Goal: Task Accomplishment & Management: Use online tool/utility

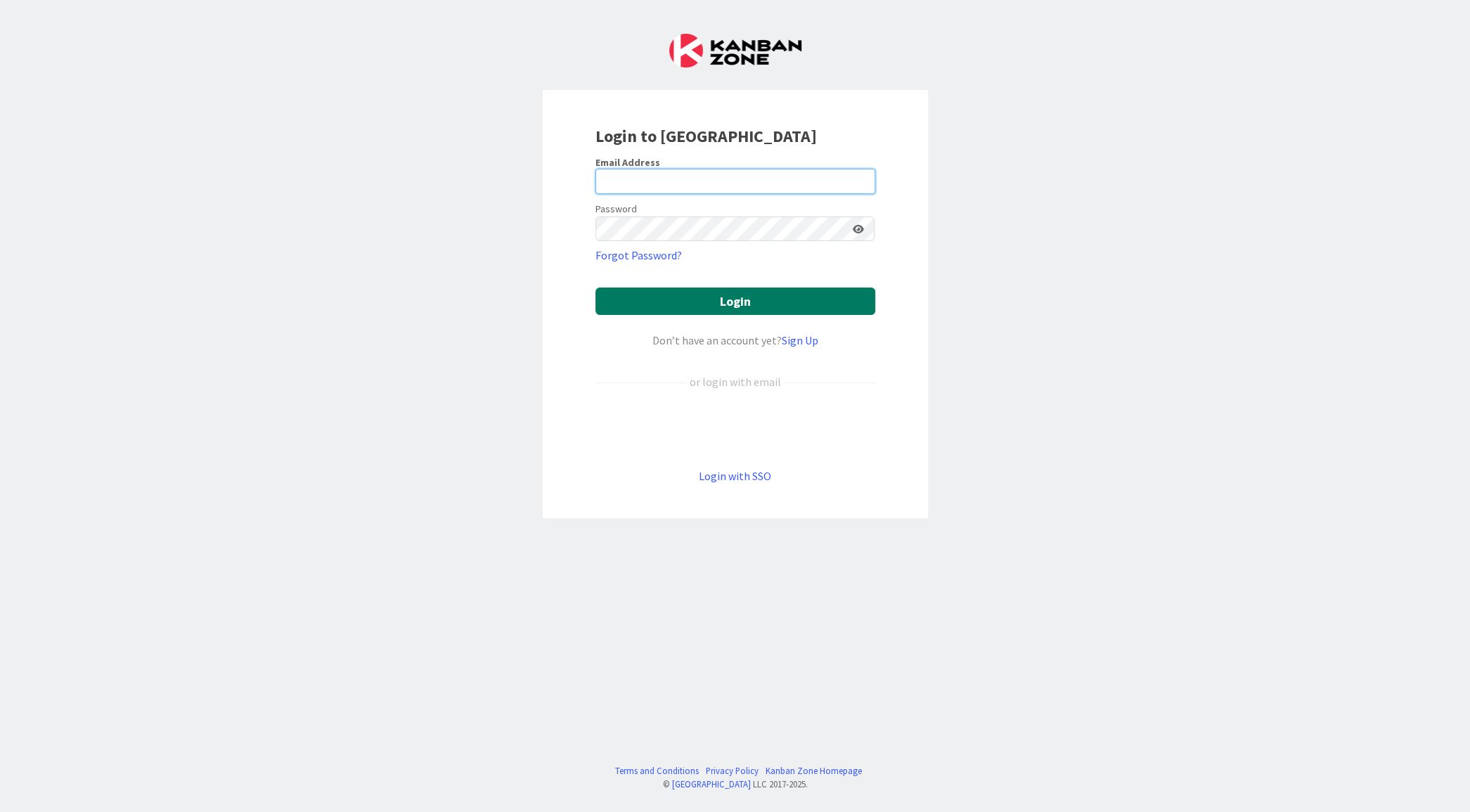
type input "[PERSON_NAME][EMAIL_ADDRESS][PERSON_NAME][DOMAIN_NAME]"
click at [742, 305] on button "Login" at bounding box center [735, 301] width 280 height 27
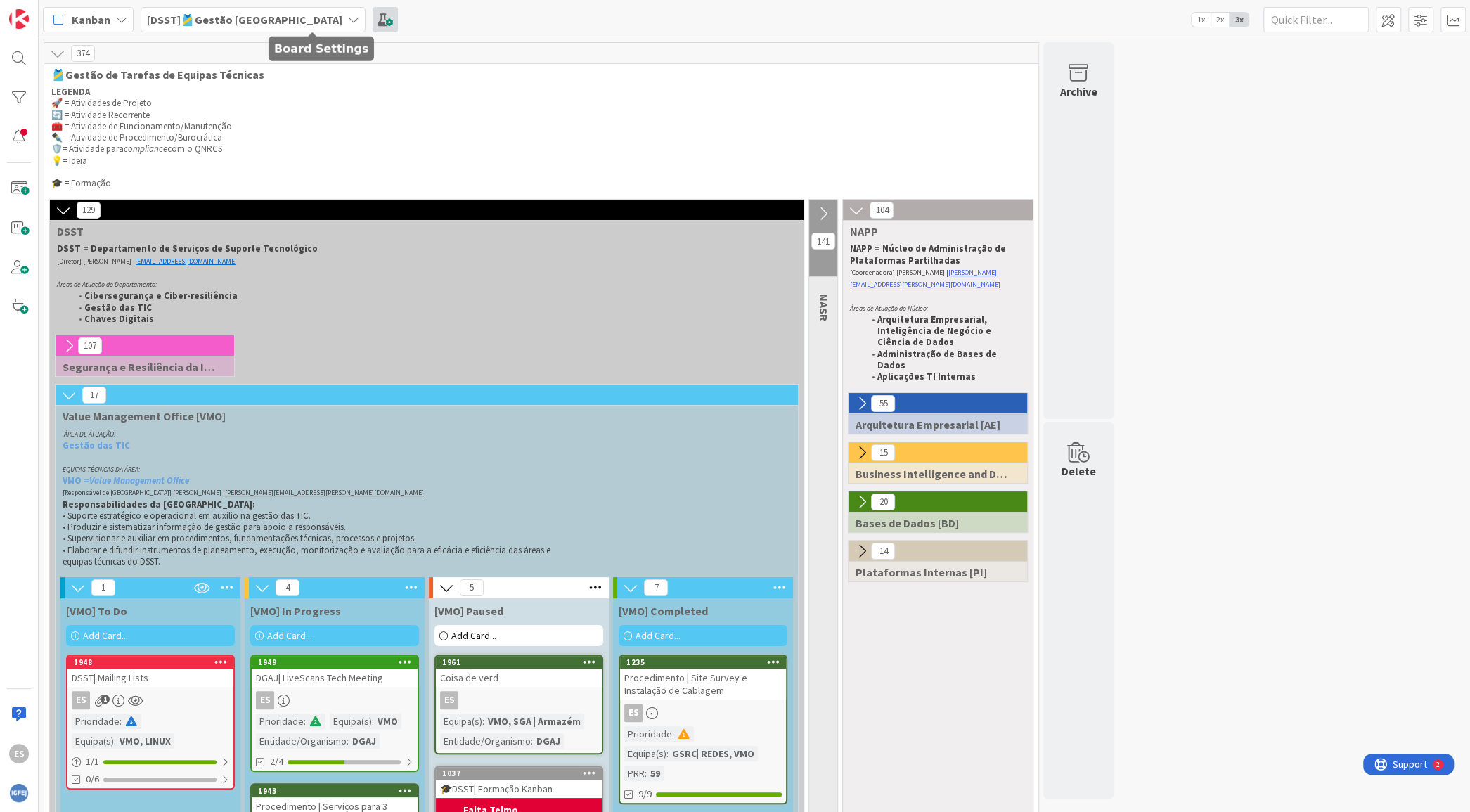
click at [373, 24] on span at bounding box center [385, 20] width 25 height 25
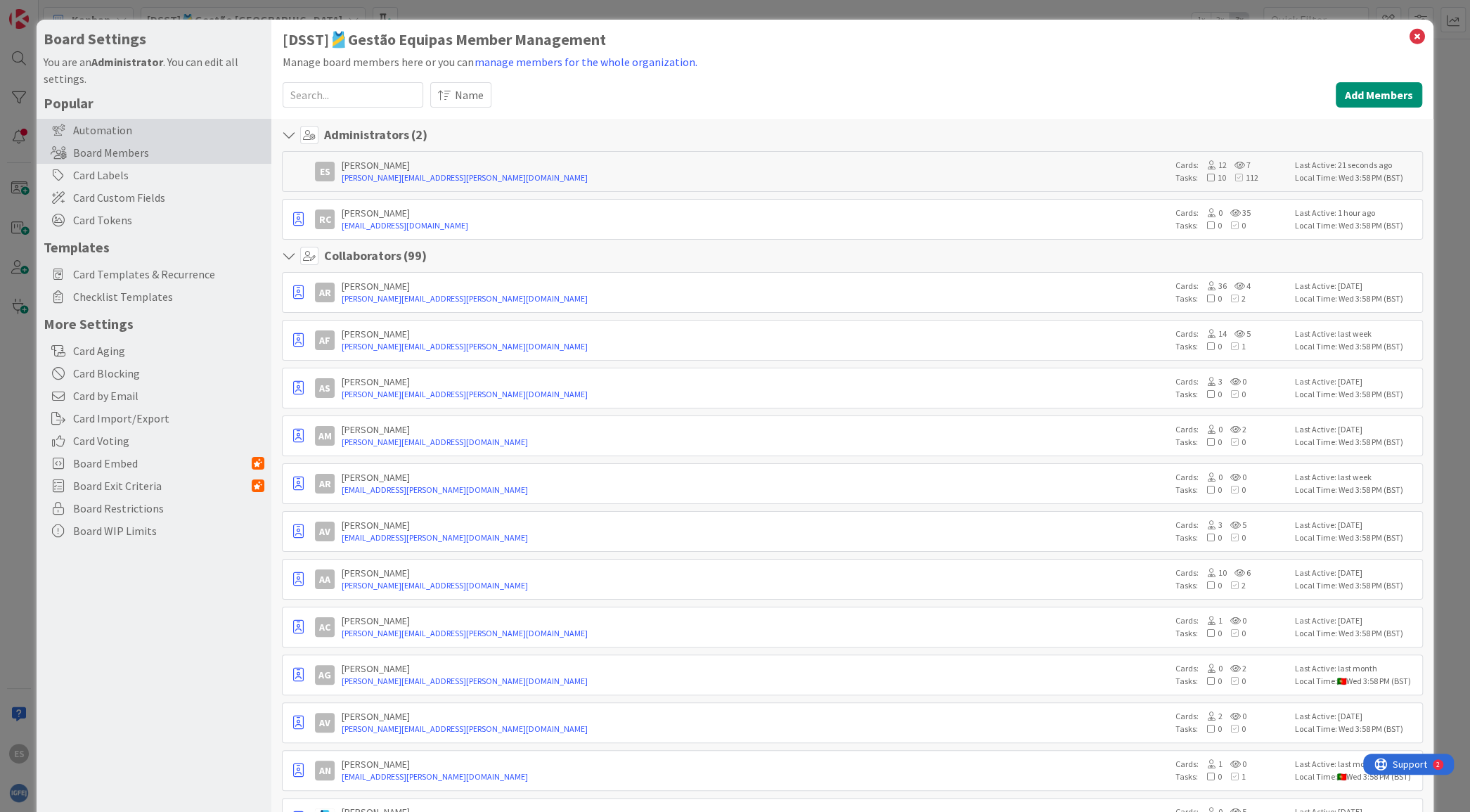
click at [85, 131] on div "Automation" at bounding box center [154, 130] width 235 height 23
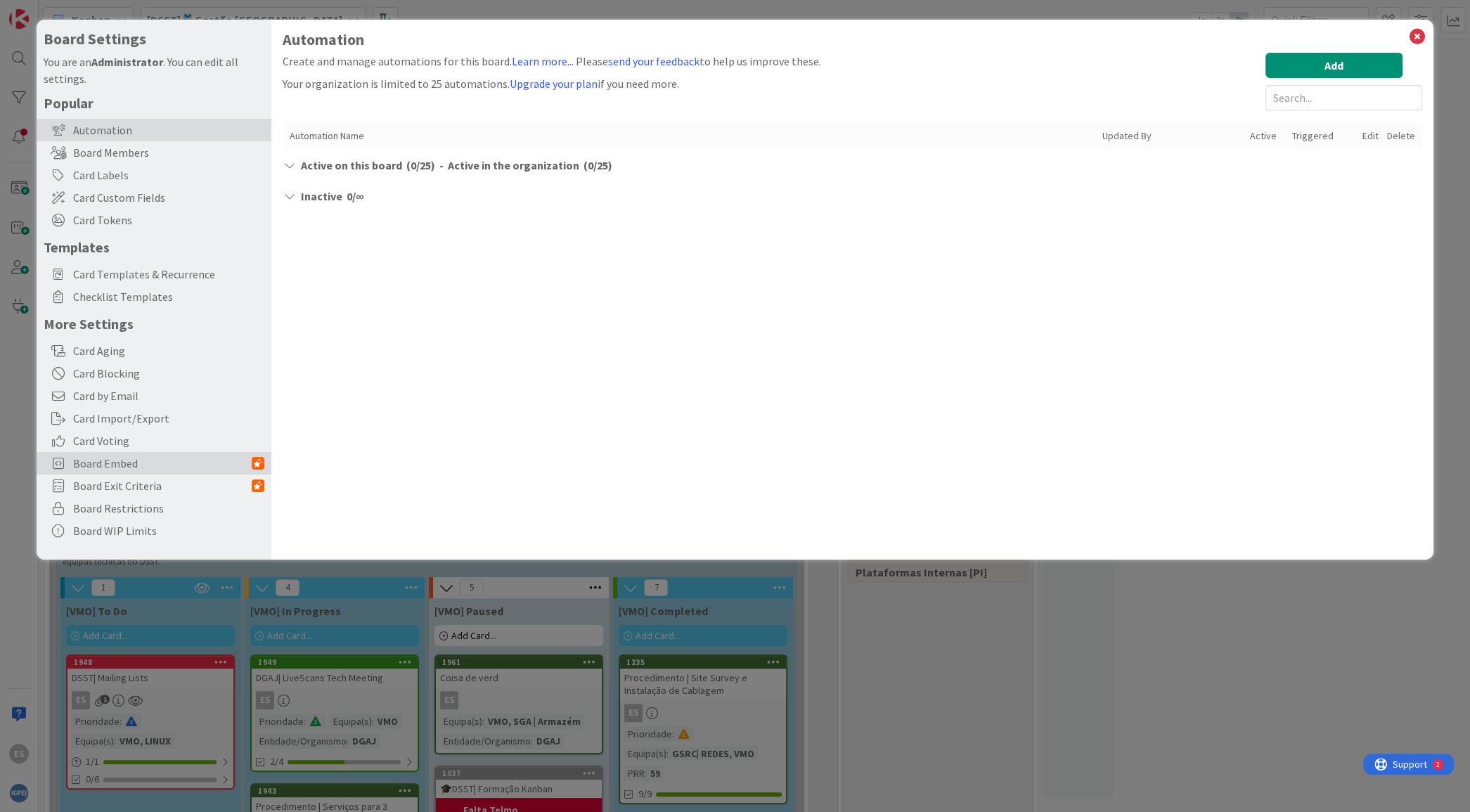
click at [170, 460] on span "Board Embed" at bounding box center [162, 464] width 179 height 17
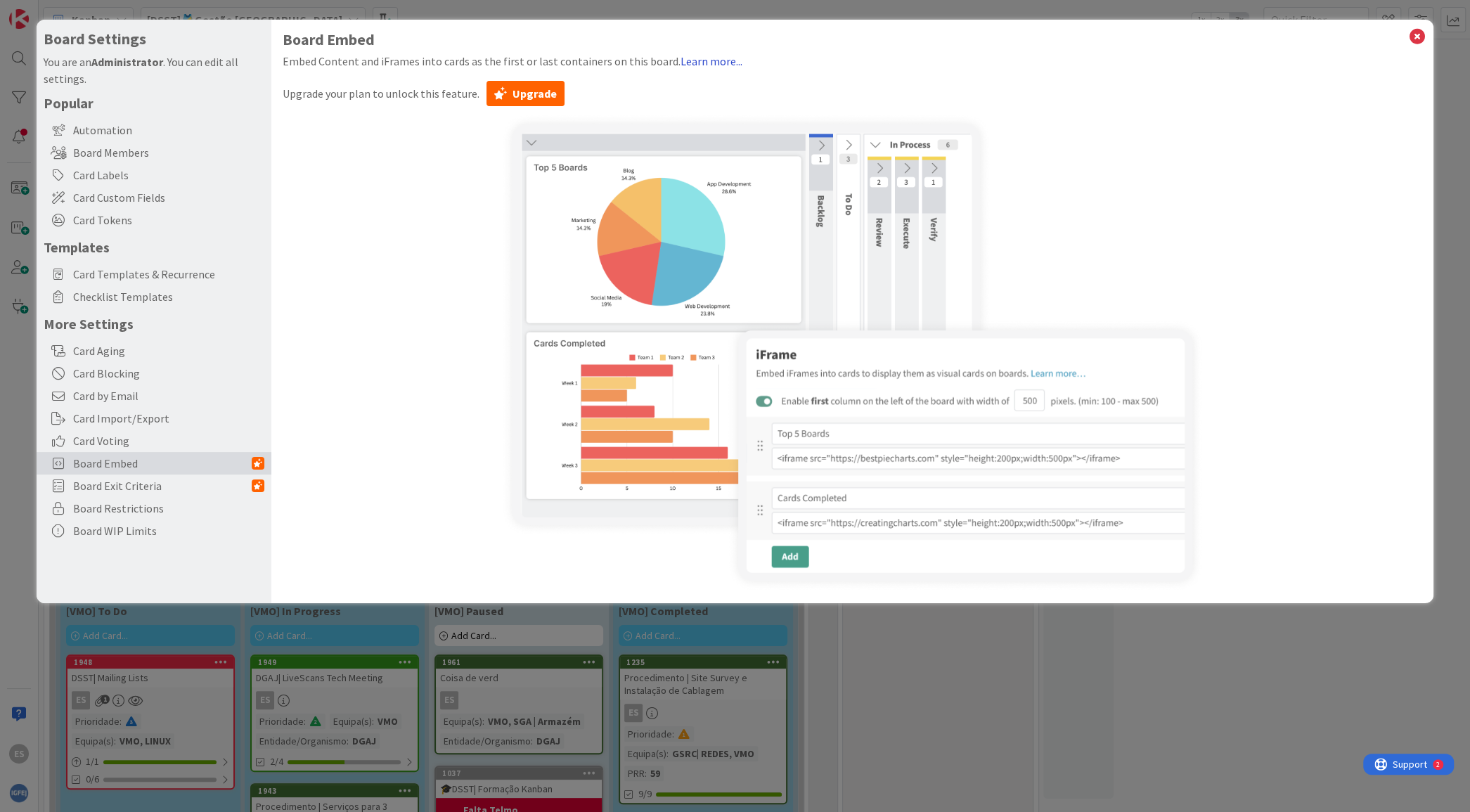
click at [702, 57] on link "Learn more..." at bounding box center [711, 61] width 62 height 14
click at [694, 63] on link "Learn more..." at bounding box center [711, 61] width 62 height 14
click at [1418, 38] on icon at bounding box center [1417, 36] width 18 height 20
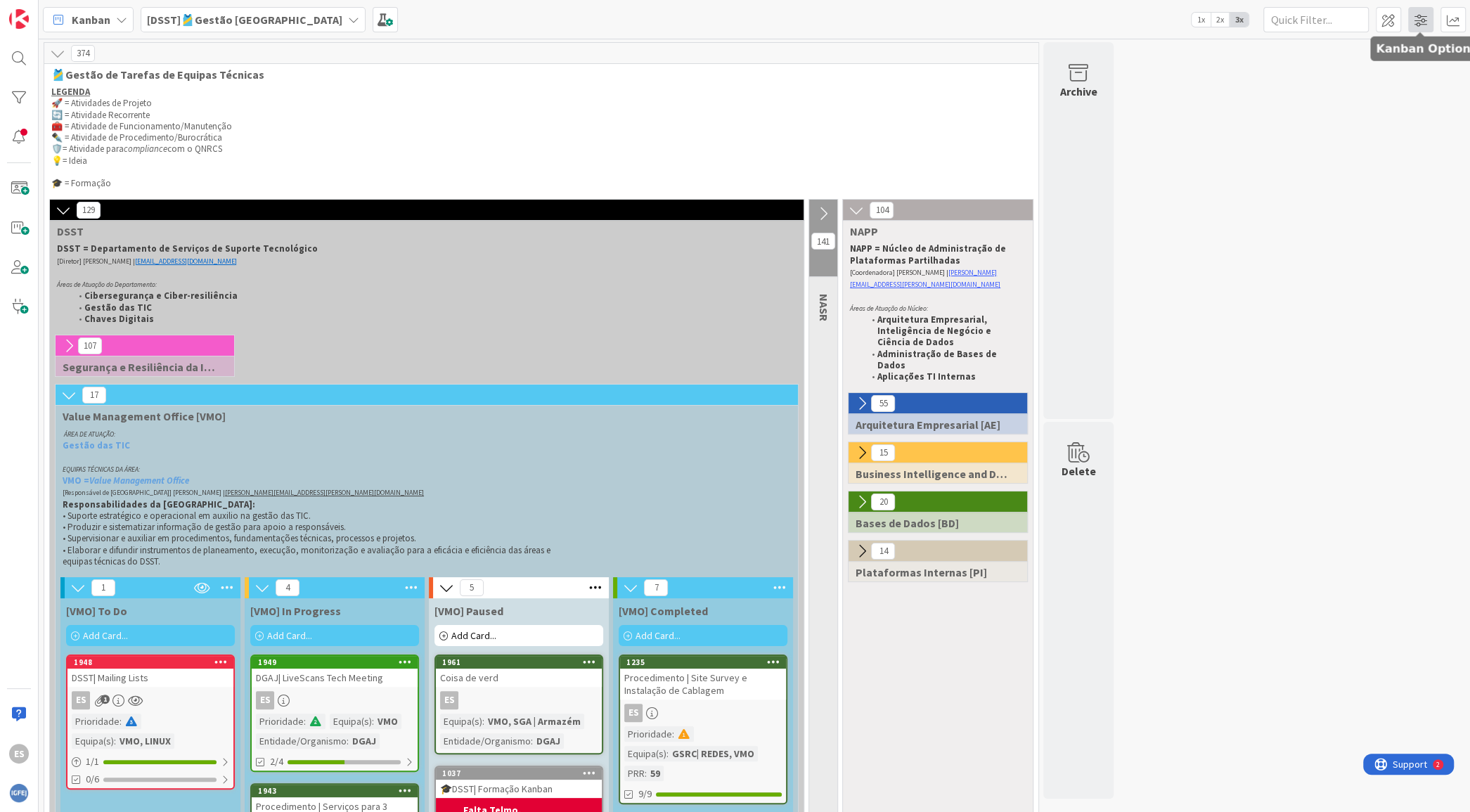
click at [1417, 13] on span at bounding box center [1421, 20] width 25 height 25
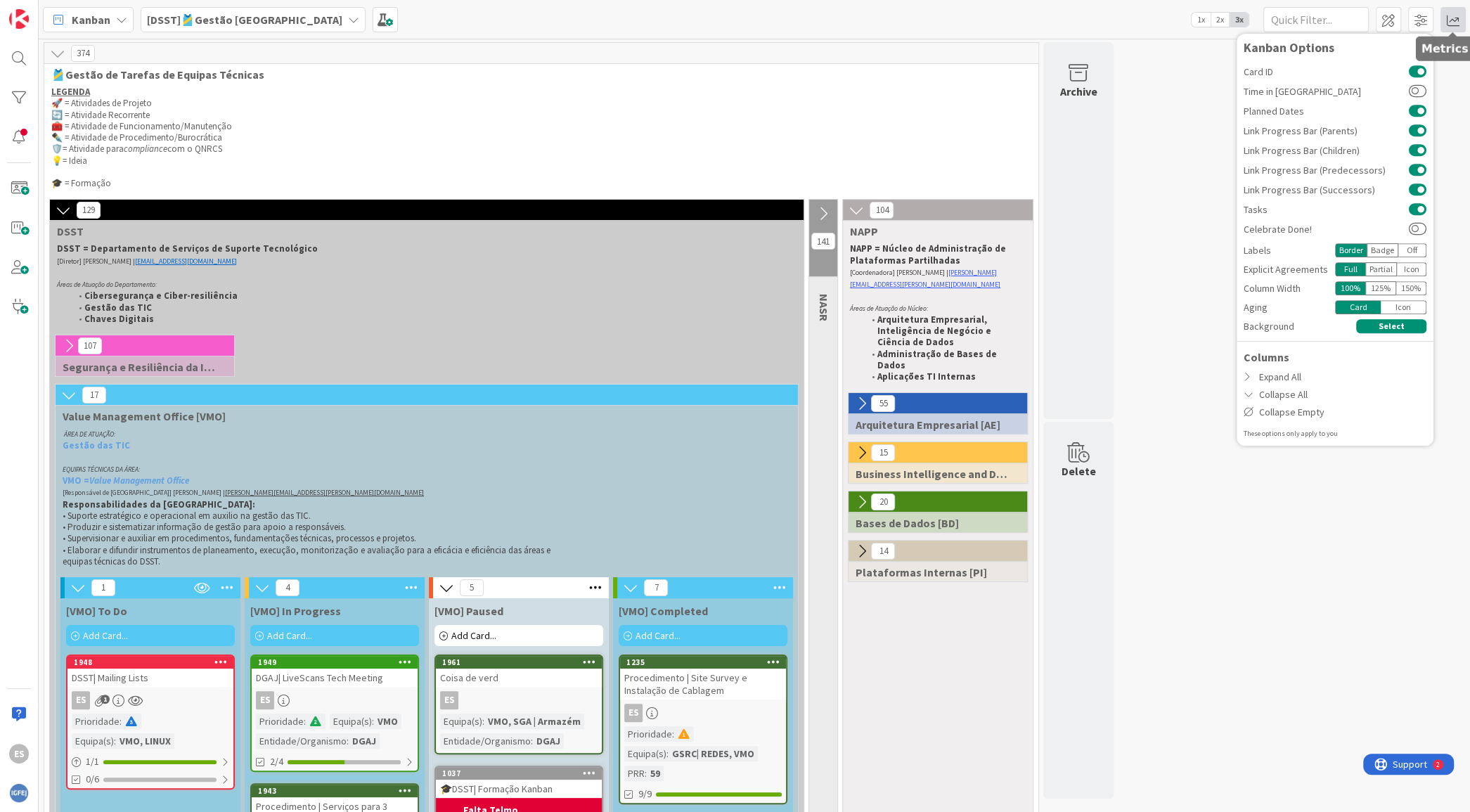
click at [1445, 23] on span at bounding box center [1453, 20] width 25 height 25
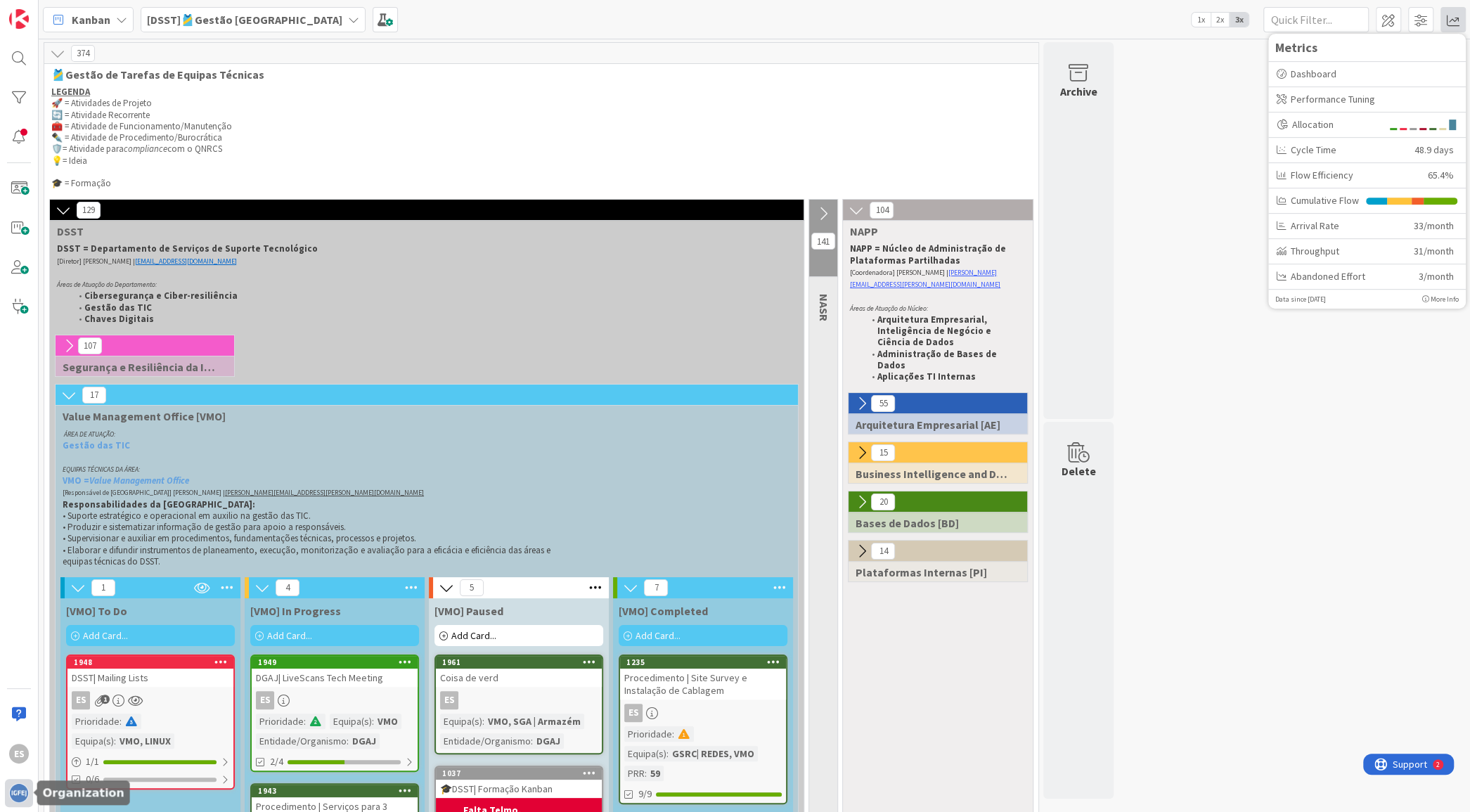
click at [20, 763] on img at bounding box center [19, 792] width 20 height 20
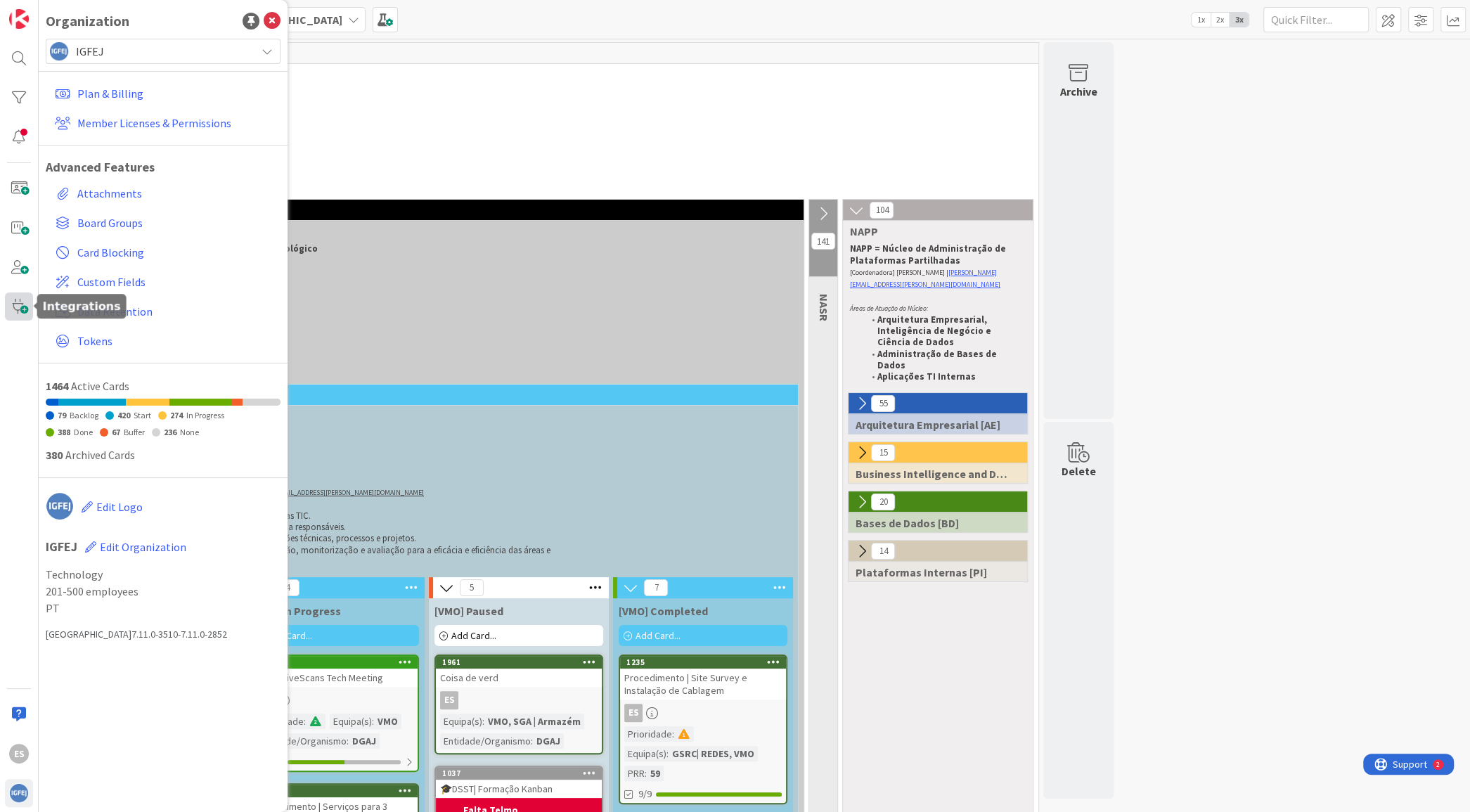
click at [18, 309] on span at bounding box center [19, 306] width 28 height 28
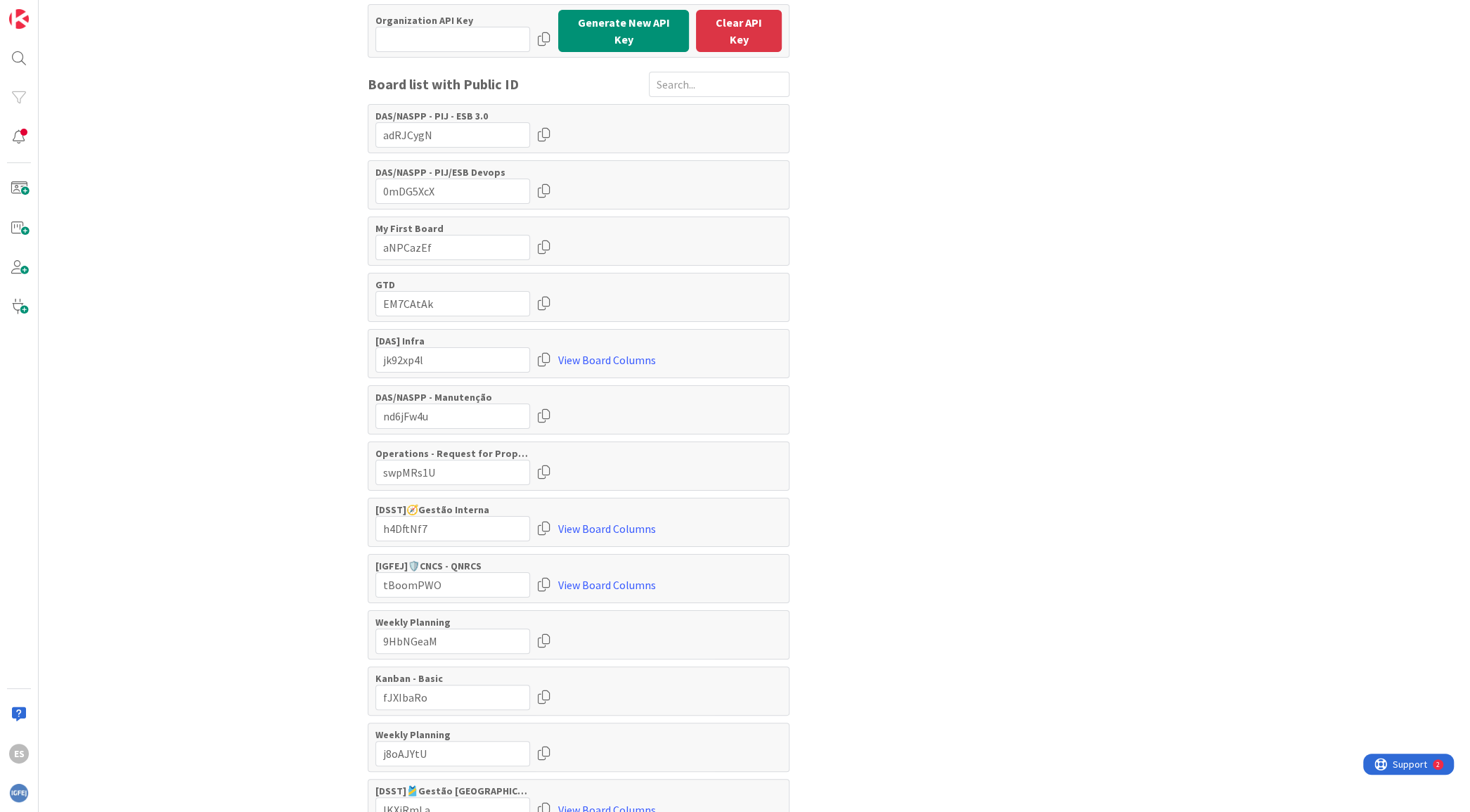
scroll to position [211, 0]
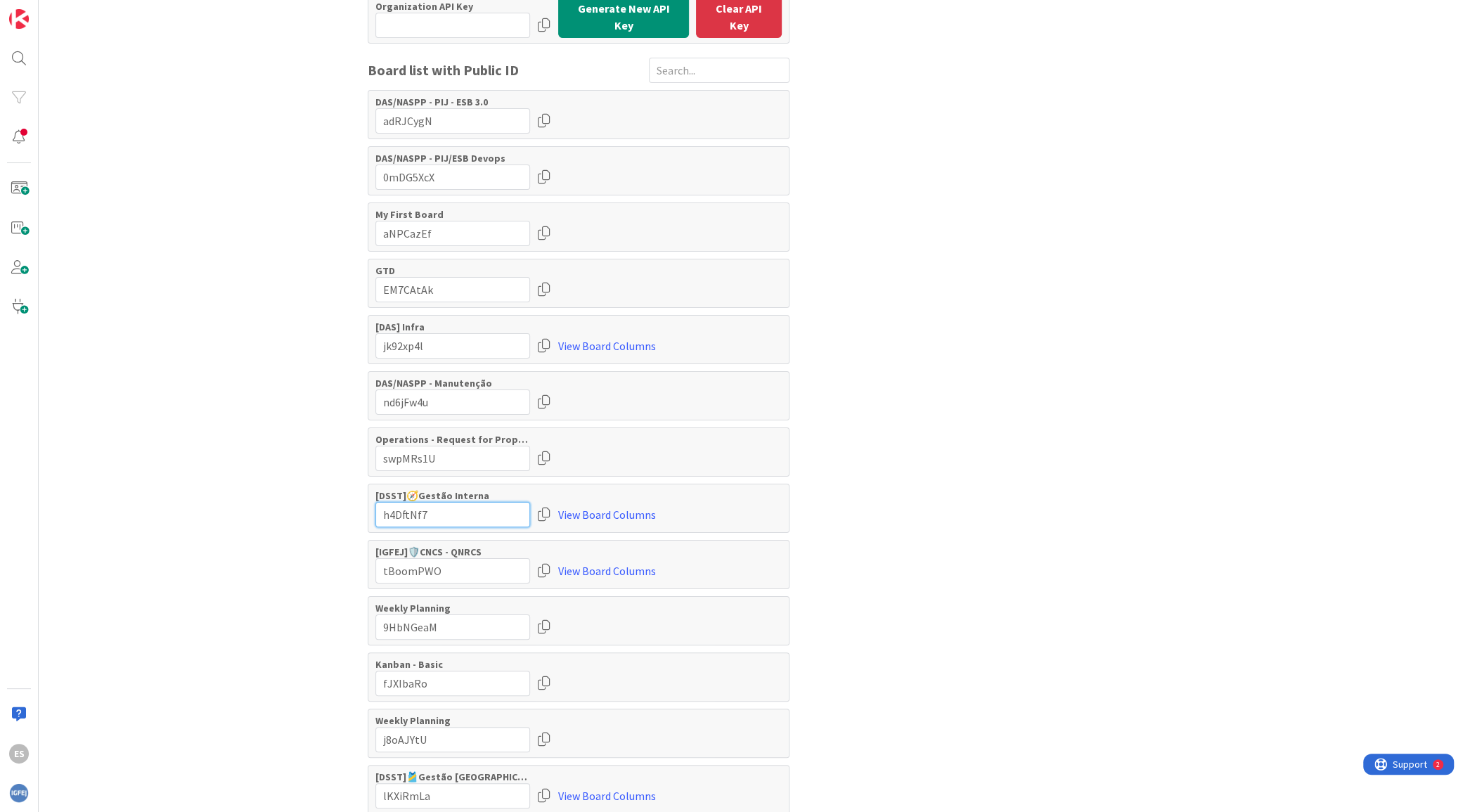
click at [486, 507] on input "input" at bounding box center [452, 514] width 154 height 25
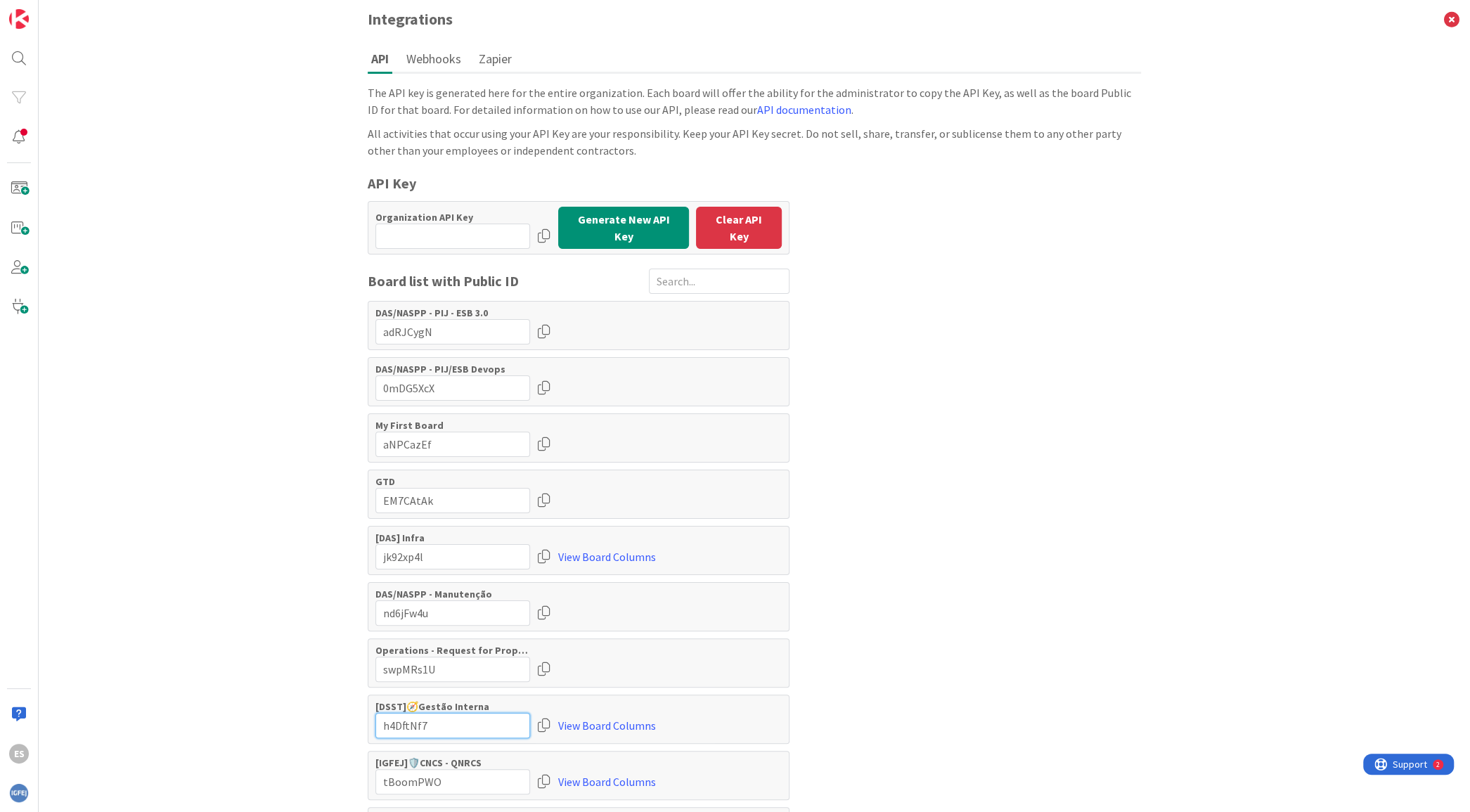
scroll to position [140, 0]
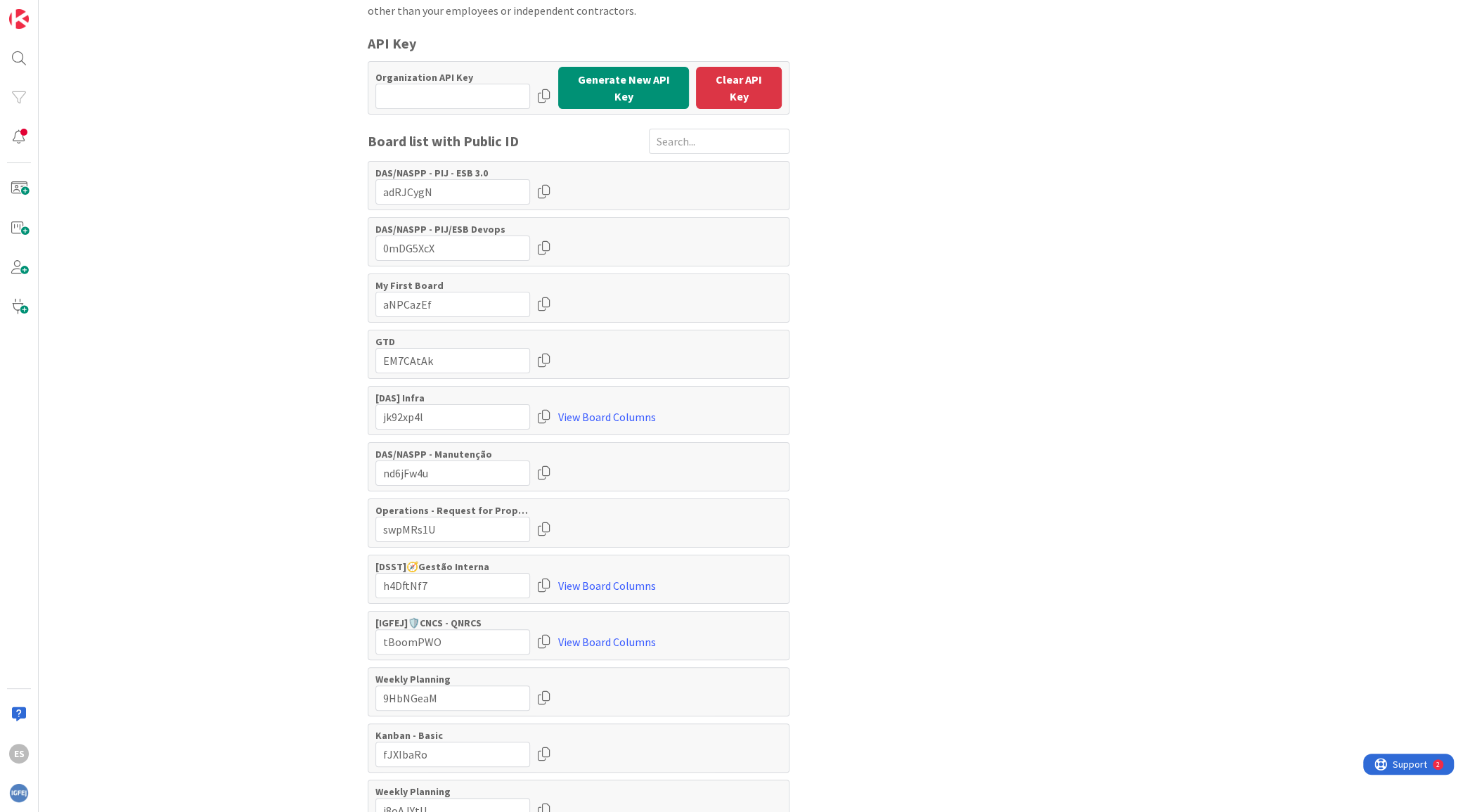
click at [537, 575] on div at bounding box center [544, 586] width 14 height 25
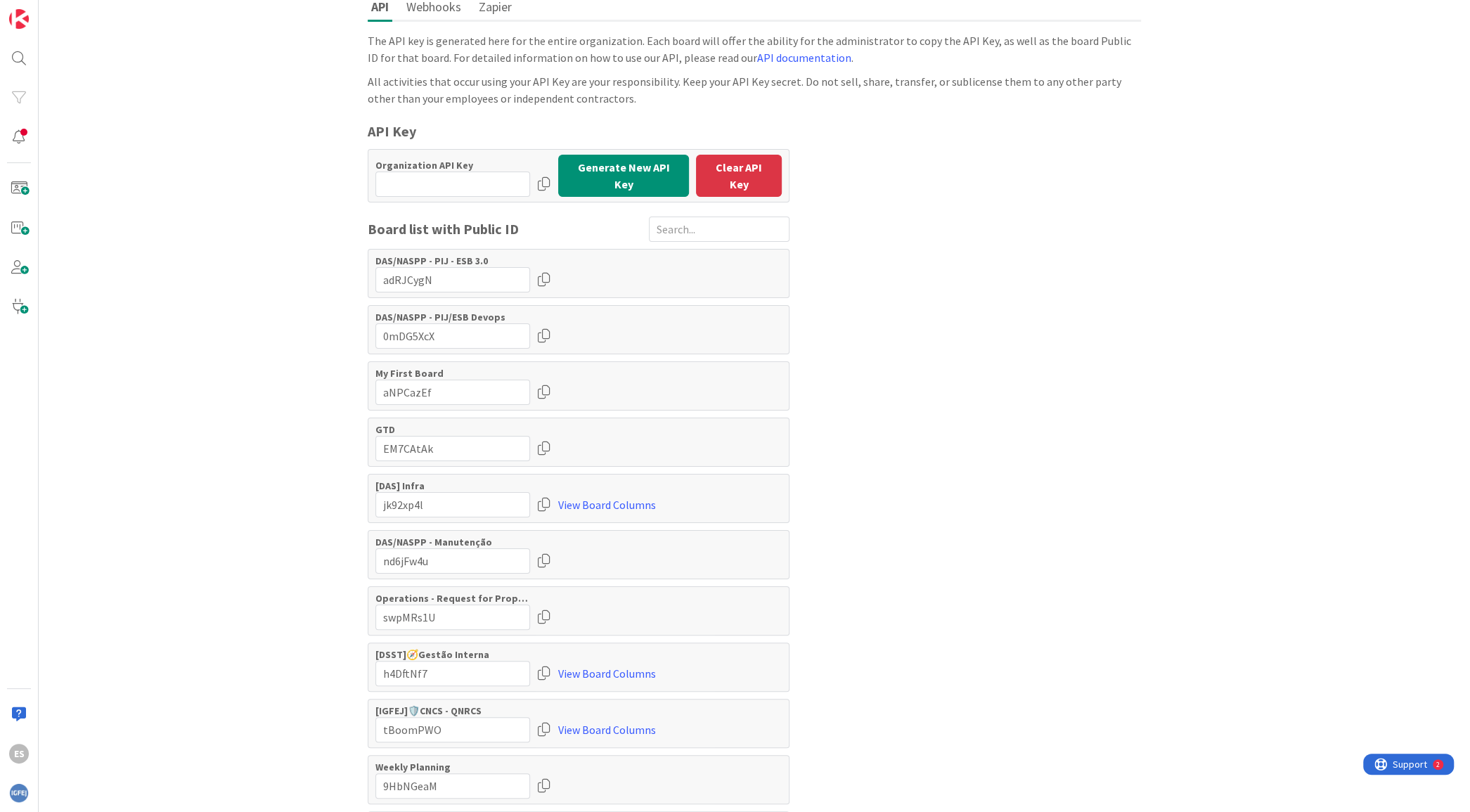
scroll to position [52, 0]
click at [457, 177] on input "input" at bounding box center [452, 184] width 154 height 25
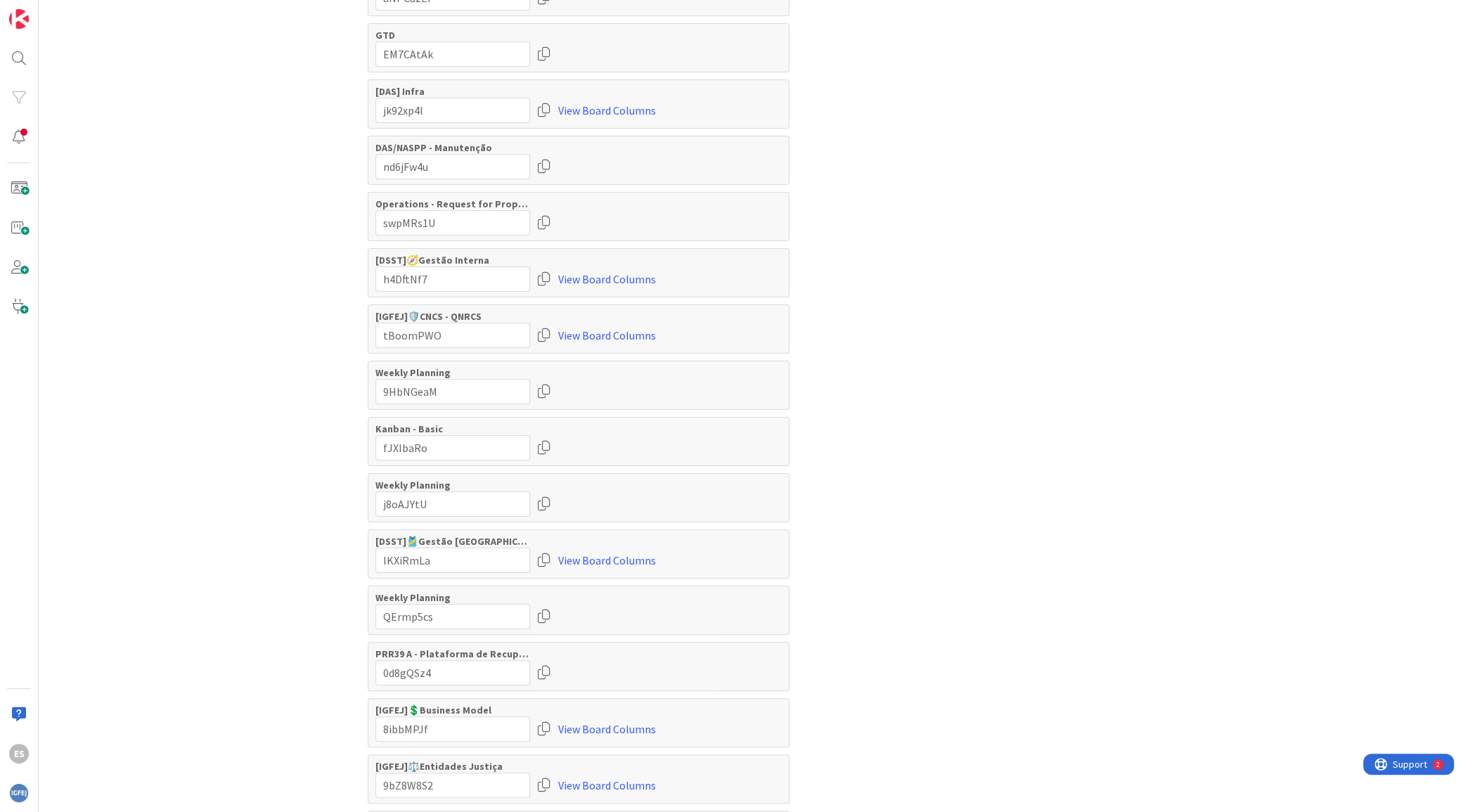
scroll to position [446, 0]
click at [444, 549] on input "input" at bounding box center [452, 561] width 154 height 25
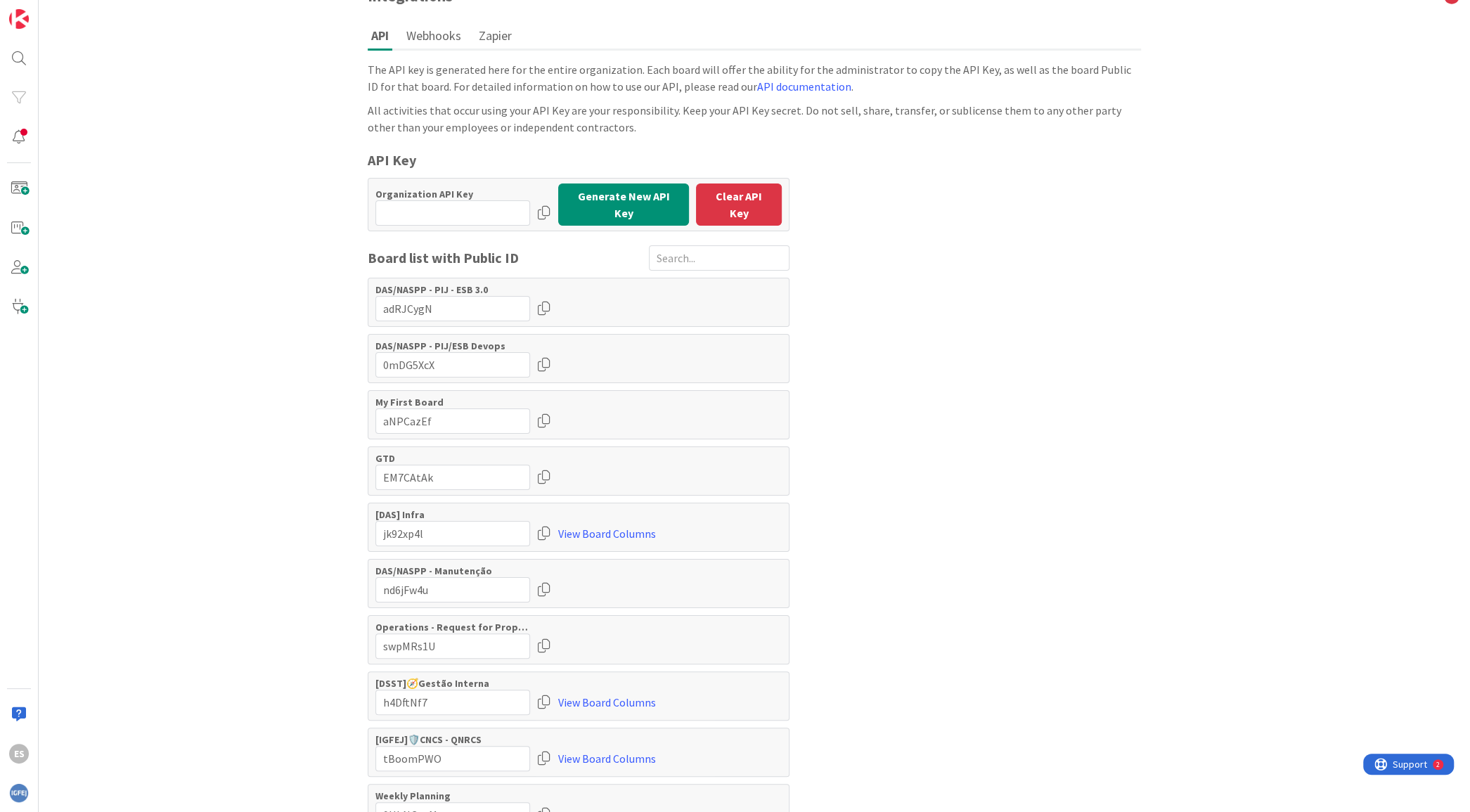
scroll to position [0, 0]
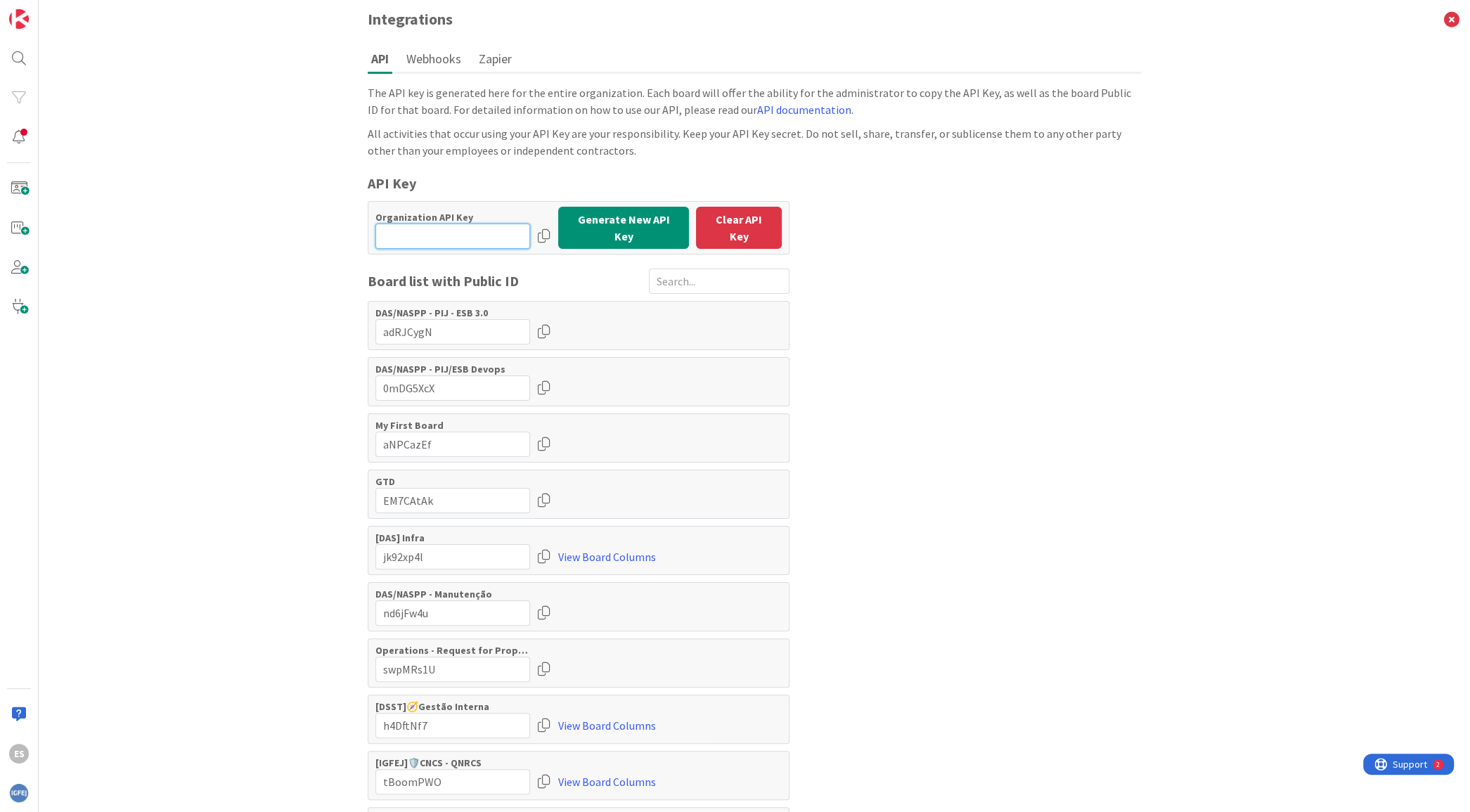
click at [457, 230] on input "input" at bounding box center [452, 236] width 154 height 25
paste input "input"
click at [537, 227] on div at bounding box center [544, 236] width 14 height 25
click at [497, 225] on input "input" at bounding box center [452, 236] width 154 height 25
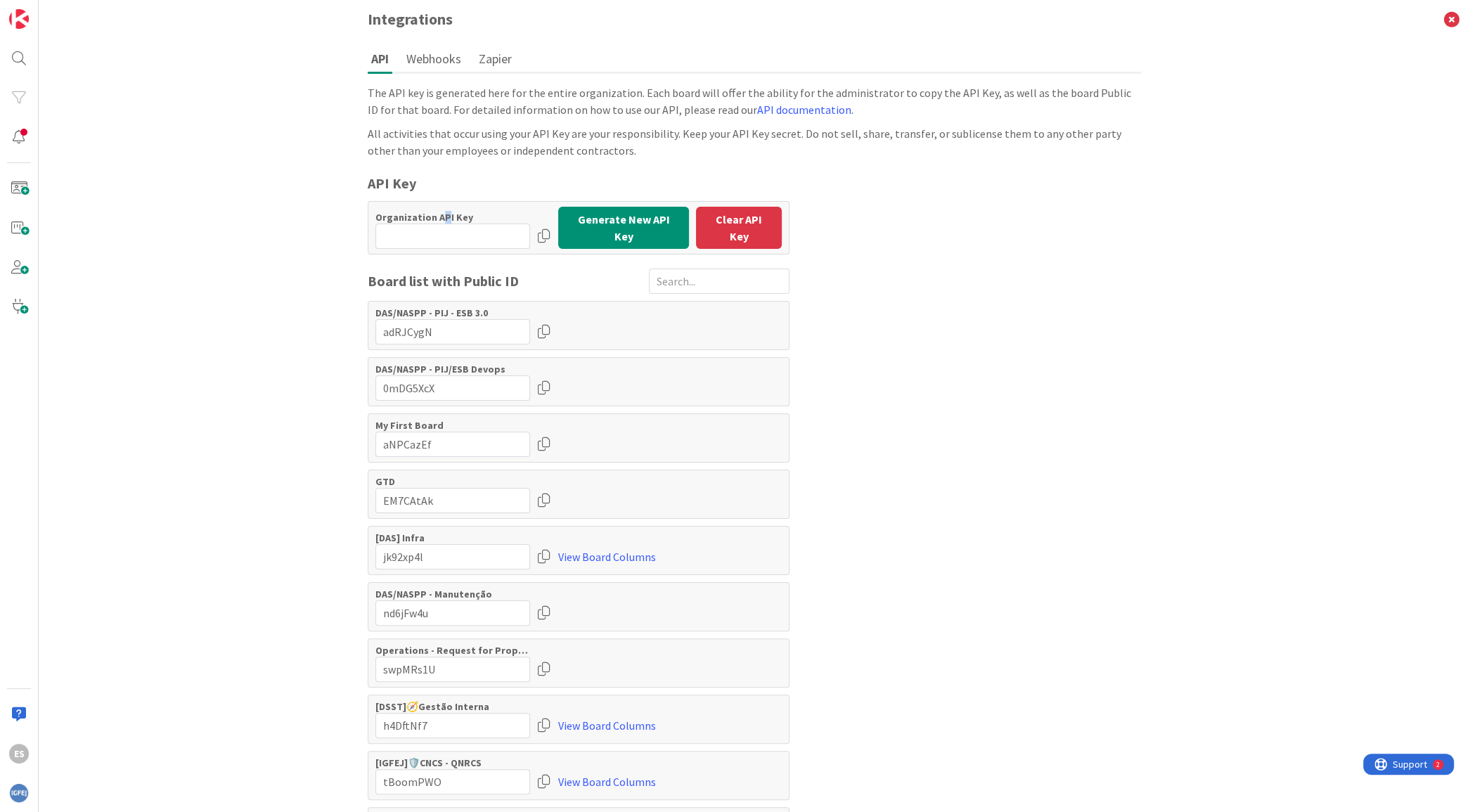
drag, startPoint x: 497, startPoint y: 225, endPoint x: 433, endPoint y: 215, distance: 64.8
click at [433, 215] on label "Organization API Key" at bounding box center [452, 217] width 154 height 13
click at [438, 233] on input "input" at bounding box center [452, 236] width 154 height 25
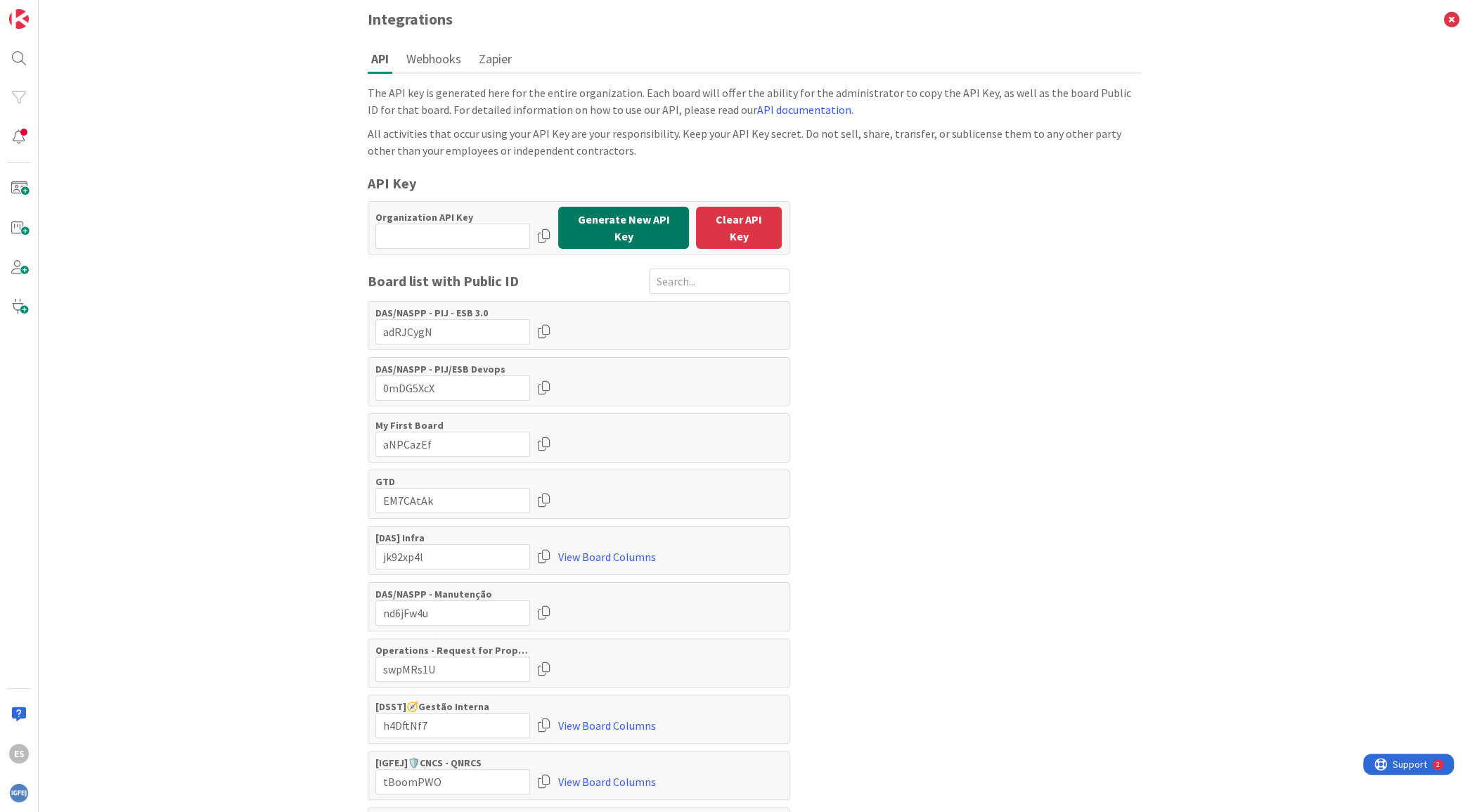
click at [627, 233] on button "Generate New API Key" at bounding box center [623, 228] width 131 height 42
type input "QynNMJwa:Rug9b85Ecr23N2gGyKqIK"
click at [466, 233] on input "input" at bounding box center [452, 236] width 154 height 25
click at [537, 234] on div at bounding box center [544, 236] width 14 height 25
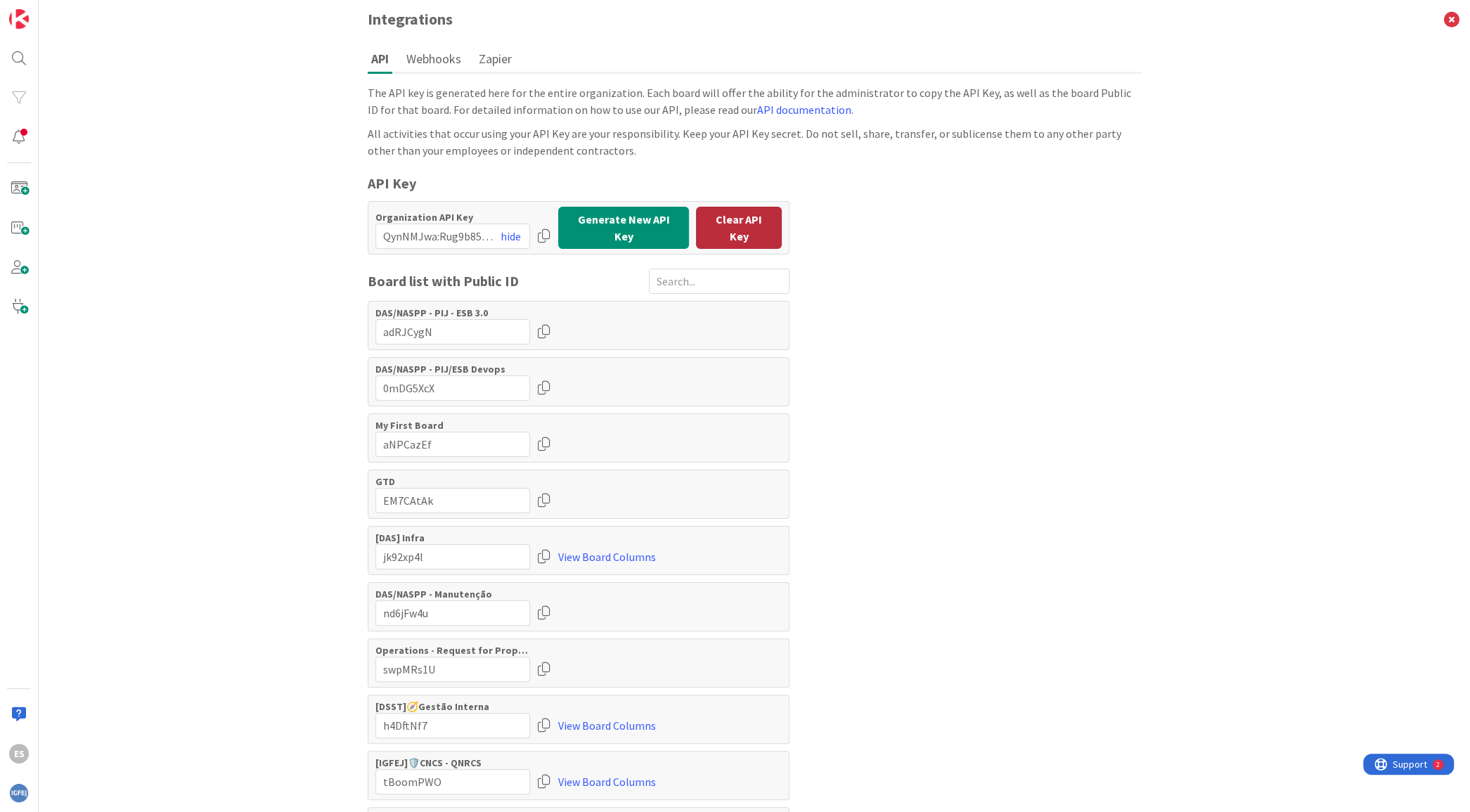
click at [725, 222] on button "Clear API Key" at bounding box center [739, 228] width 86 height 42
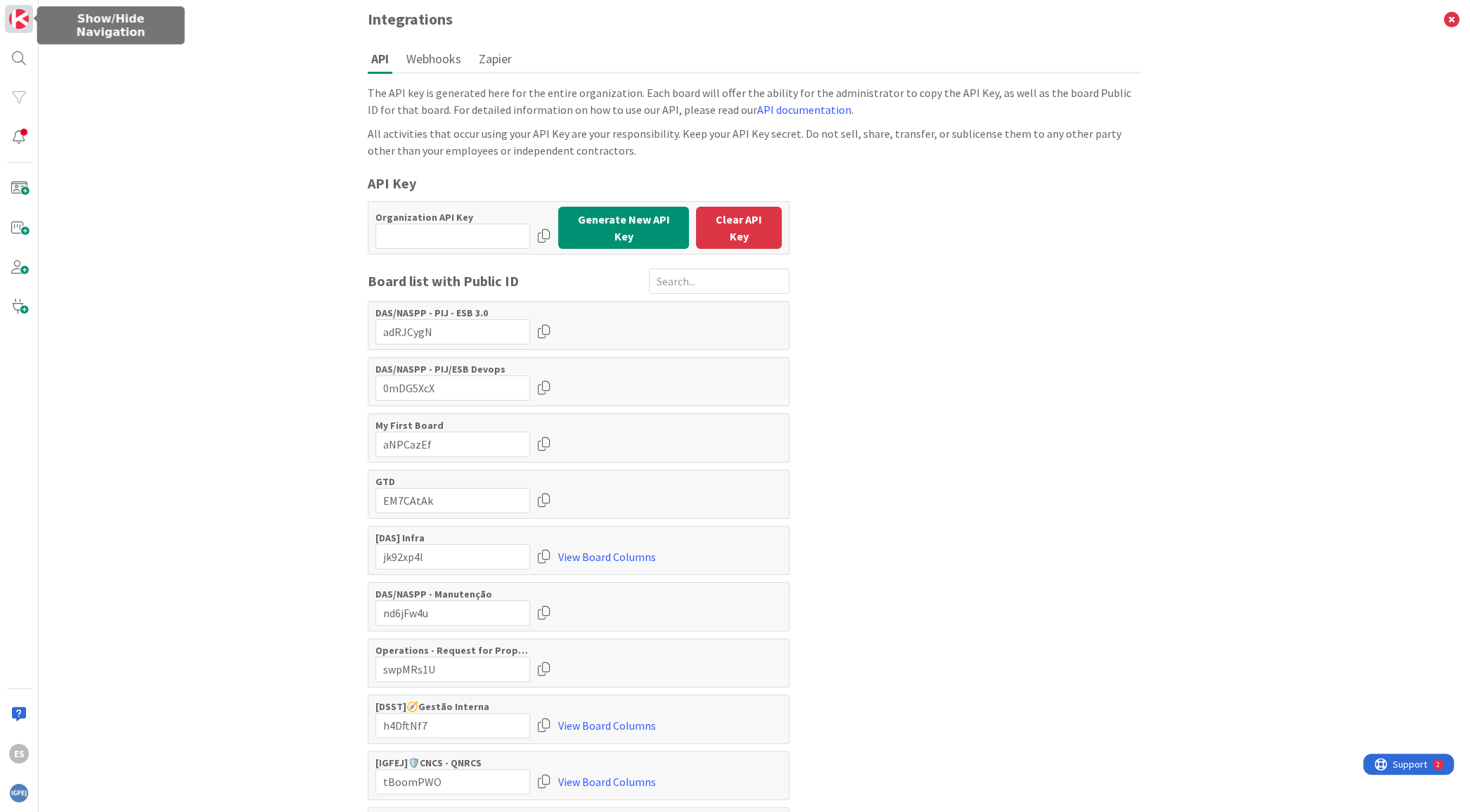
click at [24, 19] on img at bounding box center [19, 19] width 20 height 20
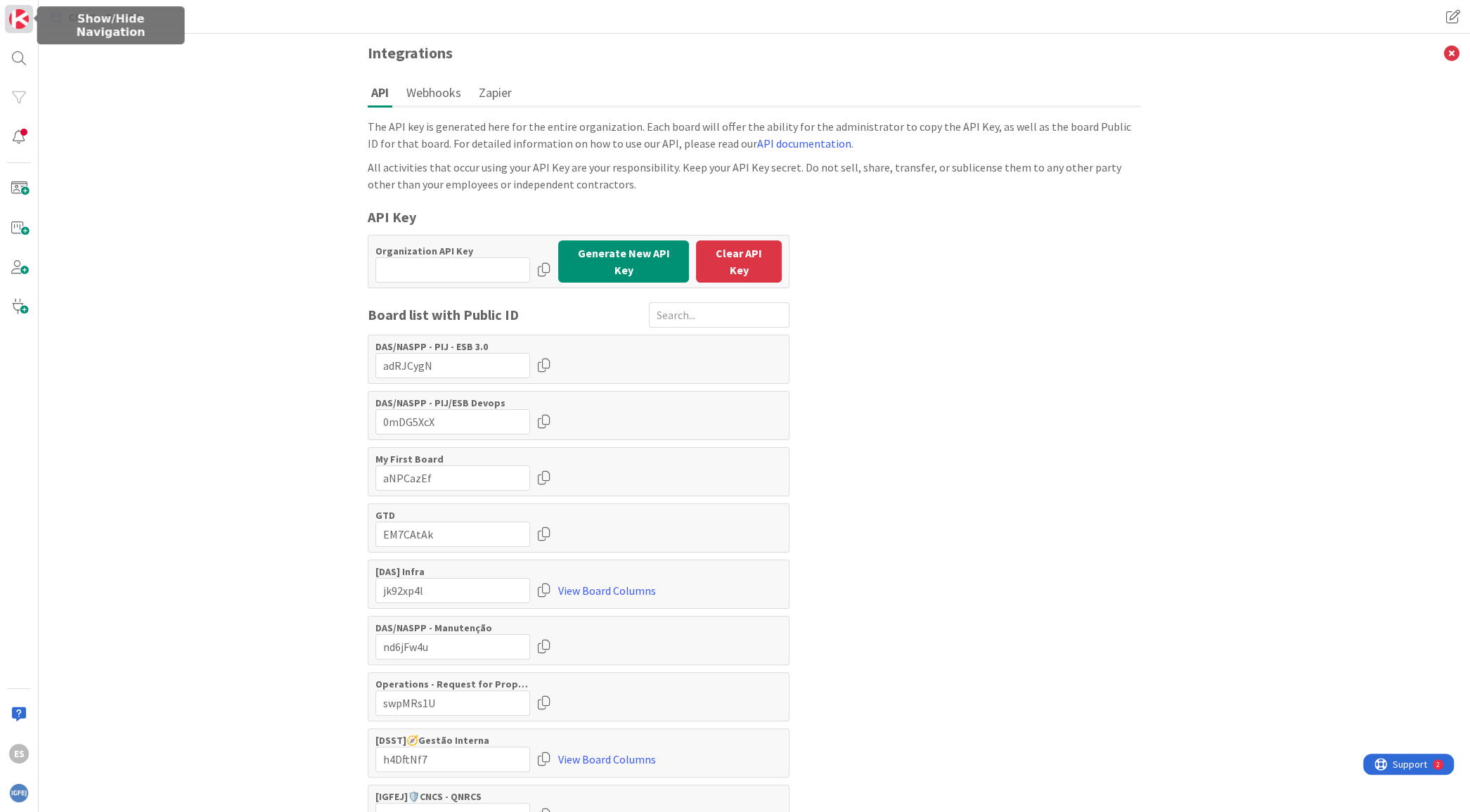
click at [24, 19] on img at bounding box center [19, 19] width 20 height 20
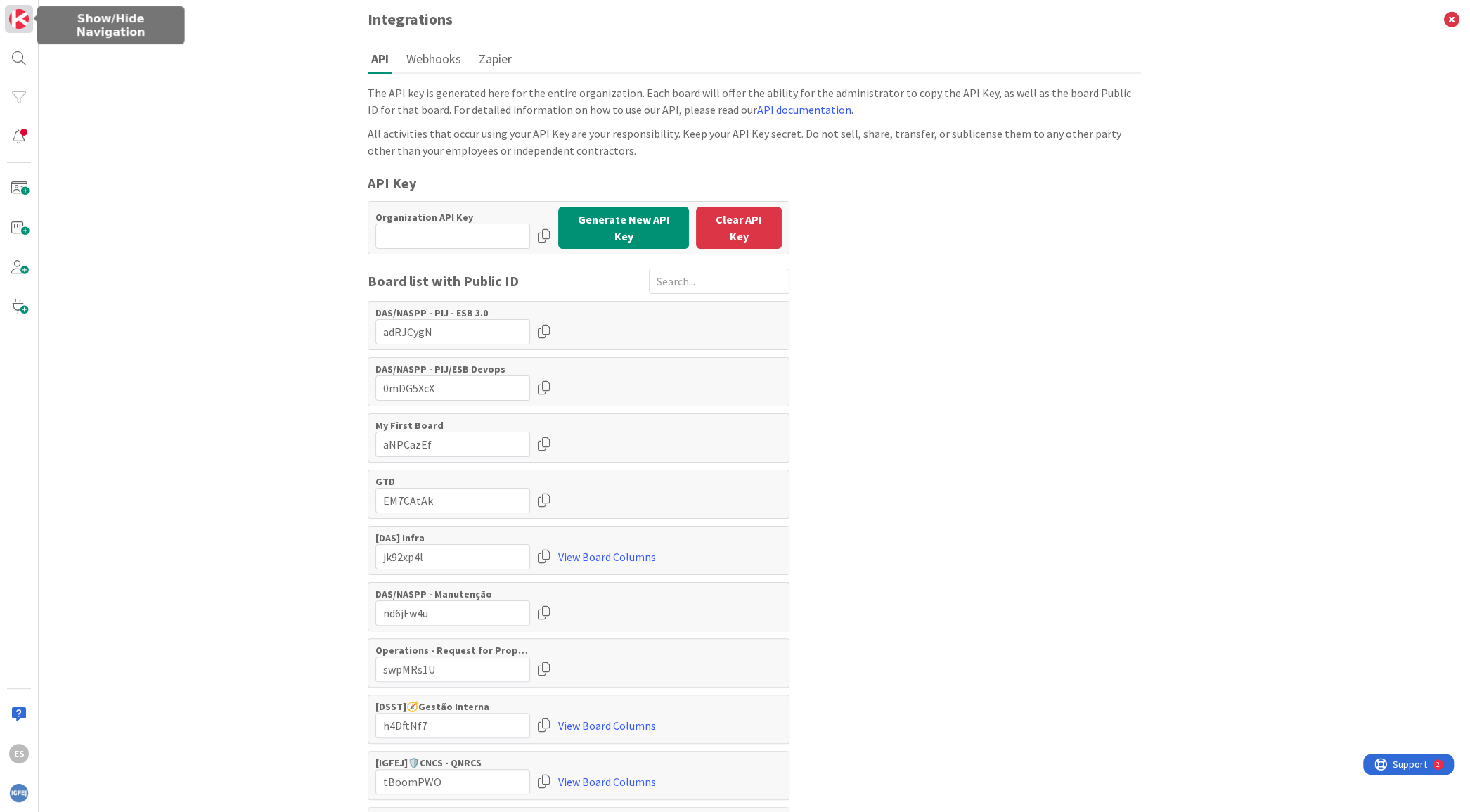
click at [24, 19] on img at bounding box center [19, 19] width 20 height 20
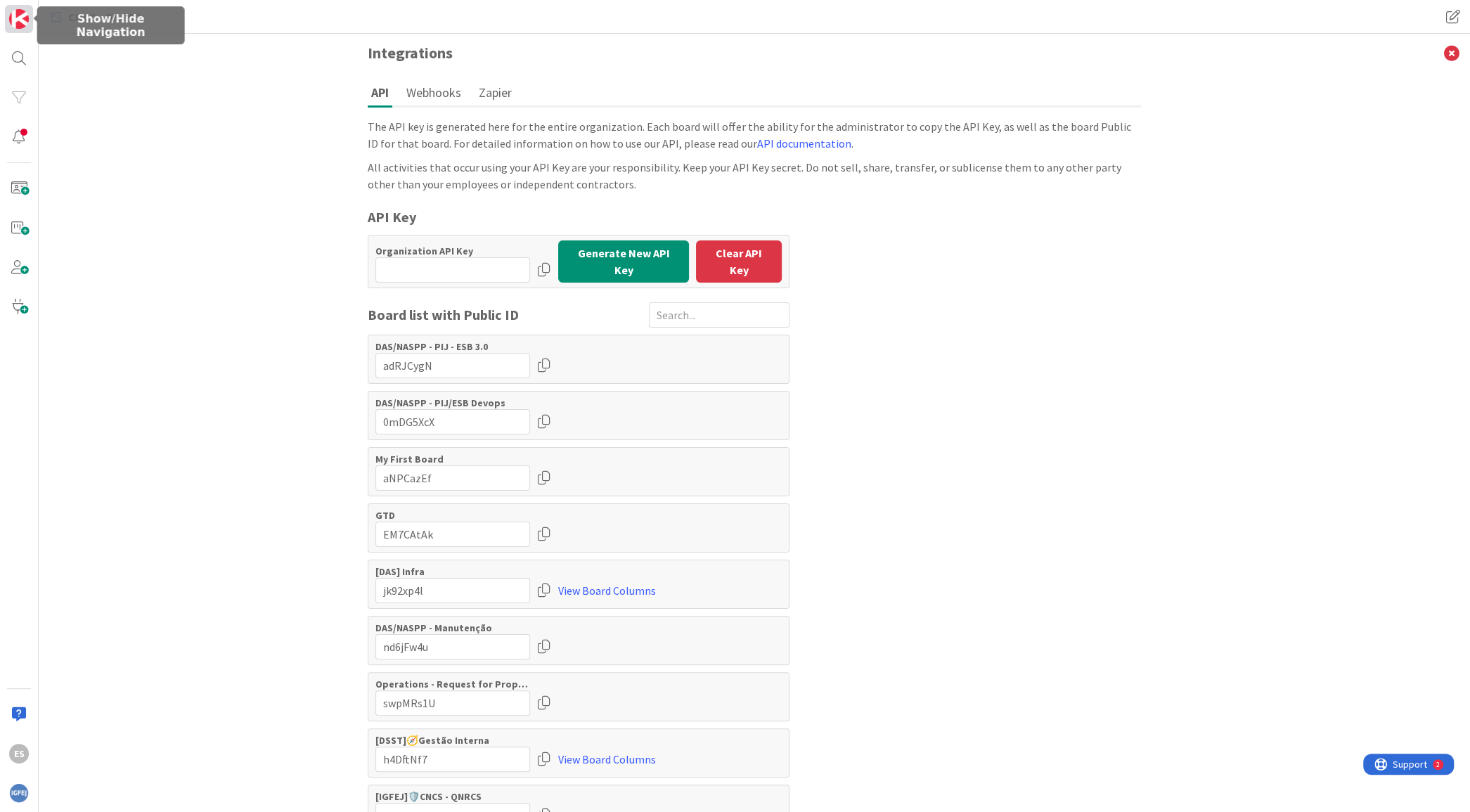
click at [13, 15] on img at bounding box center [19, 19] width 20 height 20
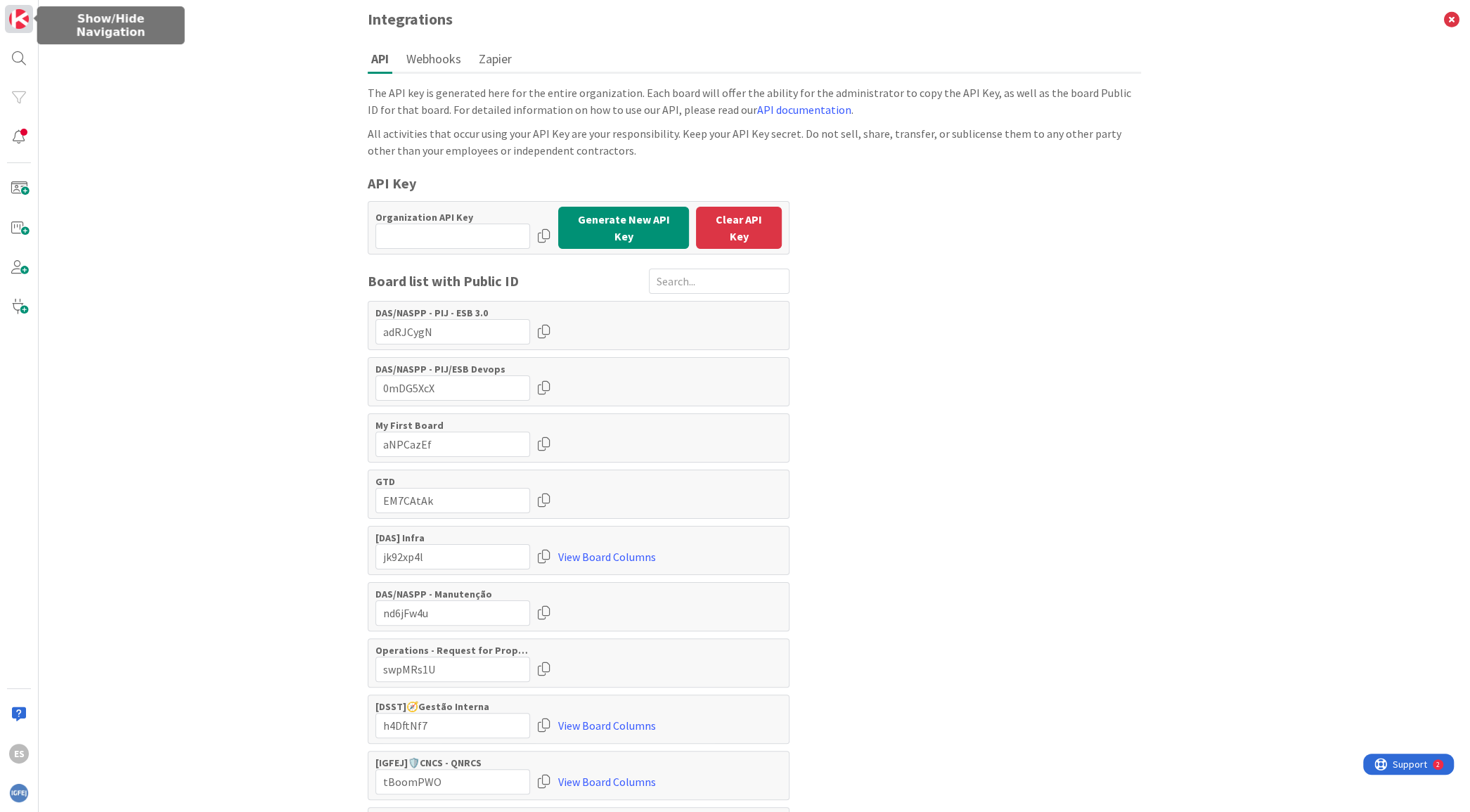
click at [13, 15] on img at bounding box center [19, 19] width 20 height 20
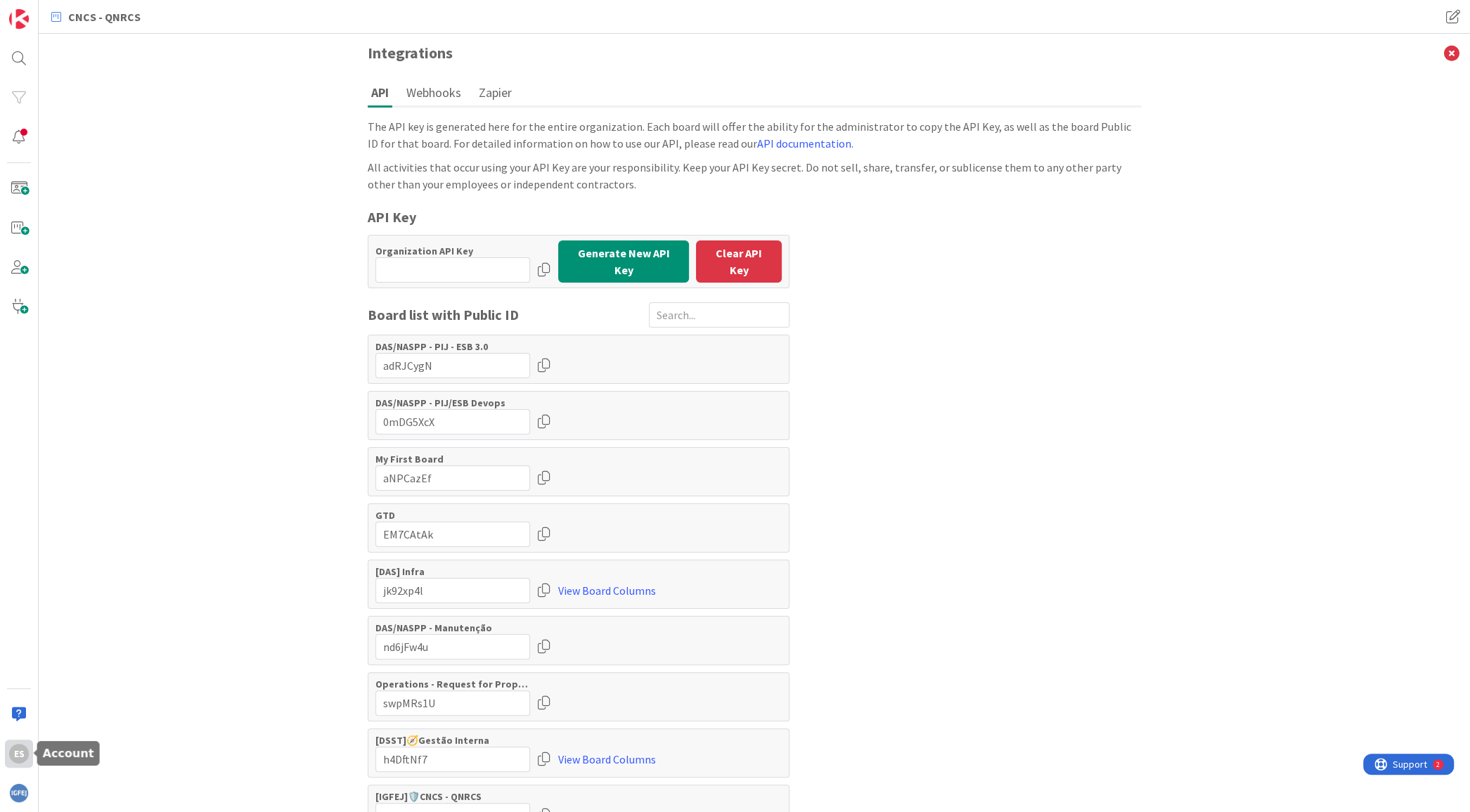
click at [17, 748] on div "ES" at bounding box center [19, 753] width 20 height 20
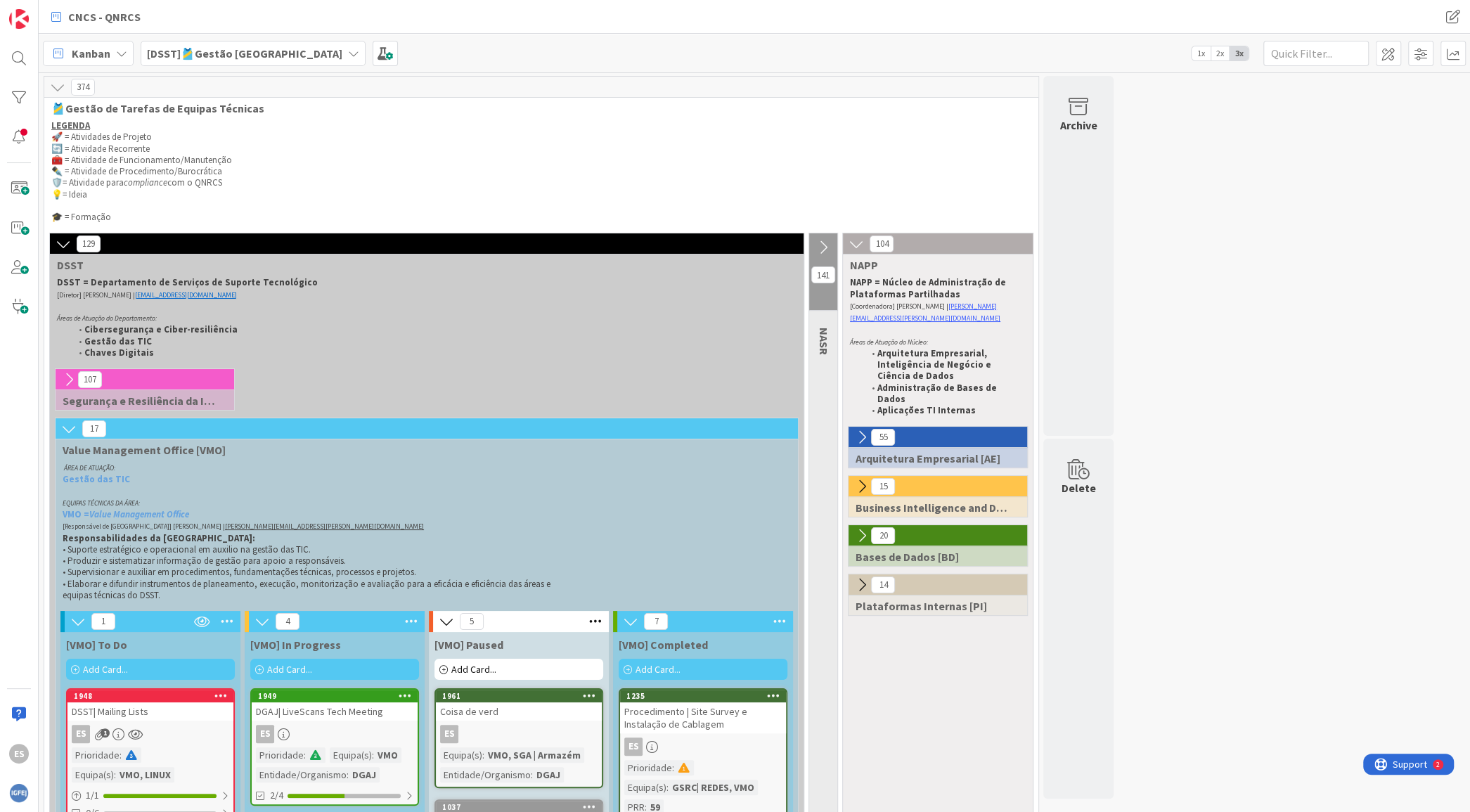
click at [255, 60] on span "[DSST]🎽Gestão Equipas" at bounding box center [245, 53] width 196 height 17
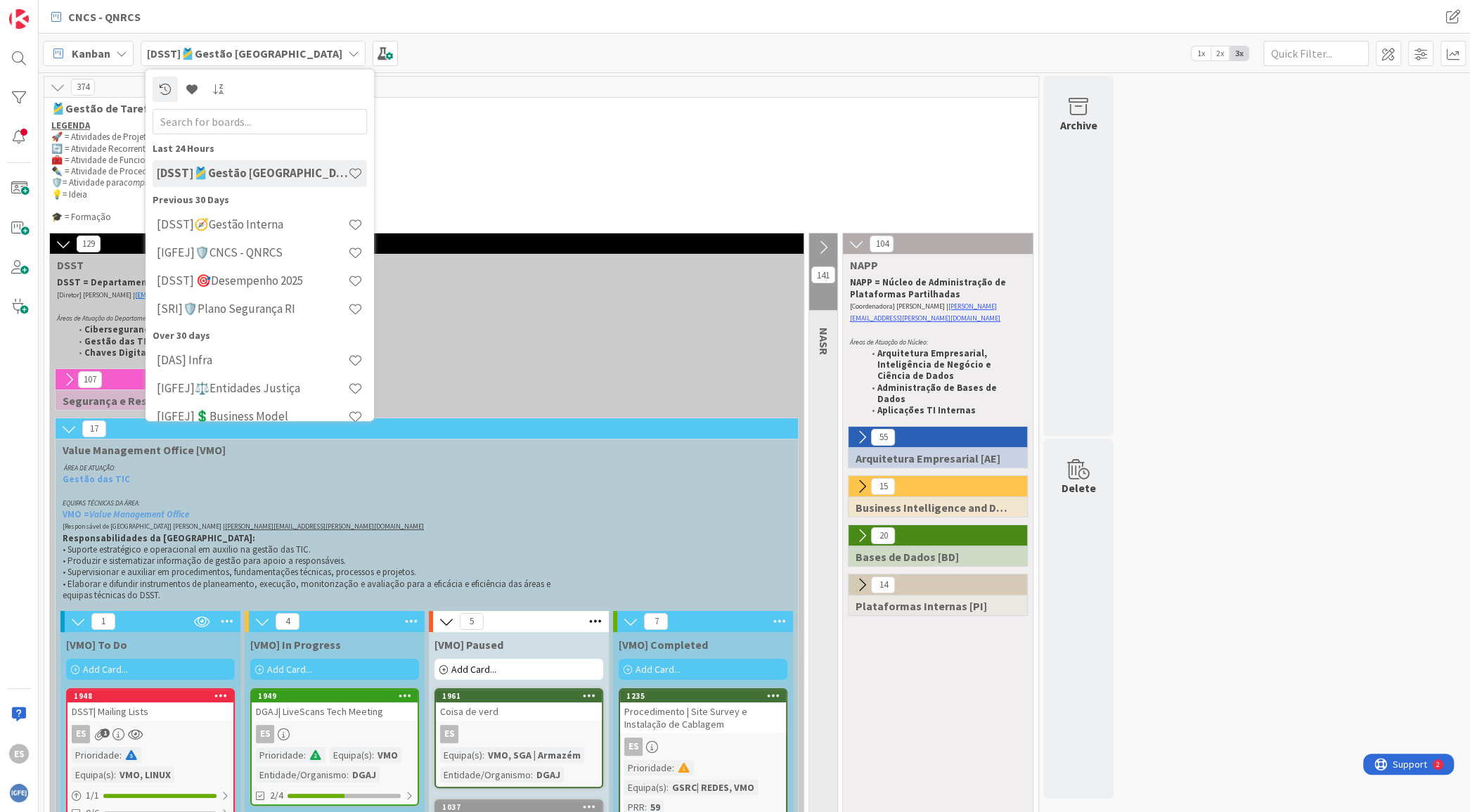
click at [113, 58] on div "Kanban" at bounding box center [88, 53] width 91 height 25
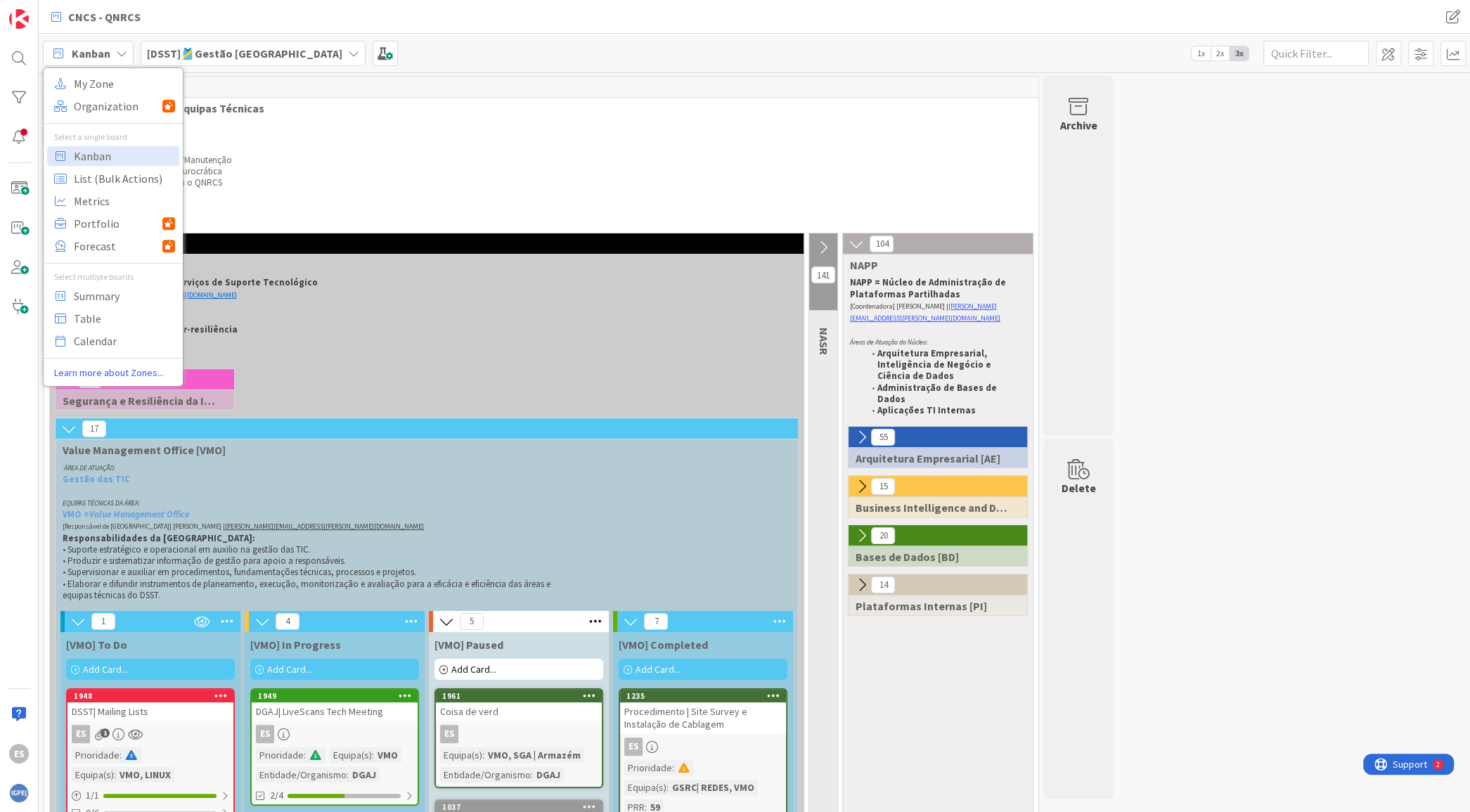
click at [281, 59] on div "[DSST]🎽Gestão Equipas" at bounding box center [253, 53] width 225 height 25
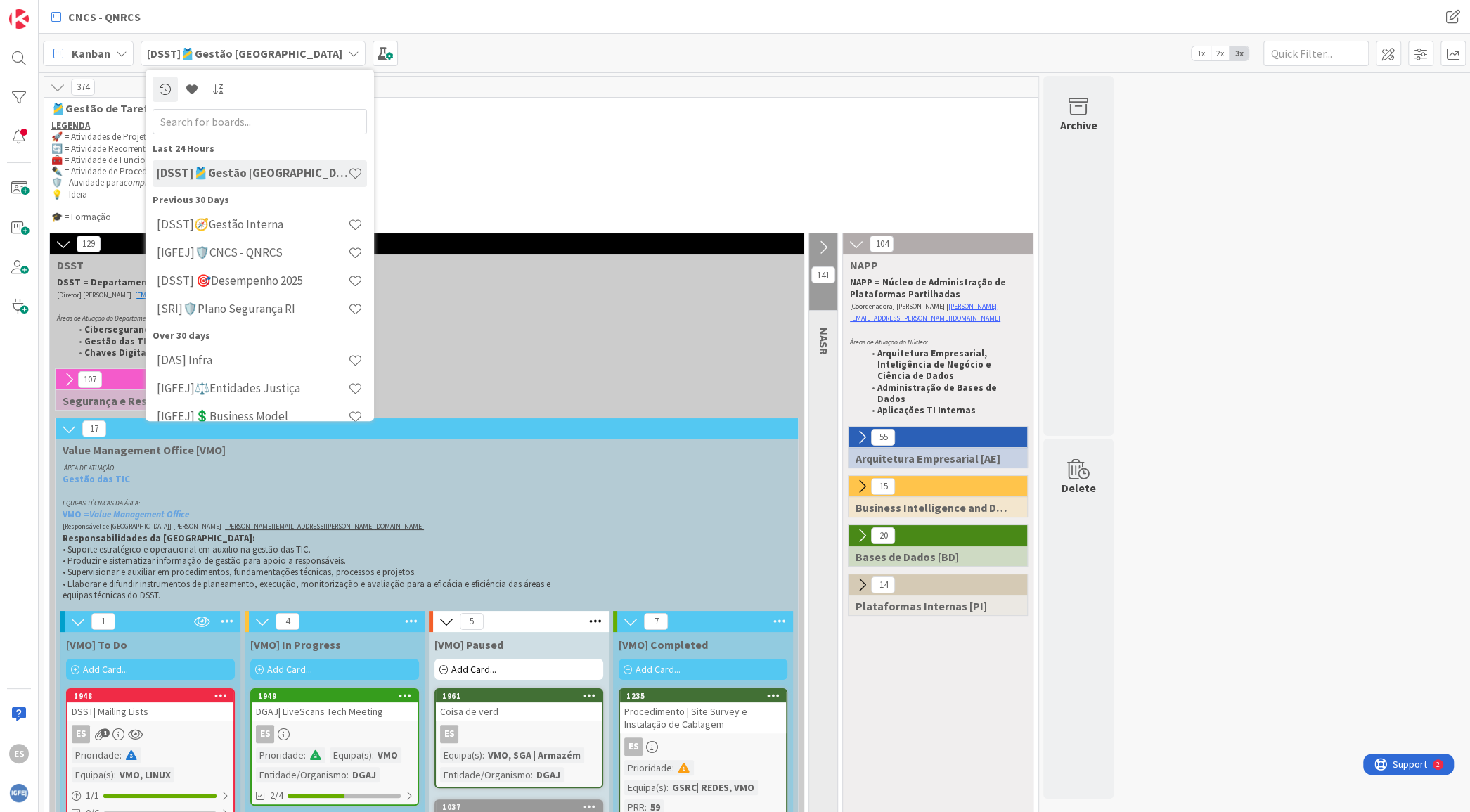
click at [281, 59] on div "[DSST]🎽Gestão Equipas" at bounding box center [253, 53] width 225 height 25
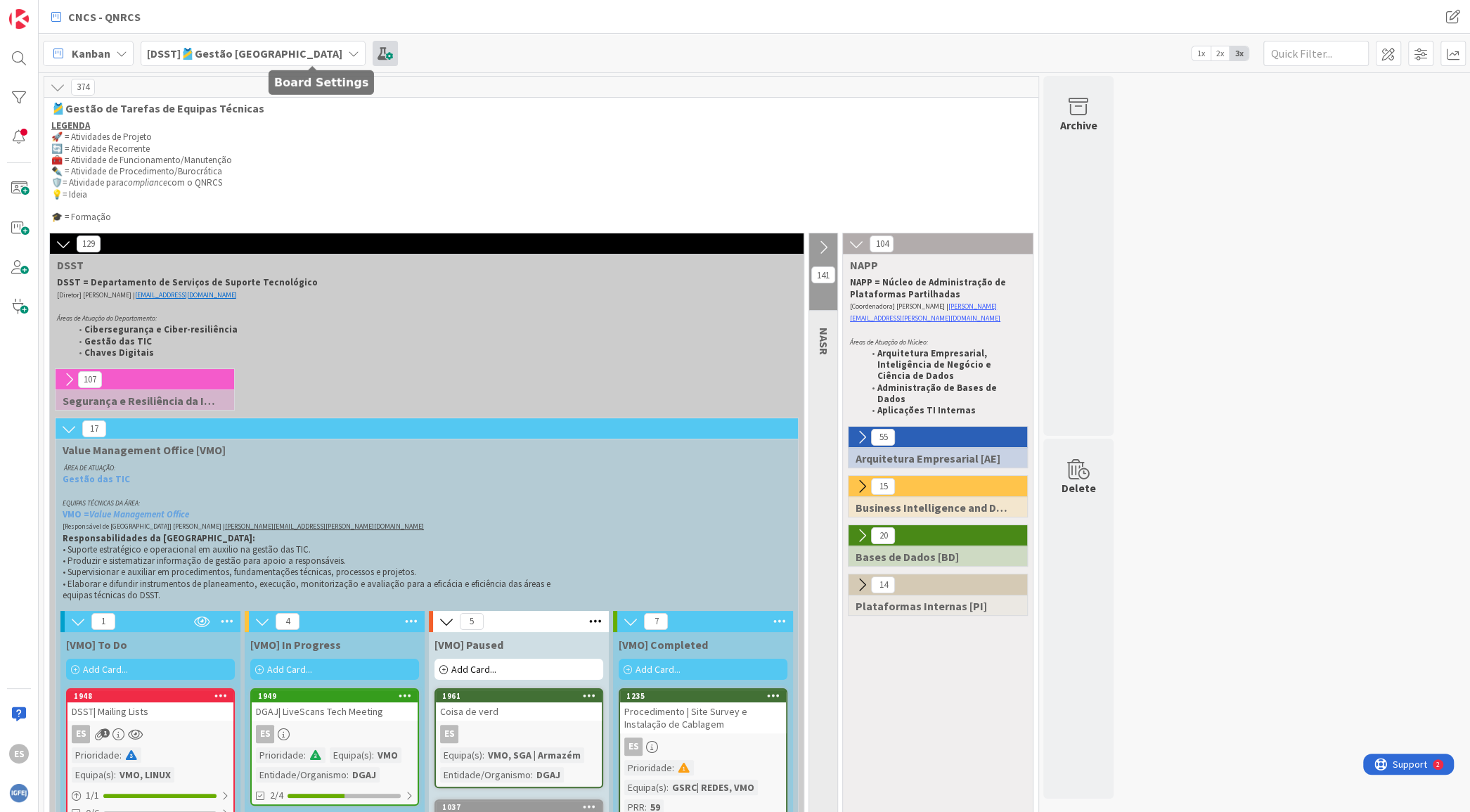
click at [373, 50] on span at bounding box center [385, 53] width 25 height 25
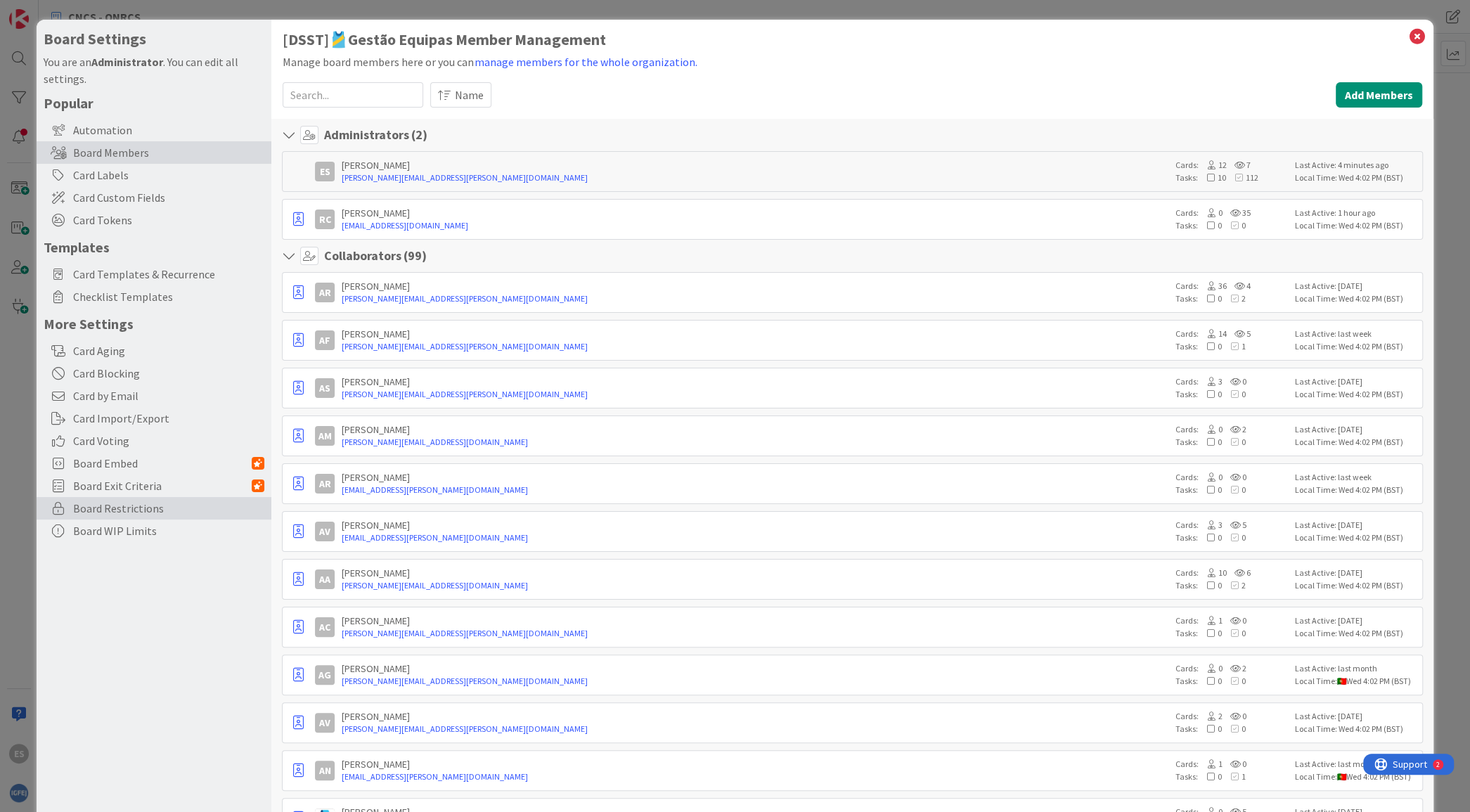
click at [134, 508] on span "Board Restrictions" at bounding box center [168, 508] width 191 height 17
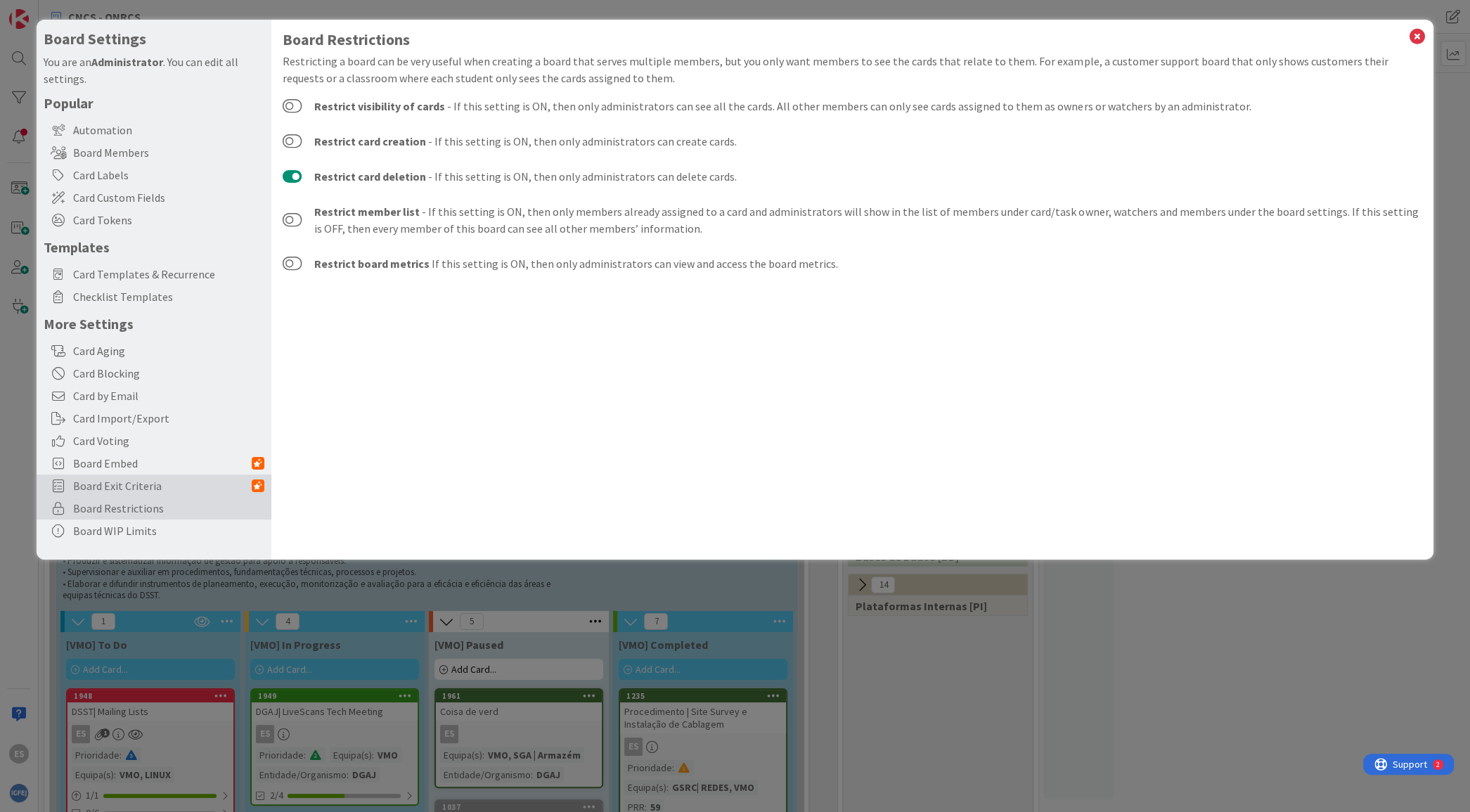
click at [96, 475] on div "Board Exit Criteria" at bounding box center [154, 485] width 235 height 23
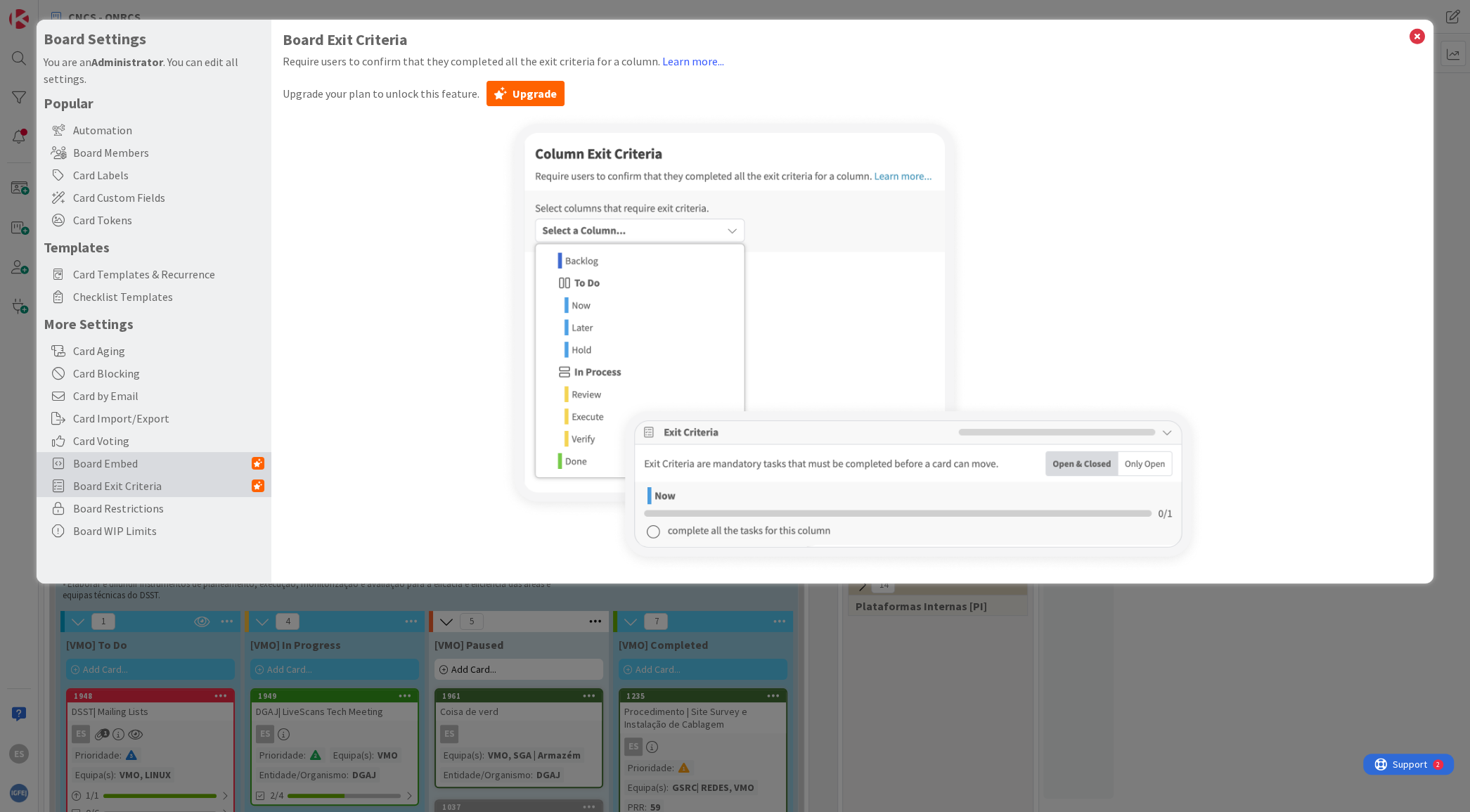
click at [96, 460] on span "Board Embed" at bounding box center [162, 464] width 179 height 17
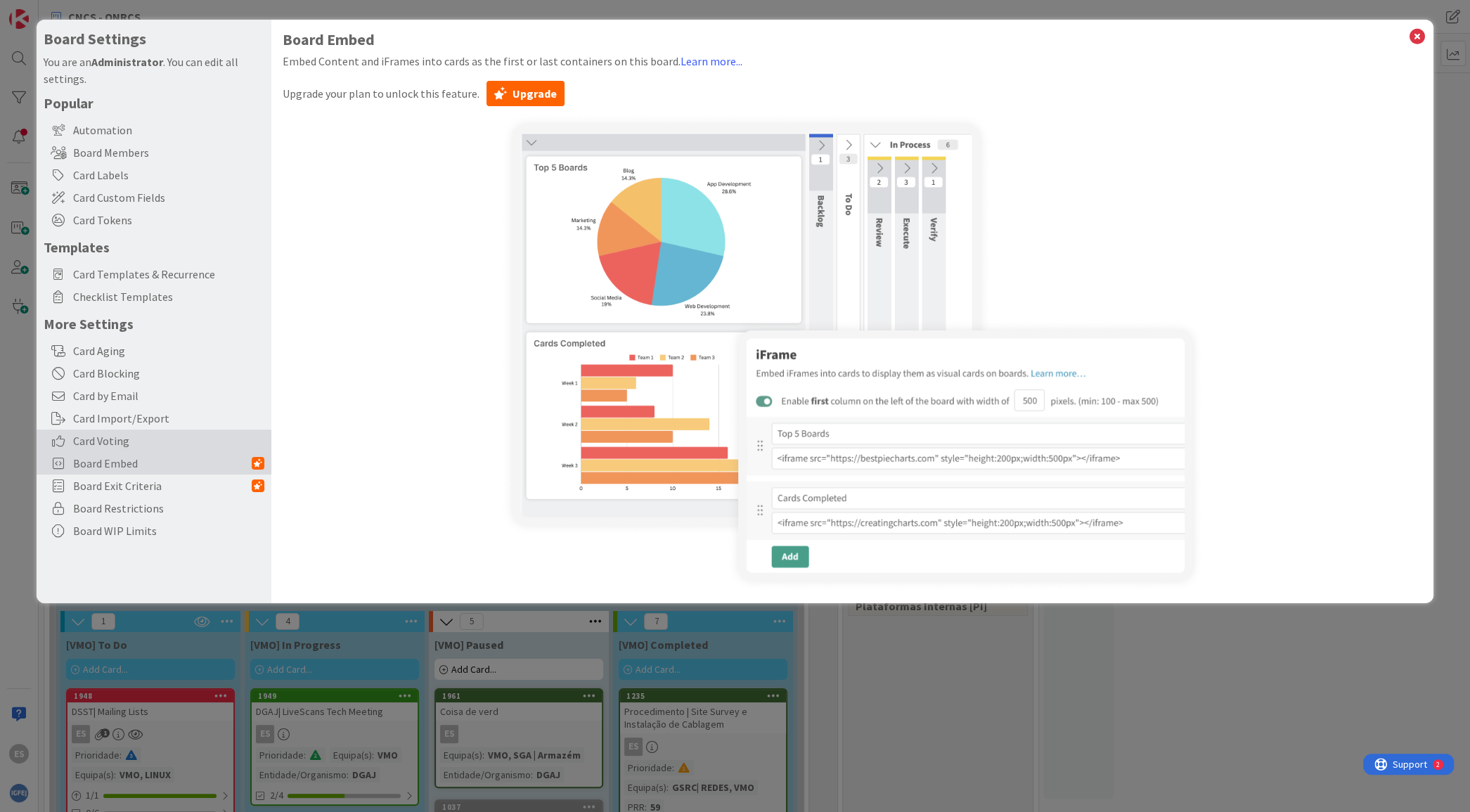
click at [96, 442] on span "Card Voting" at bounding box center [168, 441] width 191 height 17
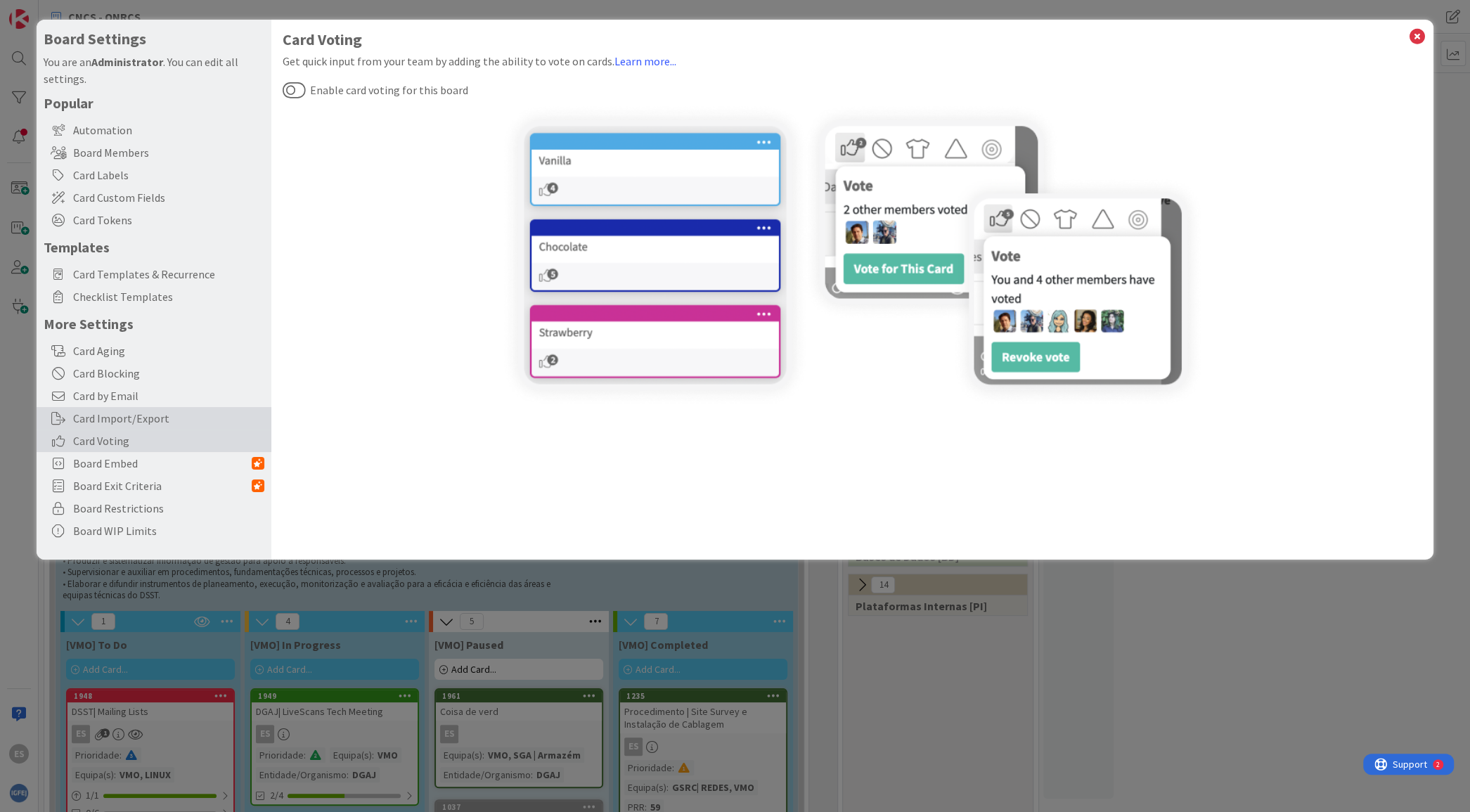
click at [103, 415] on div "Card Import/Export" at bounding box center [154, 418] width 235 height 23
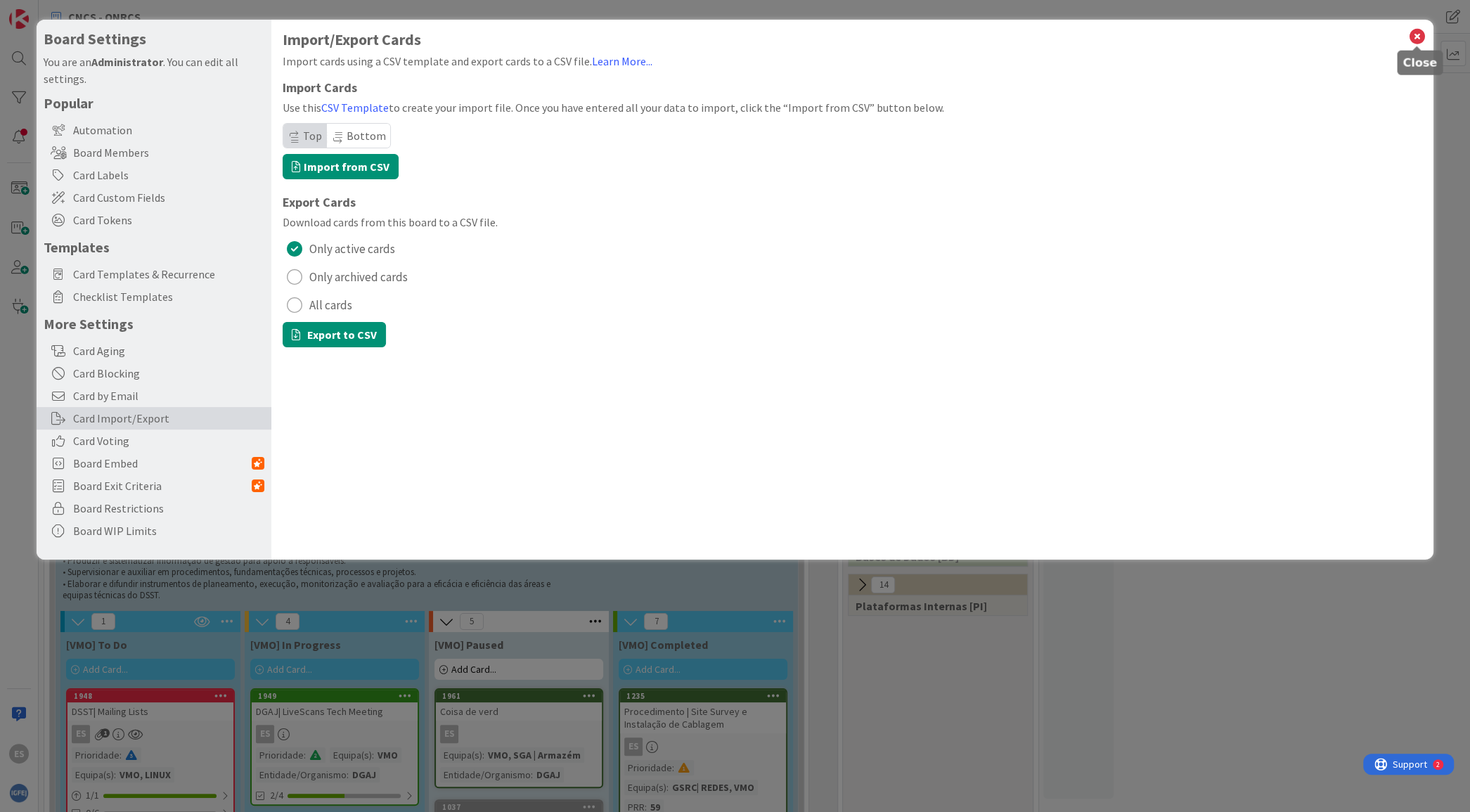
click at [1412, 34] on icon at bounding box center [1417, 36] width 18 height 20
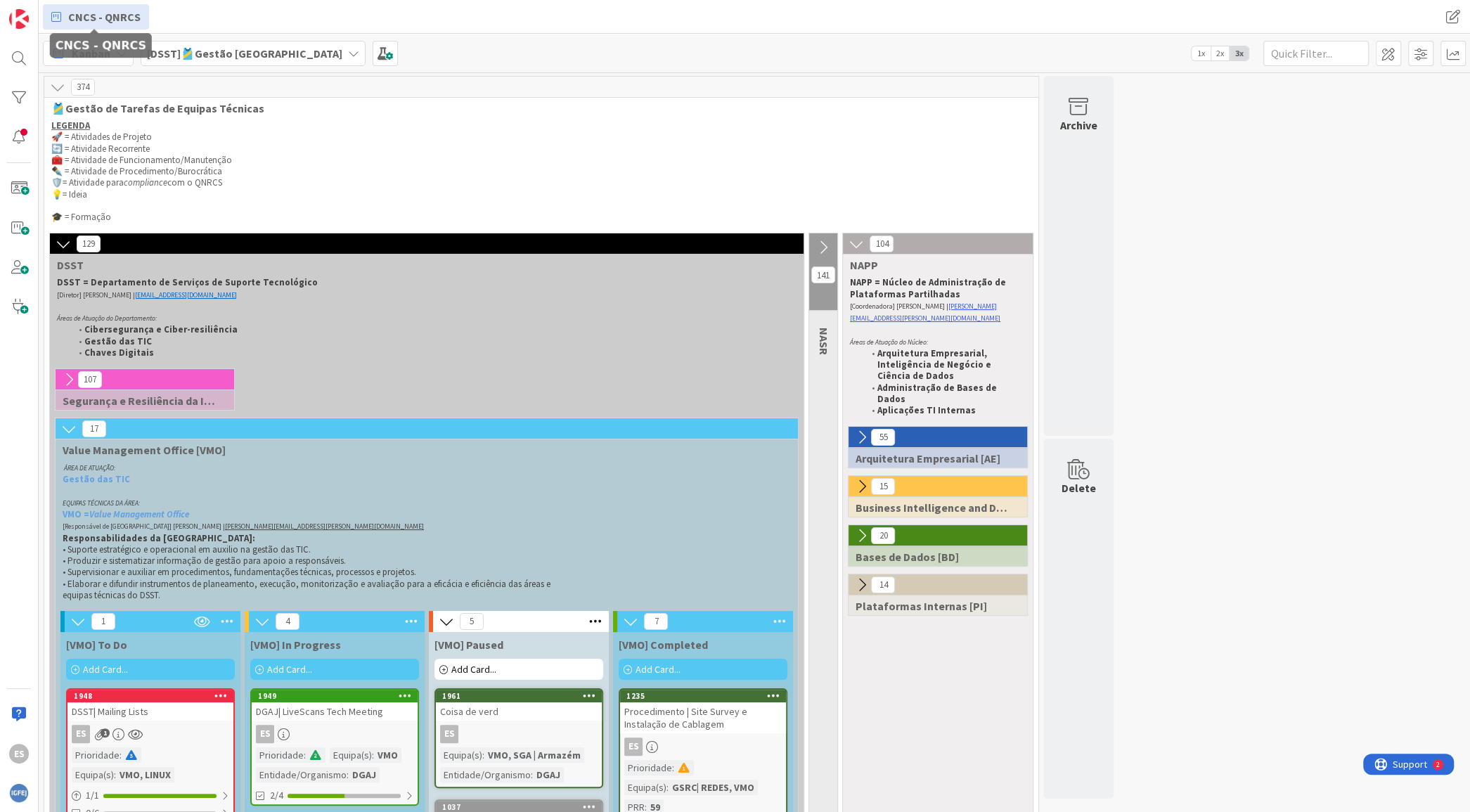
click at [122, 5] on link "CNCS - QNRCS" at bounding box center [96, 16] width 107 height 25
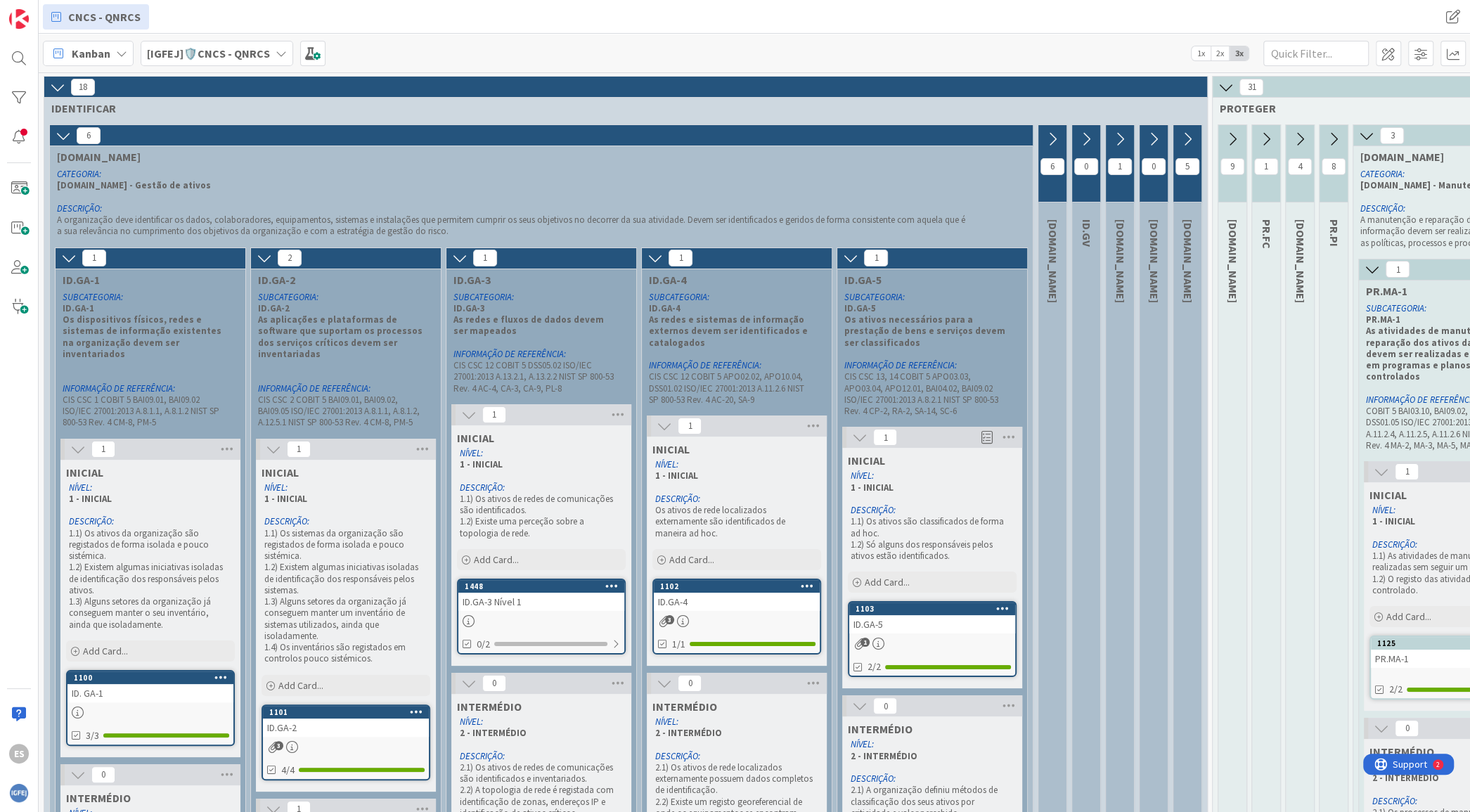
click at [228, 52] on b "[IGFEJ]🛡️CNCS - QNRCS" at bounding box center [208, 53] width 123 height 14
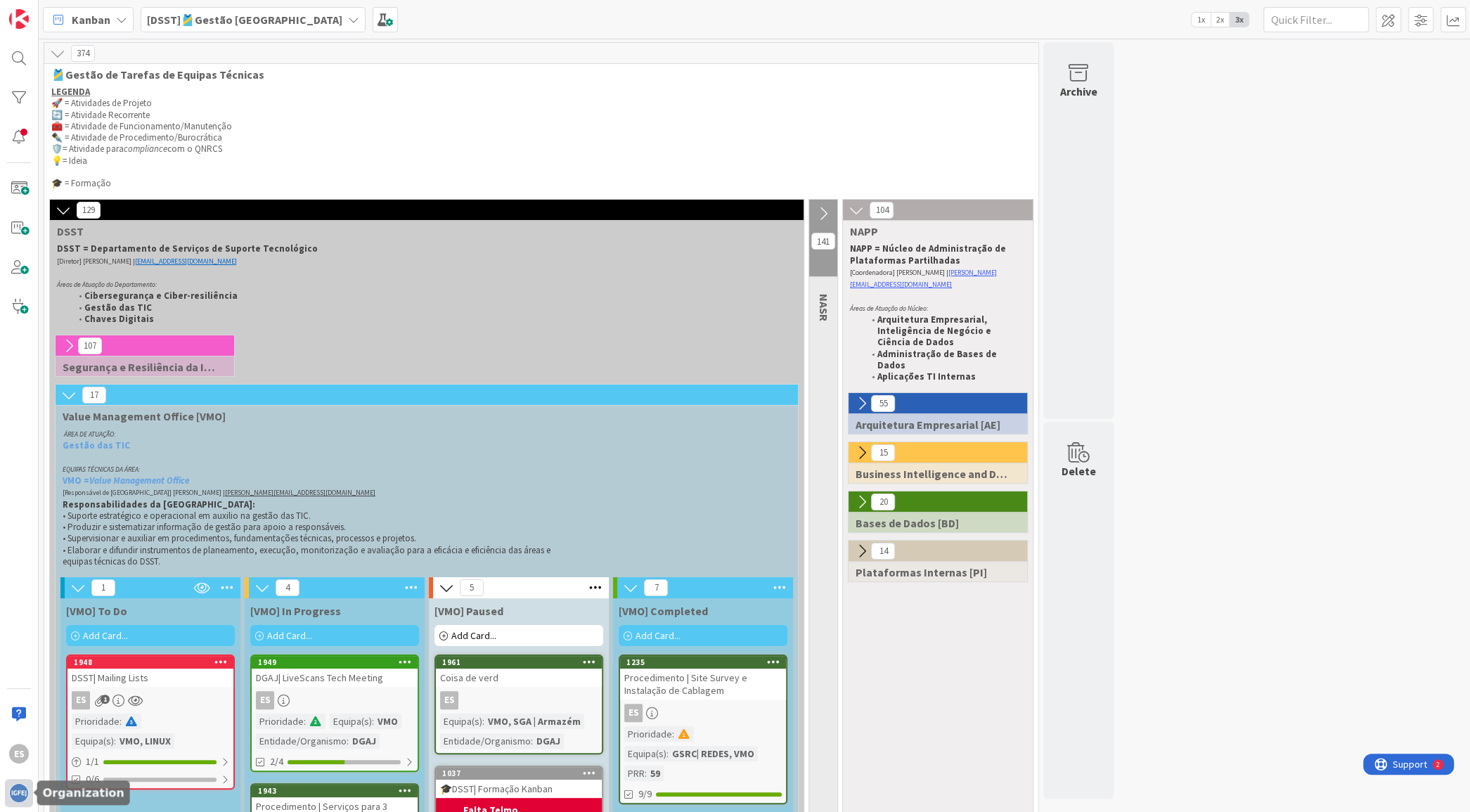
click at [6, 803] on div at bounding box center [19, 793] width 28 height 28
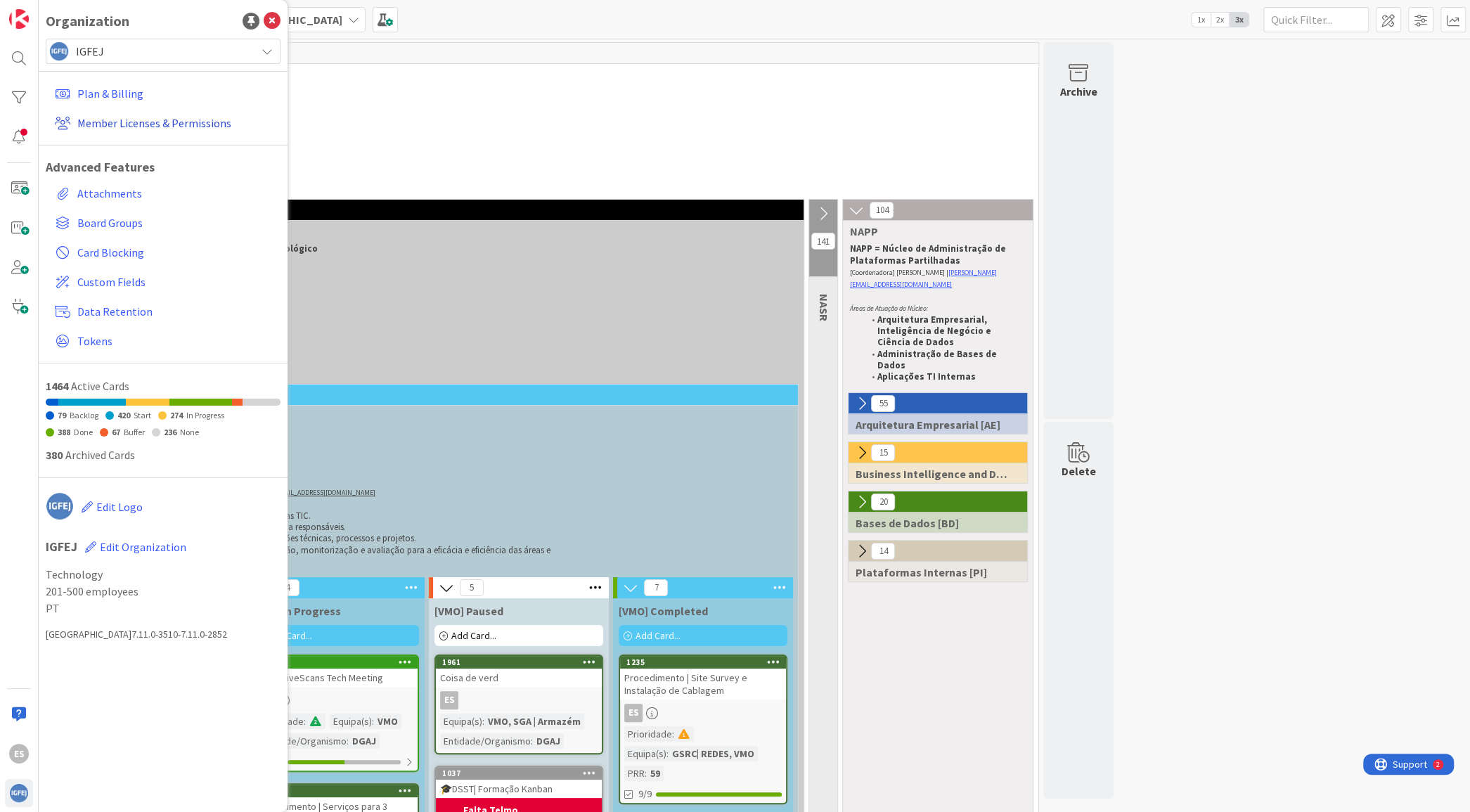
click at [161, 128] on link "Member Licenses & Permissions" at bounding box center [164, 123] width 231 height 25
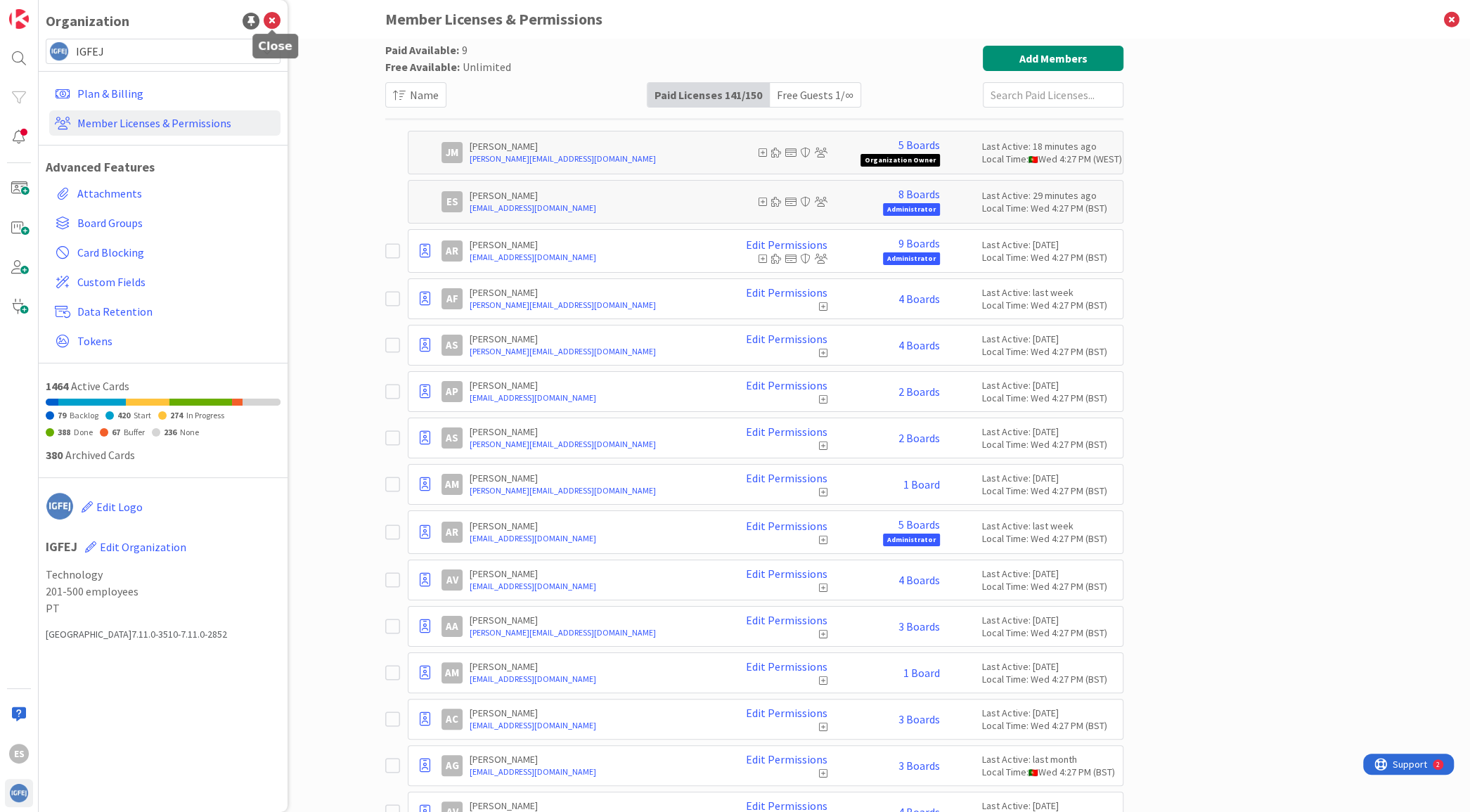
click at [273, 15] on icon at bounding box center [273, 21] width 17 height 17
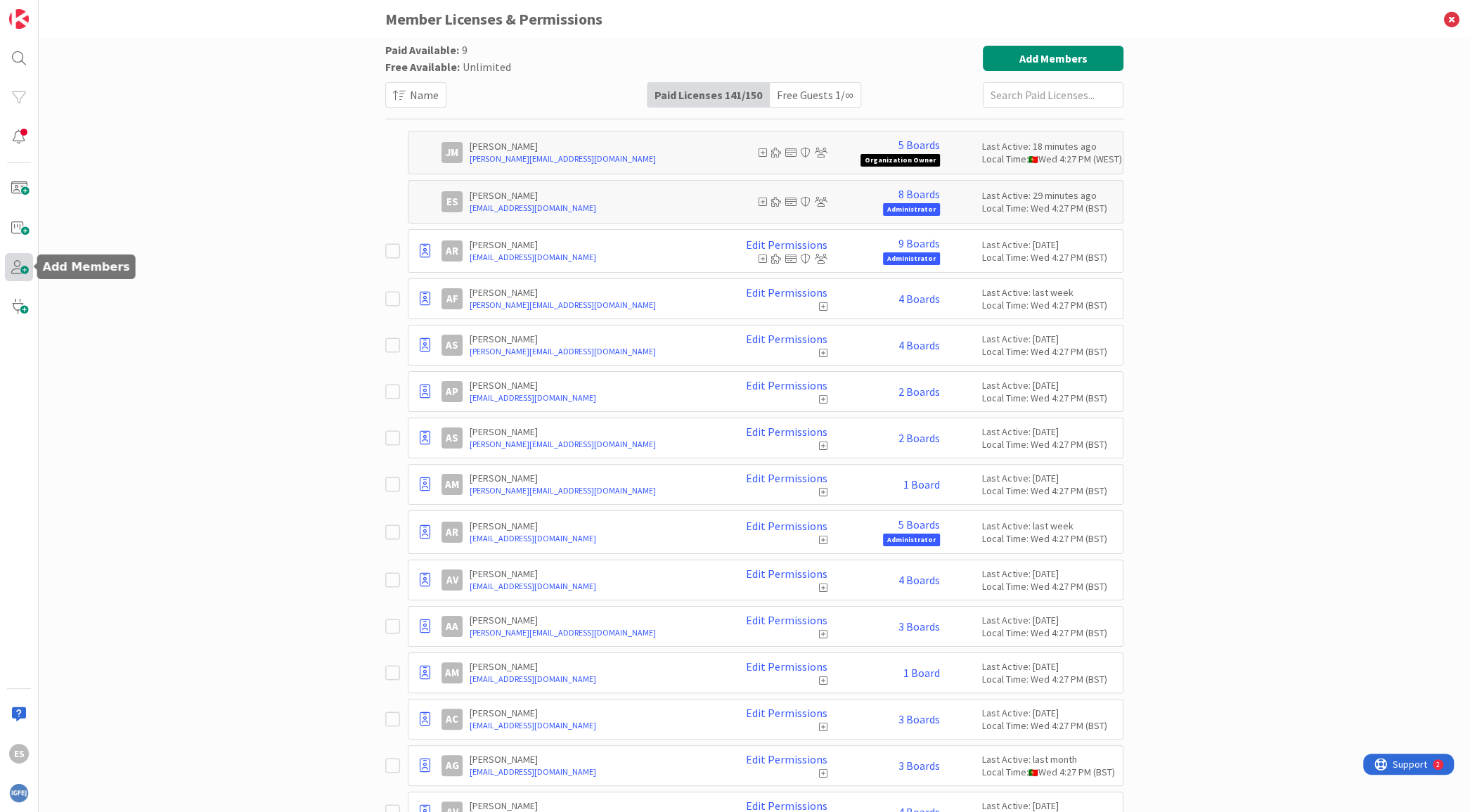
click at [20, 276] on span at bounding box center [19, 267] width 28 height 28
click at [317, 94] on div "Paid Available: 9 Free Available: Unlimited Name Paid Licenses 141 / 150 Free G…" at bounding box center [754, 424] width 1432 height 773
click at [23, 760] on div "ES" at bounding box center [19, 753] width 20 height 20
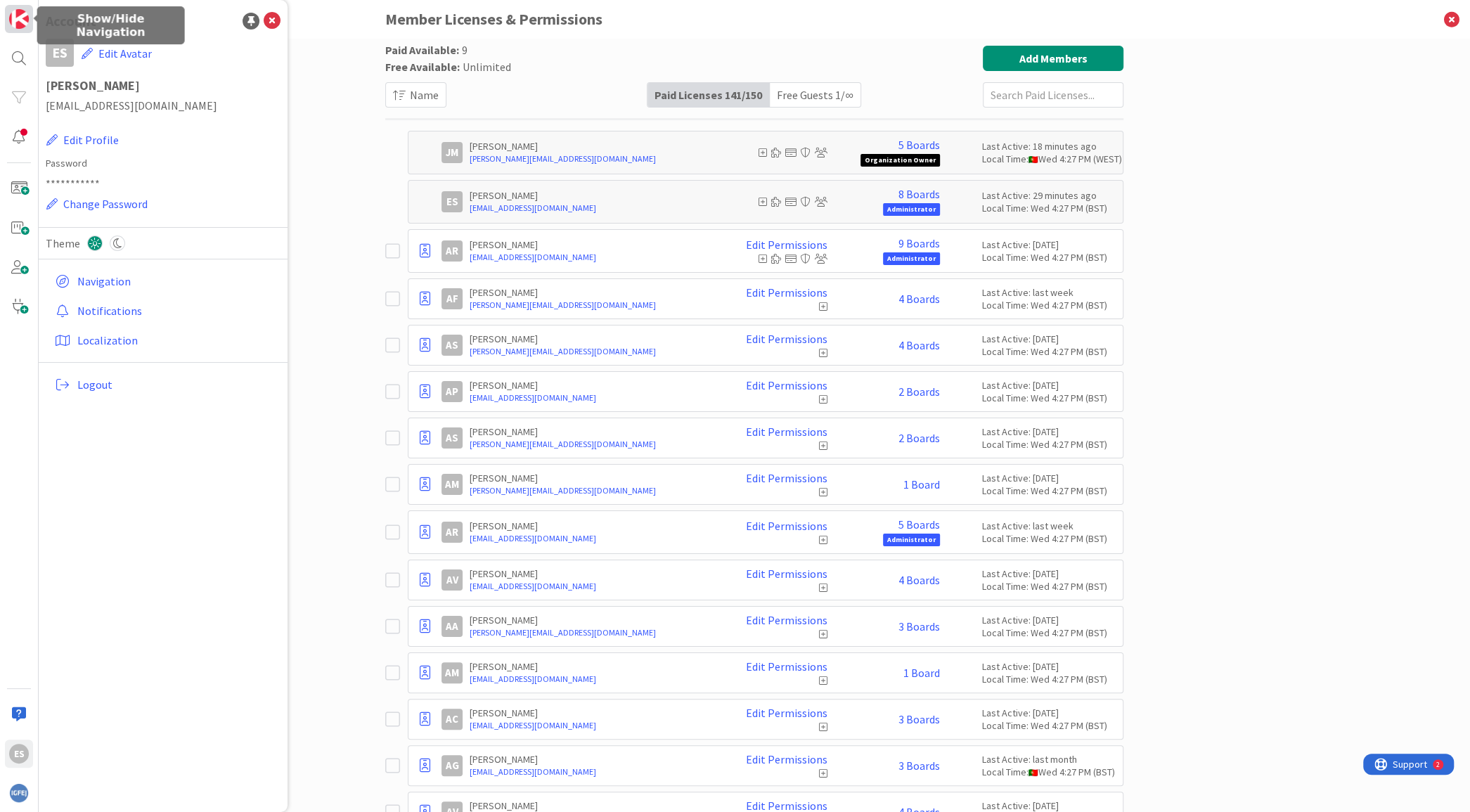
click at [27, 30] on link at bounding box center [19, 19] width 28 height 28
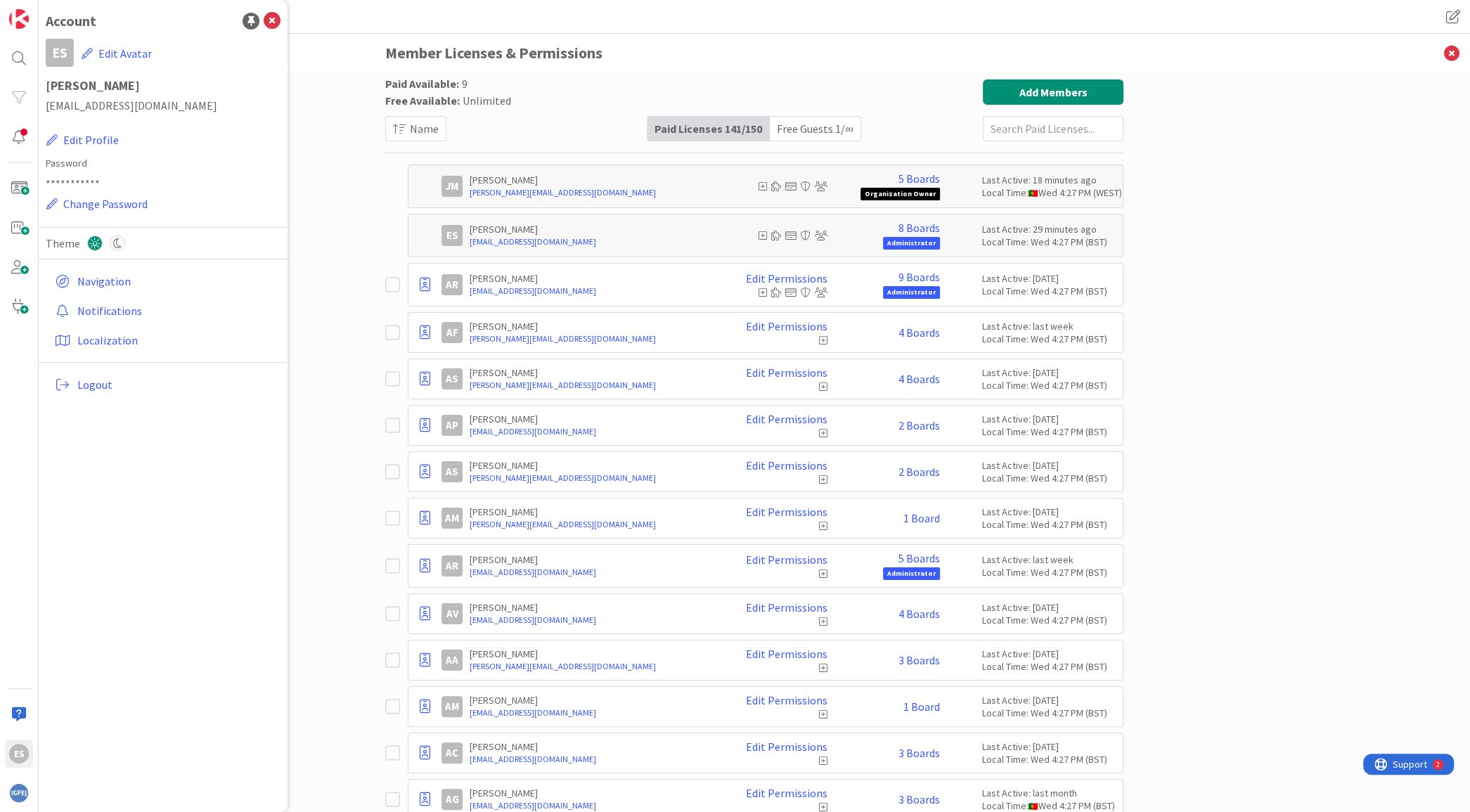
click at [344, 166] on div "Paid Available: 9 Free Available: Unlimited Name Paid Licenses 141 / 150 Free G…" at bounding box center [754, 442] width 1432 height 739
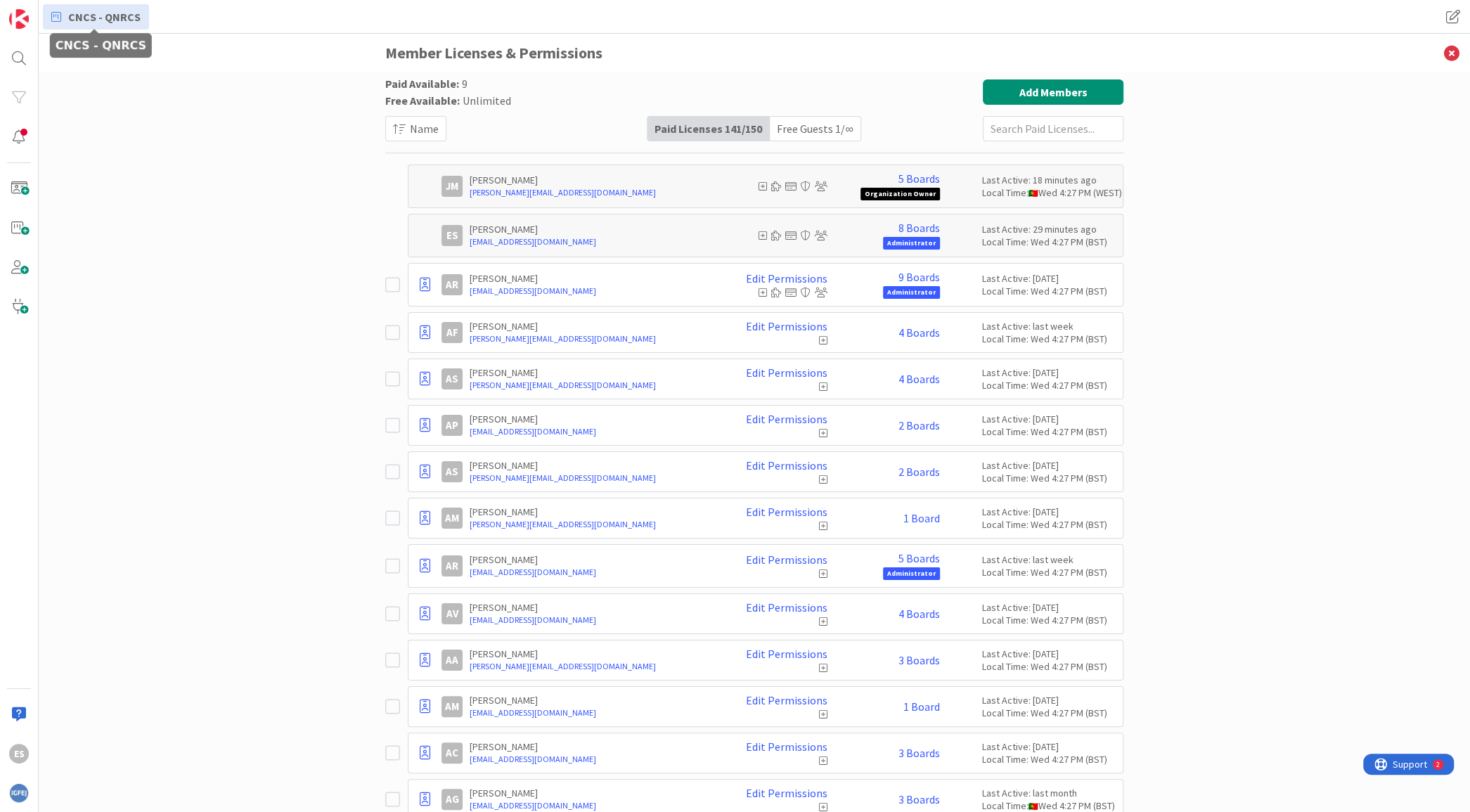
click at [124, 10] on span "CNCS - QNRCS" at bounding box center [104, 17] width 72 height 17
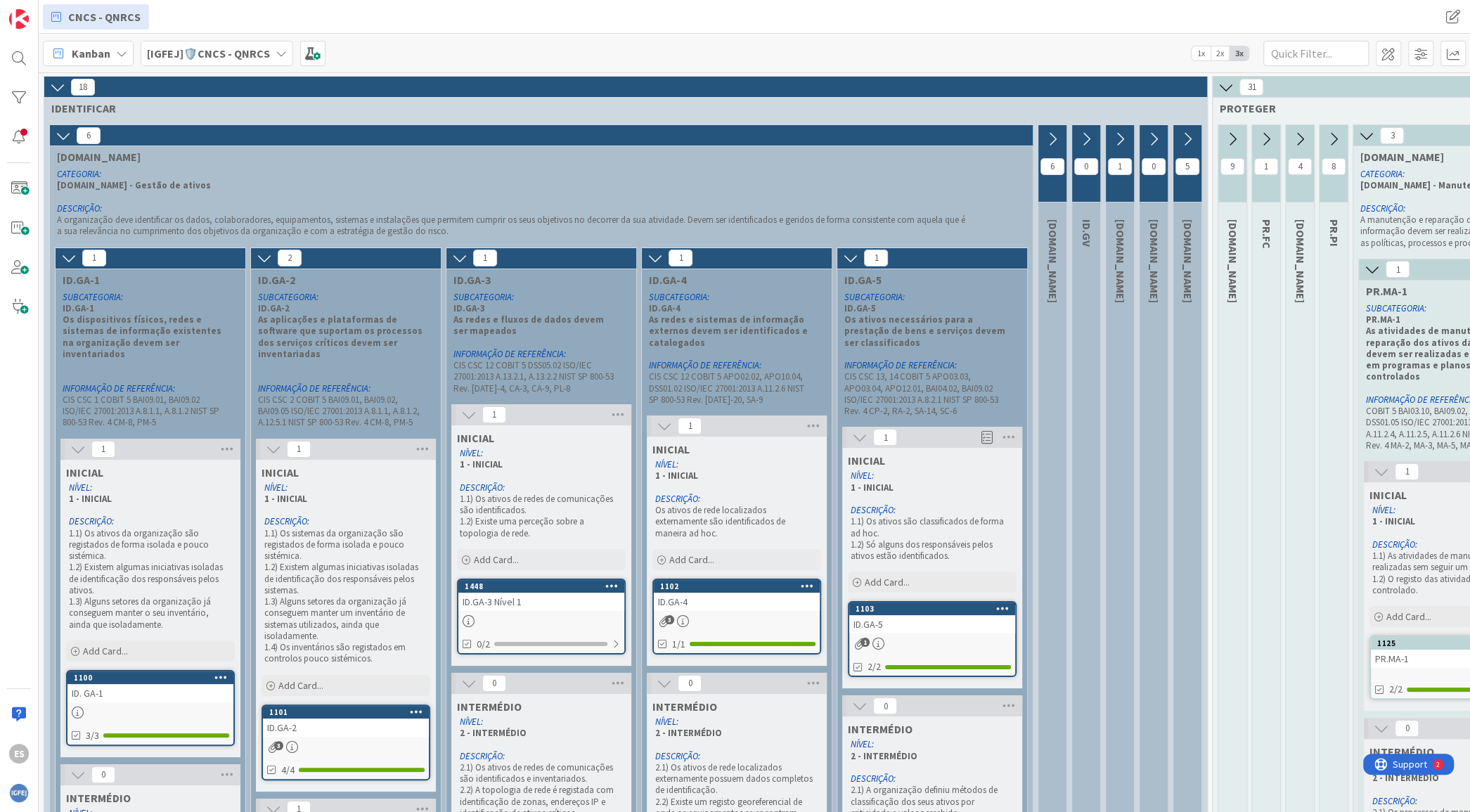
click at [97, 56] on span "Kanban" at bounding box center [91, 53] width 38 height 17
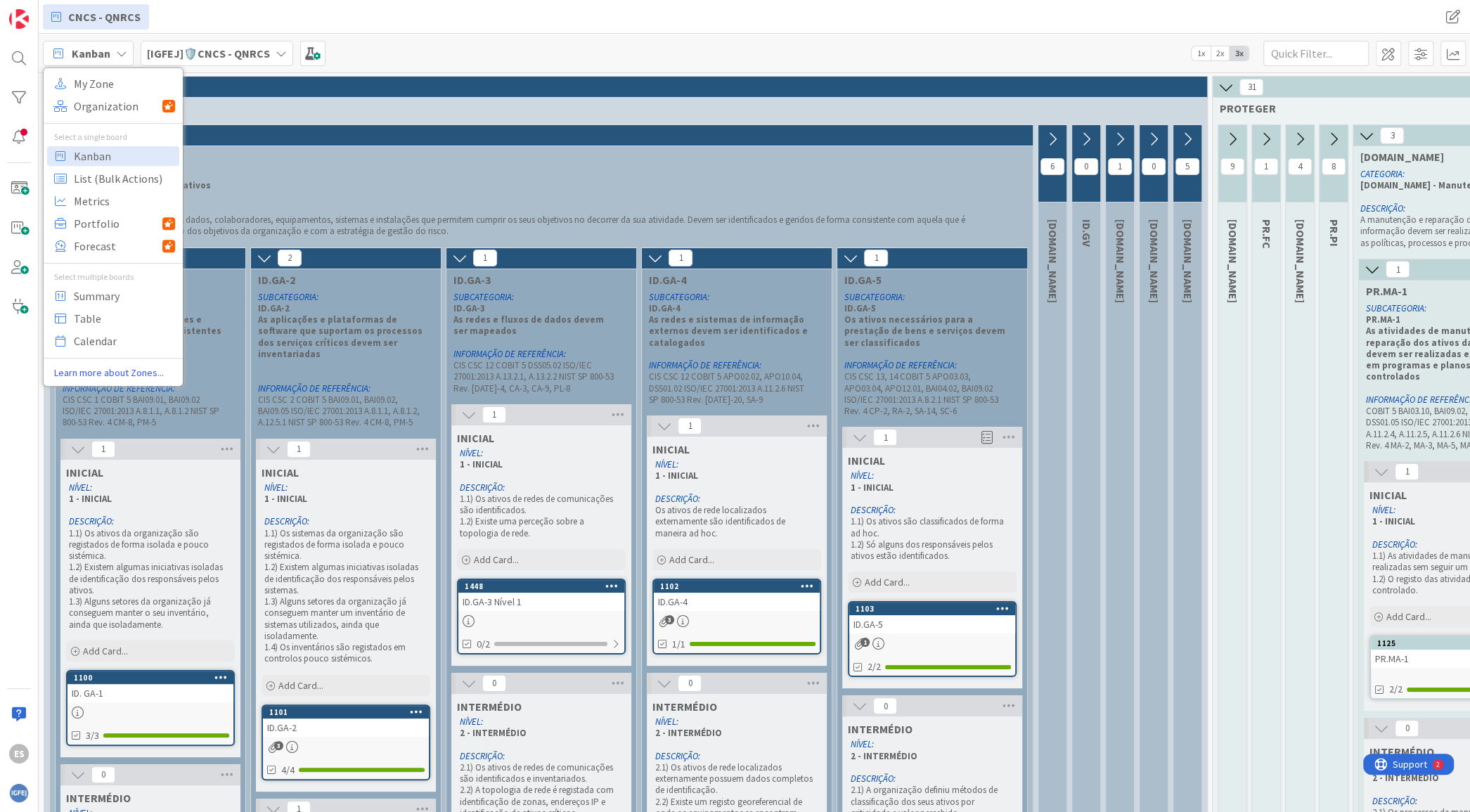
click at [205, 45] on span "[IGFEJ]🛡️CNCS - QNRCS" at bounding box center [208, 53] width 123 height 17
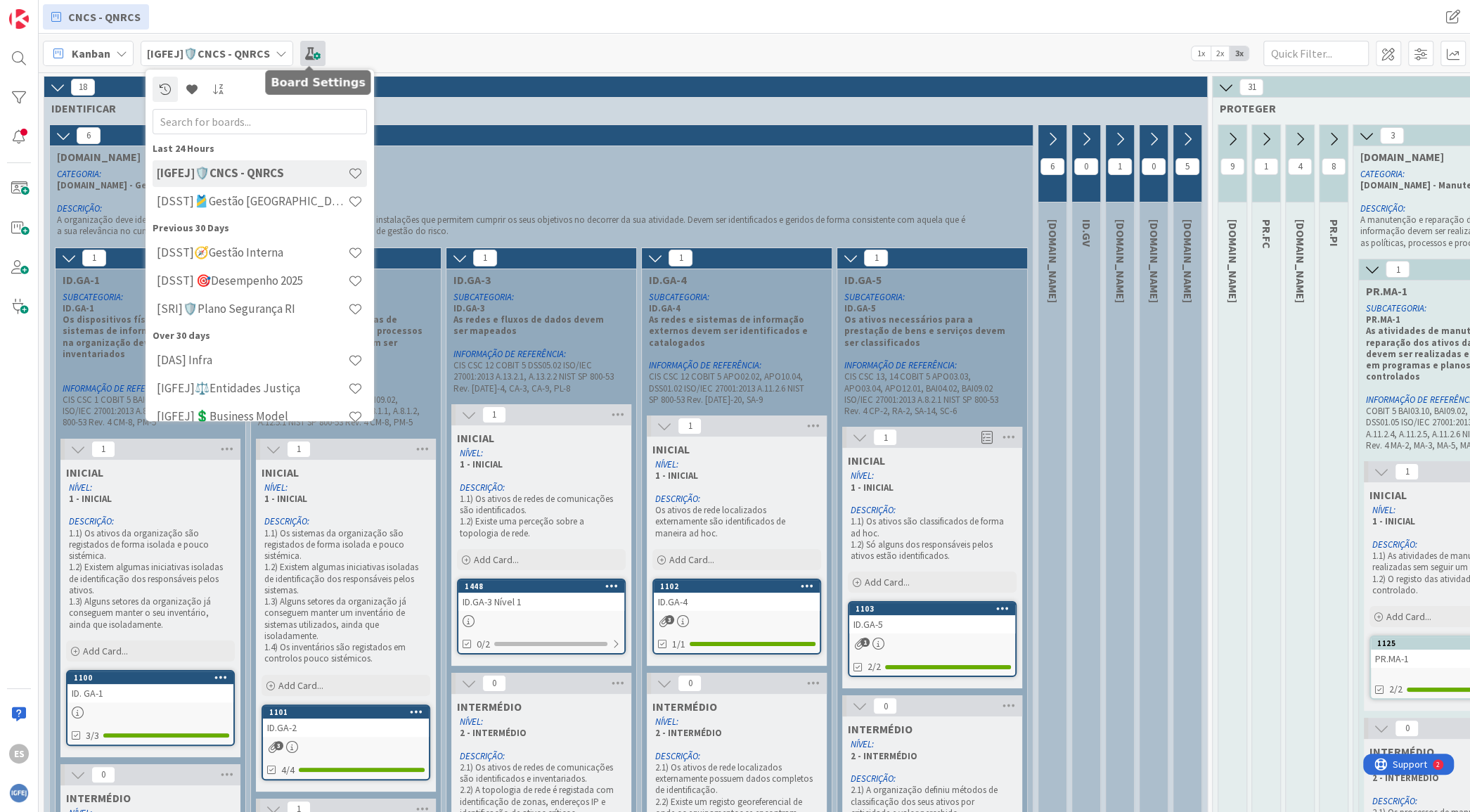
click at [308, 51] on span at bounding box center [312, 53] width 25 height 25
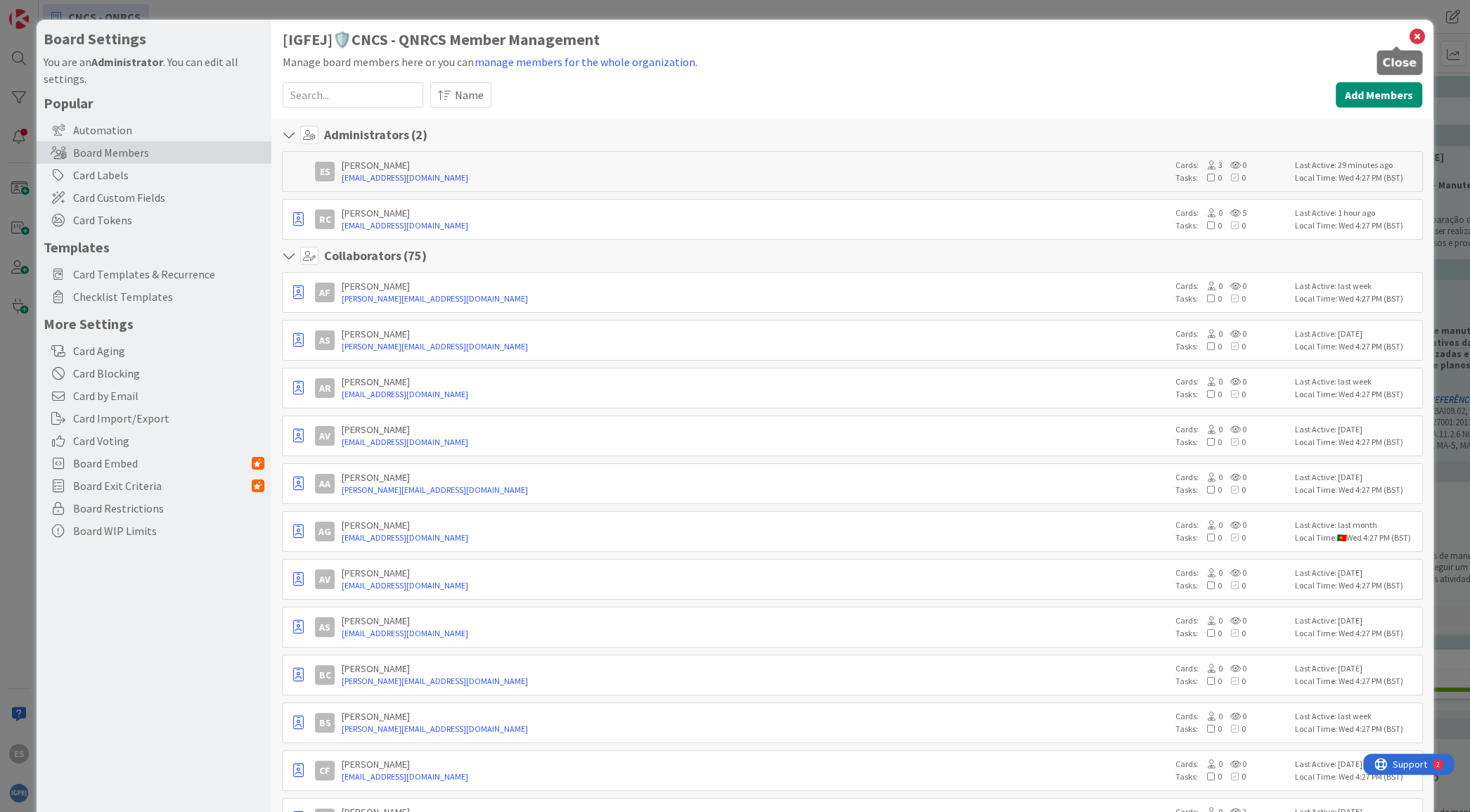
click at [1408, 29] on icon at bounding box center [1417, 36] width 18 height 20
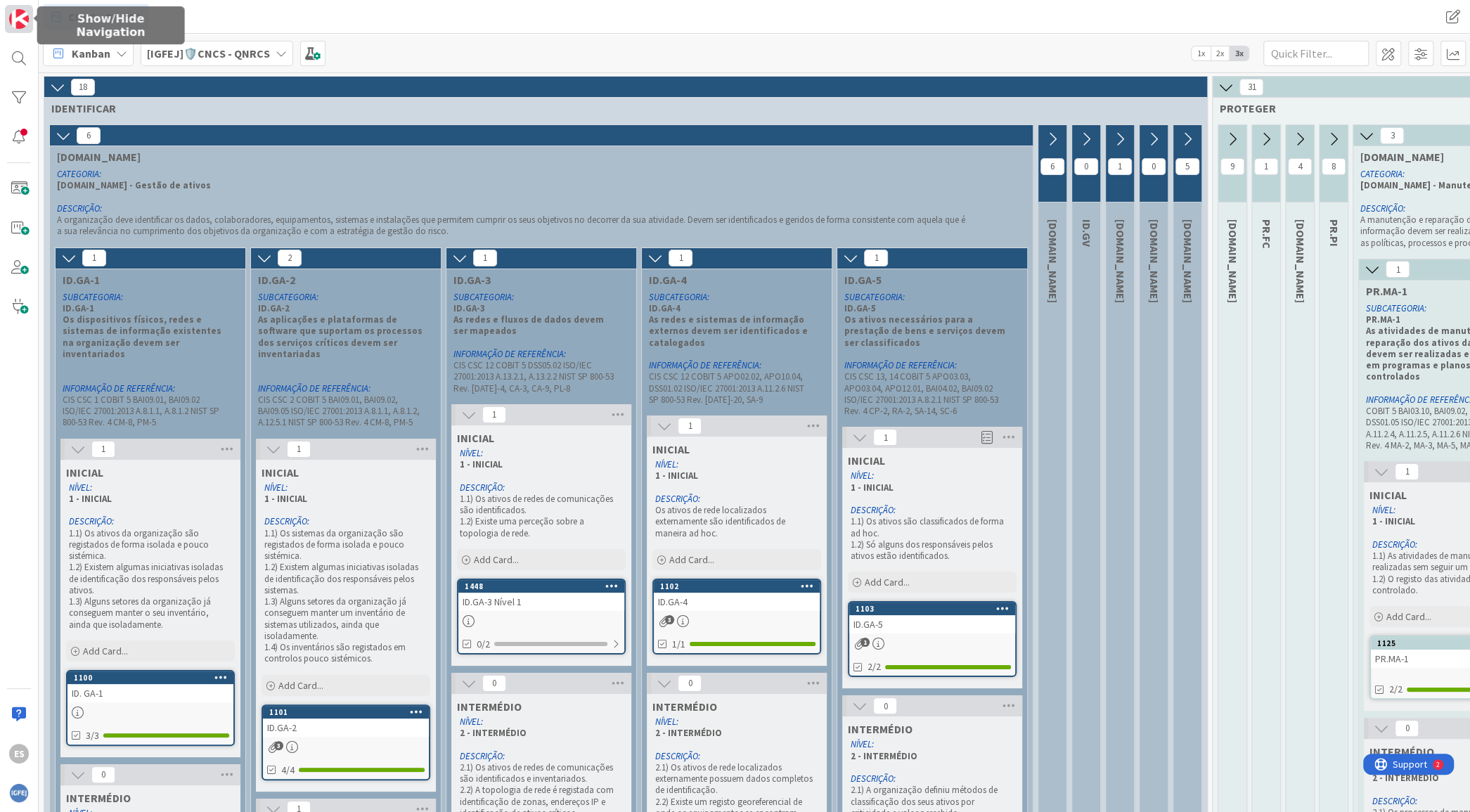
click at [17, 17] on img at bounding box center [19, 19] width 20 height 20
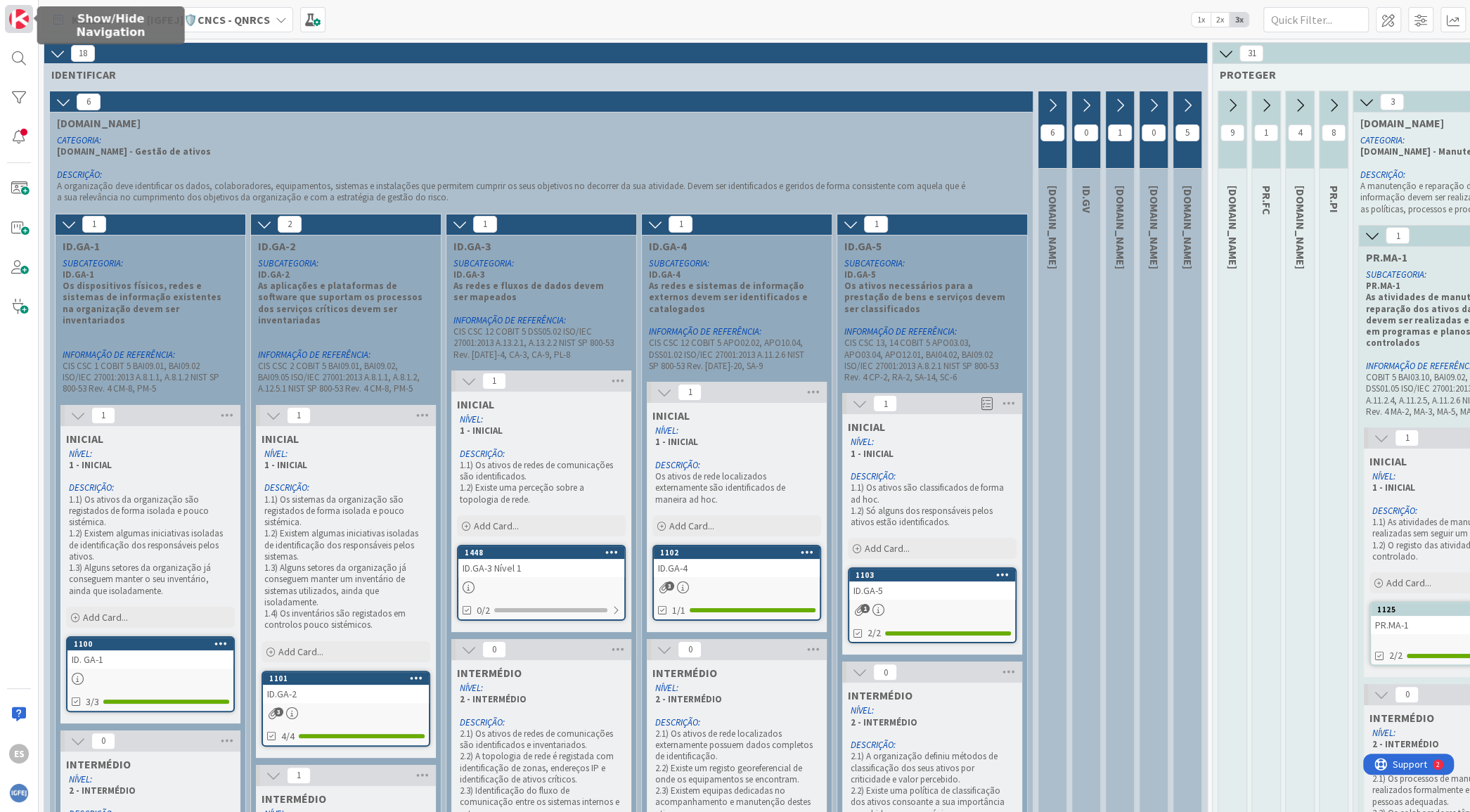
click at [17, 17] on img at bounding box center [19, 19] width 20 height 20
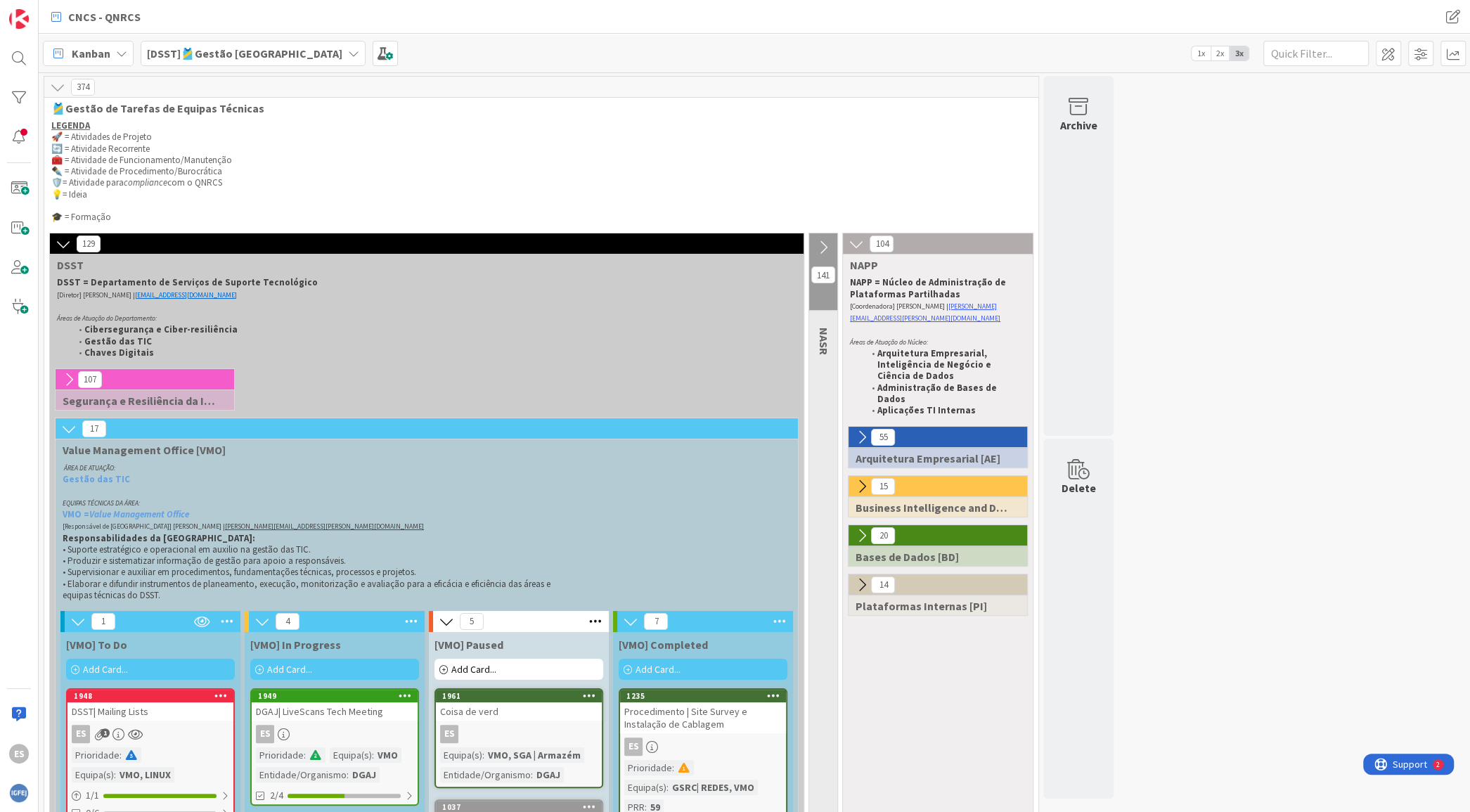
click at [203, 56] on b "[DSST]🎽Gestão [GEOGRAPHIC_DATA]" at bounding box center [245, 53] width 196 height 14
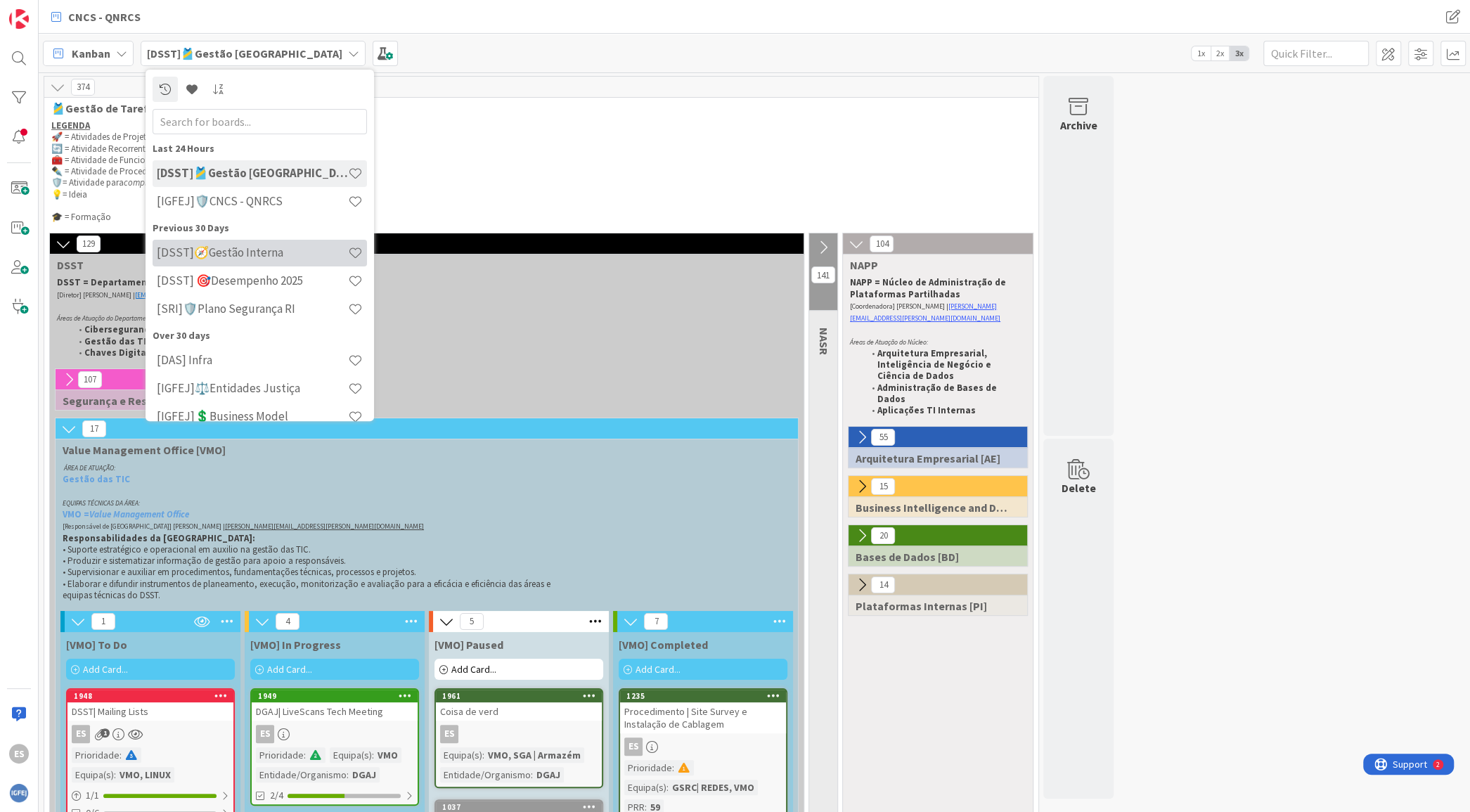
click at [276, 263] on div "[DSST]🧭Gestão Interna" at bounding box center [260, 253] width 215 height 27
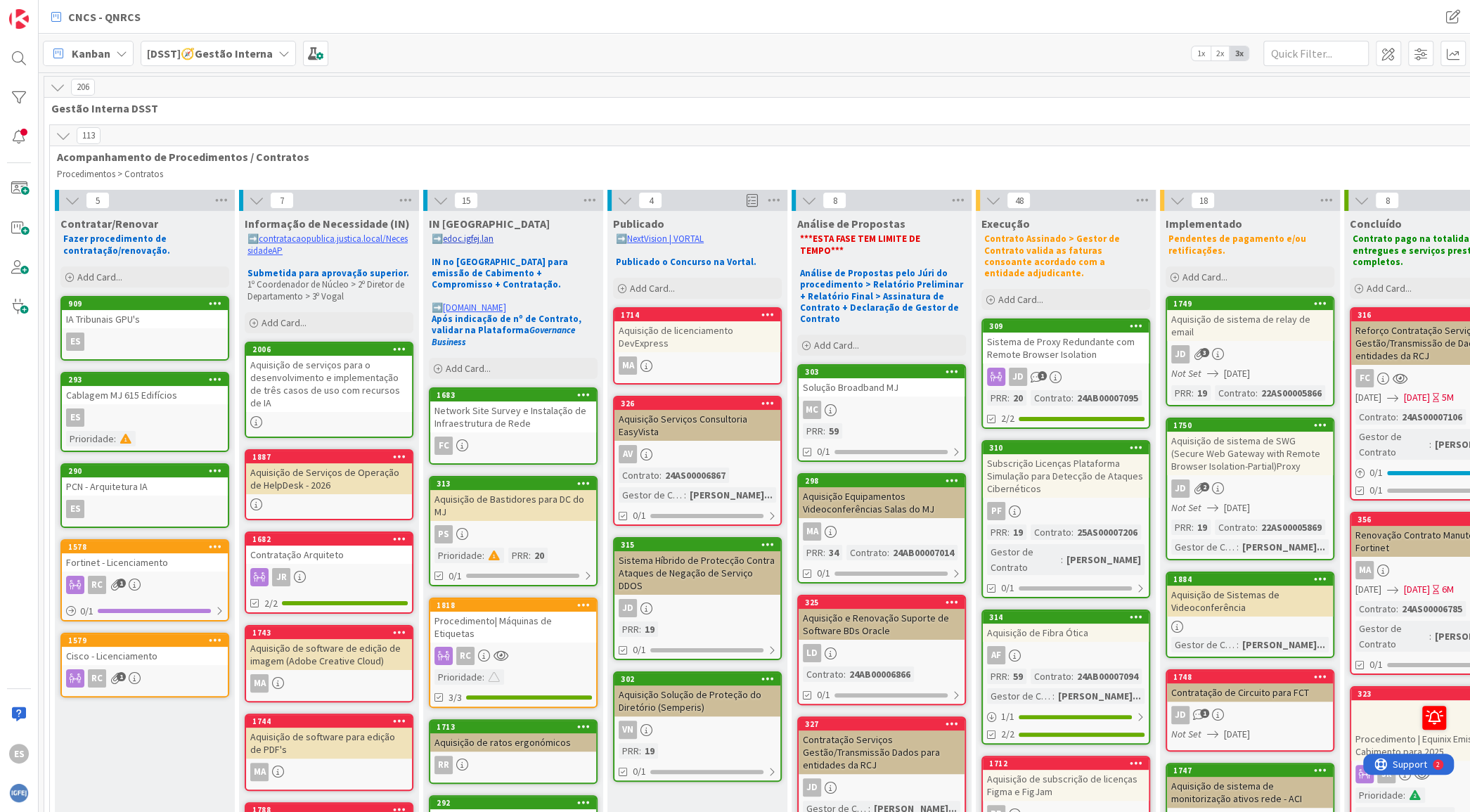
click at [476, 240] on link "edoc.igfej.lan" at bounding box center [468, 238] width 51 height 12
click at [691, 236] on link "NextVision | VORTAL" at bounding box center [666, 238] width 77 height 12
click at [226, 64] on div "[DSST]🧭Gestão Interna" at bounding box center [219, 53] width 155 height 25
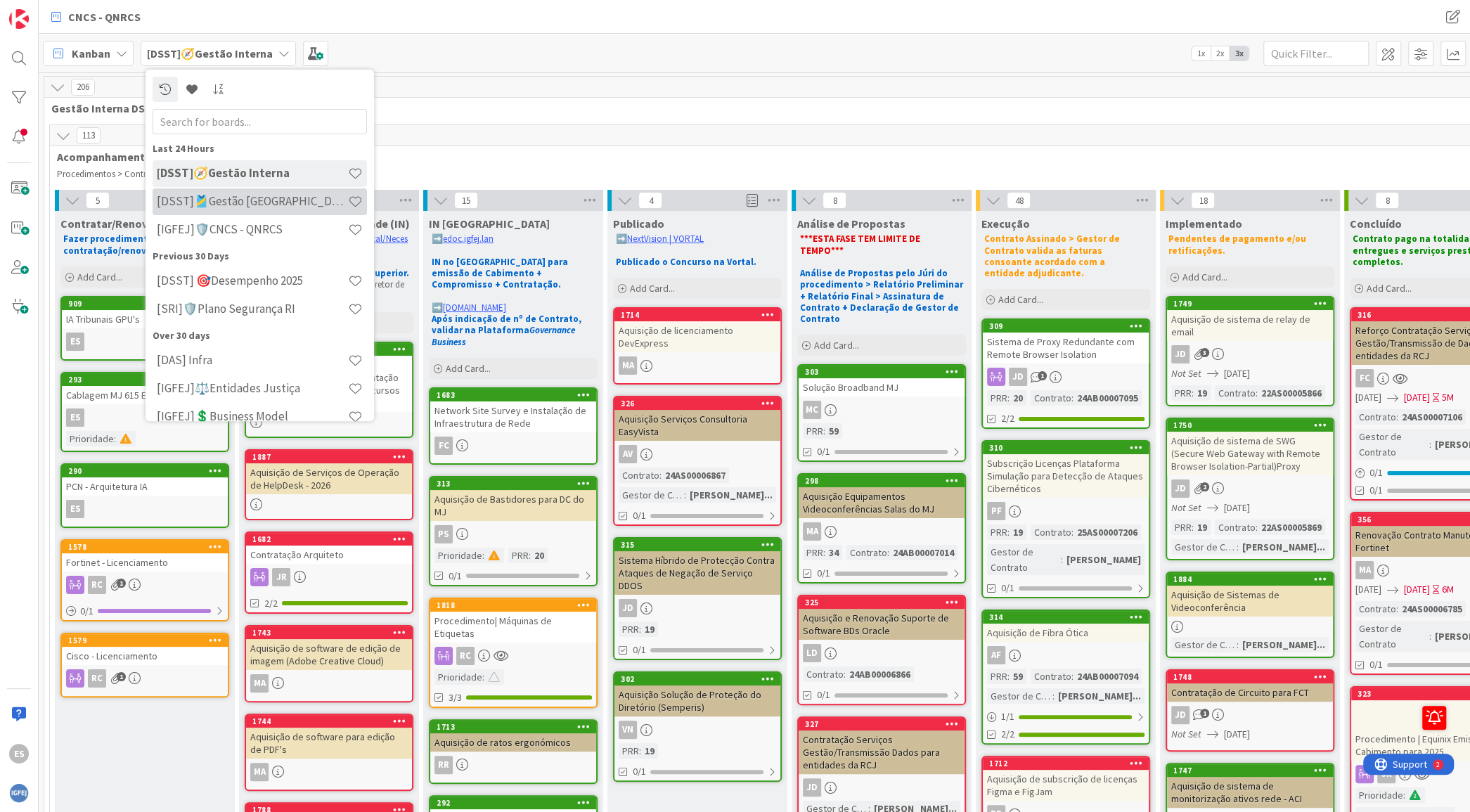
click at [271, 209] on div "[DSST]🎽Gestão Equipas" at bounding box center [260, 202] width 215 height 27
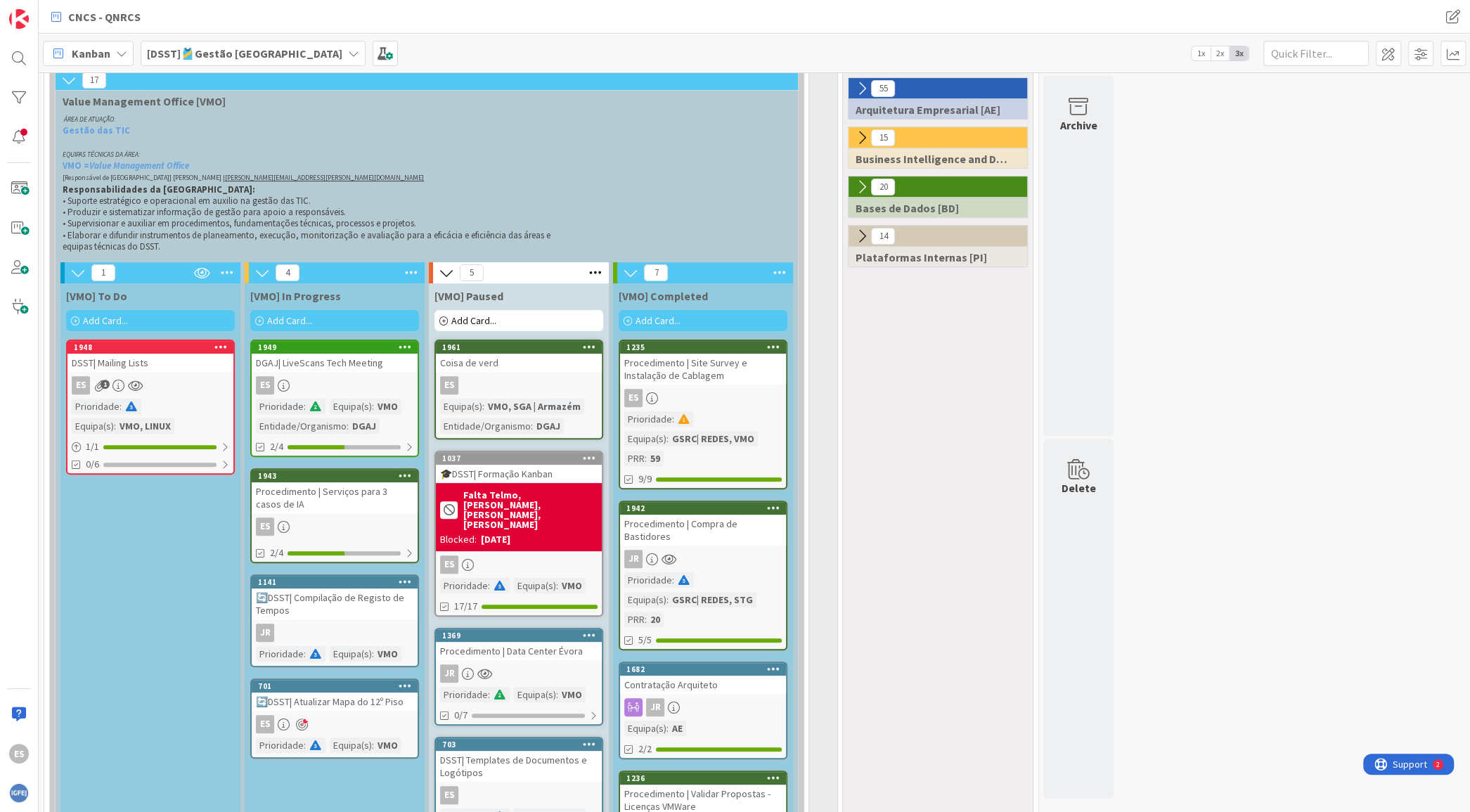
click at [175, 363] on div "DSST| Mailing Lists" at bounding box center [150, 363] width 166 height 18
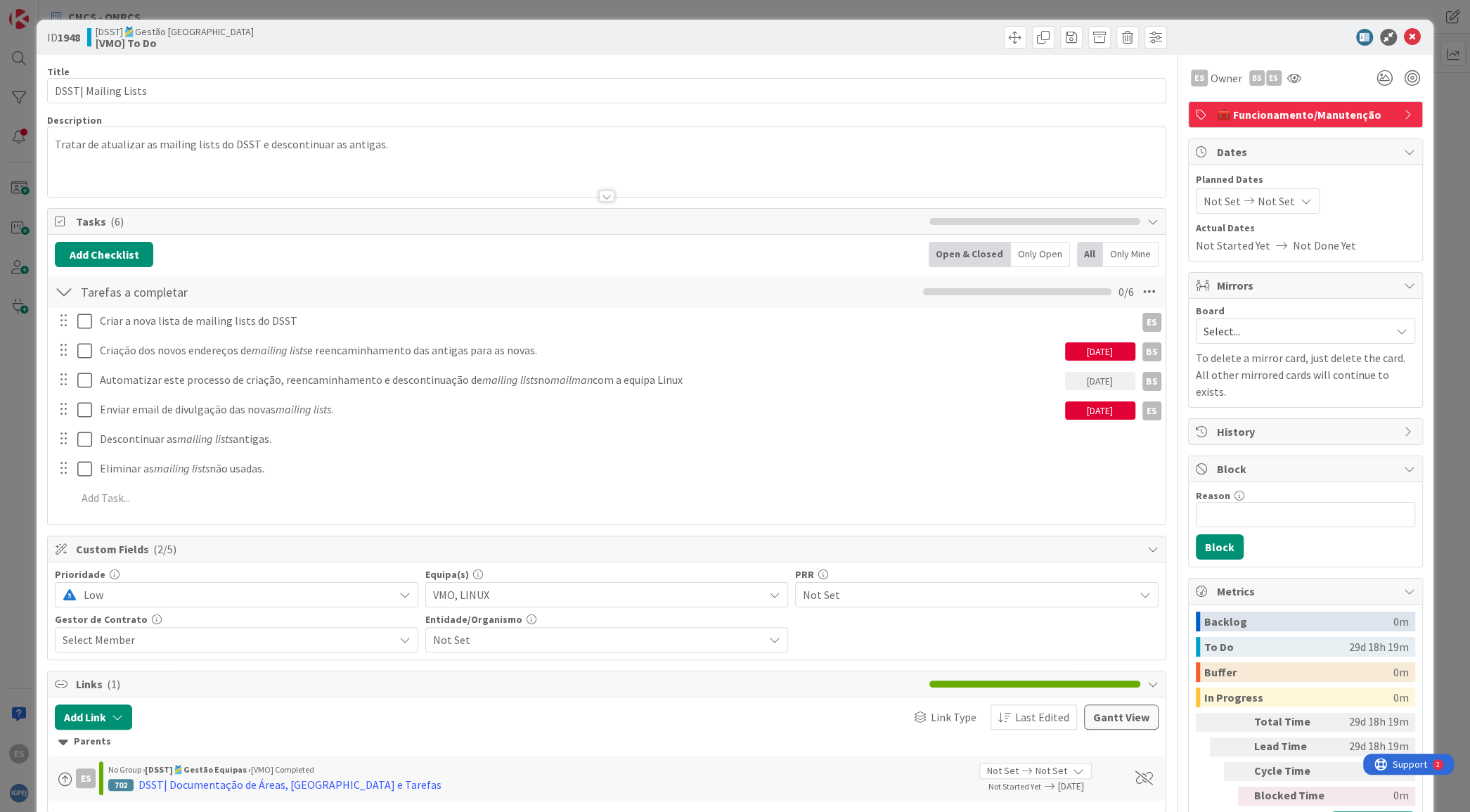
click at [422, 138] on div "Tratar de atualizar as mailing lists do DSST e descontinuar as antigas." at bounding box center [606, 161] width 1117 height 70
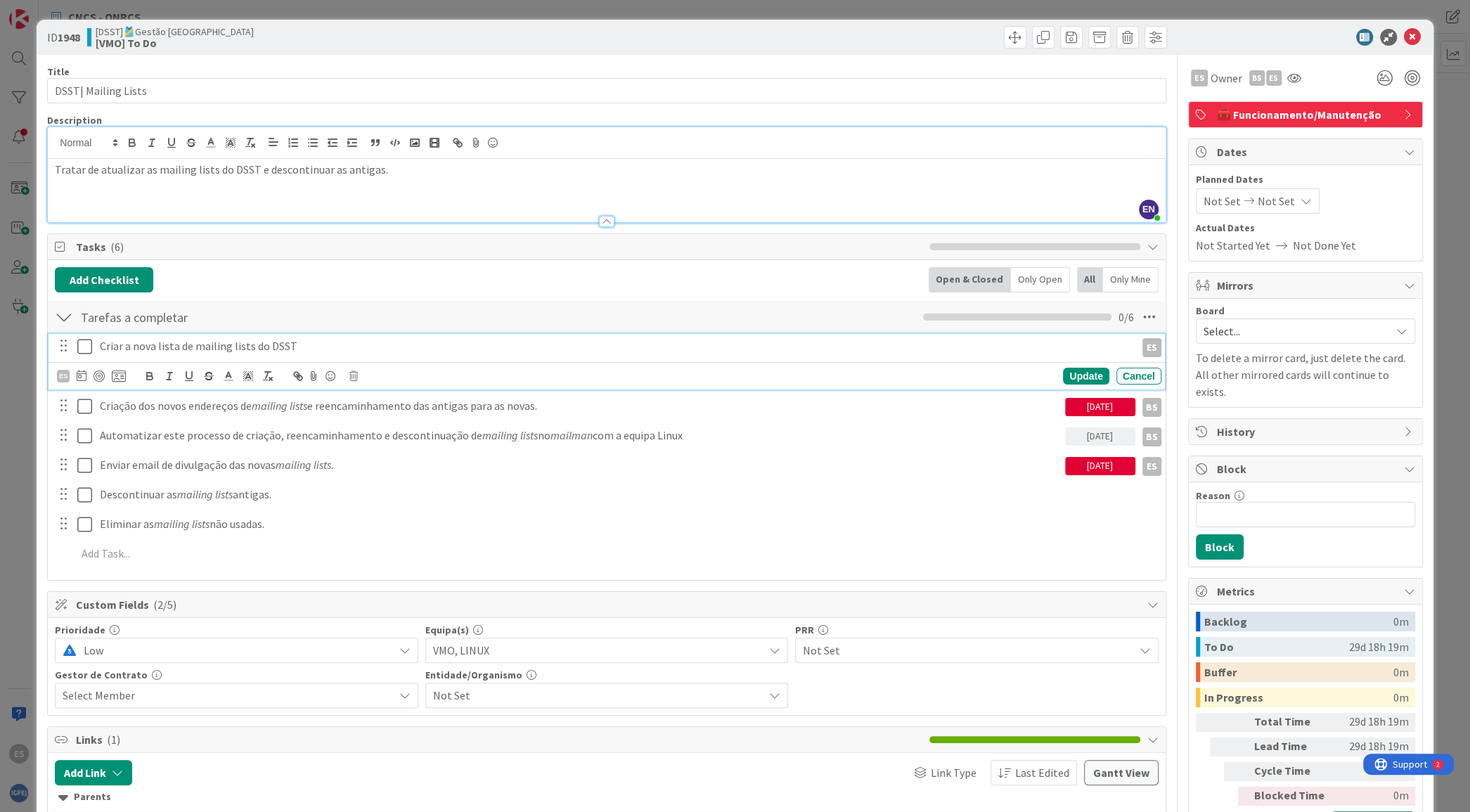
click at [81, 346] on icon at bounding box center [85, 347] width 15 height 17
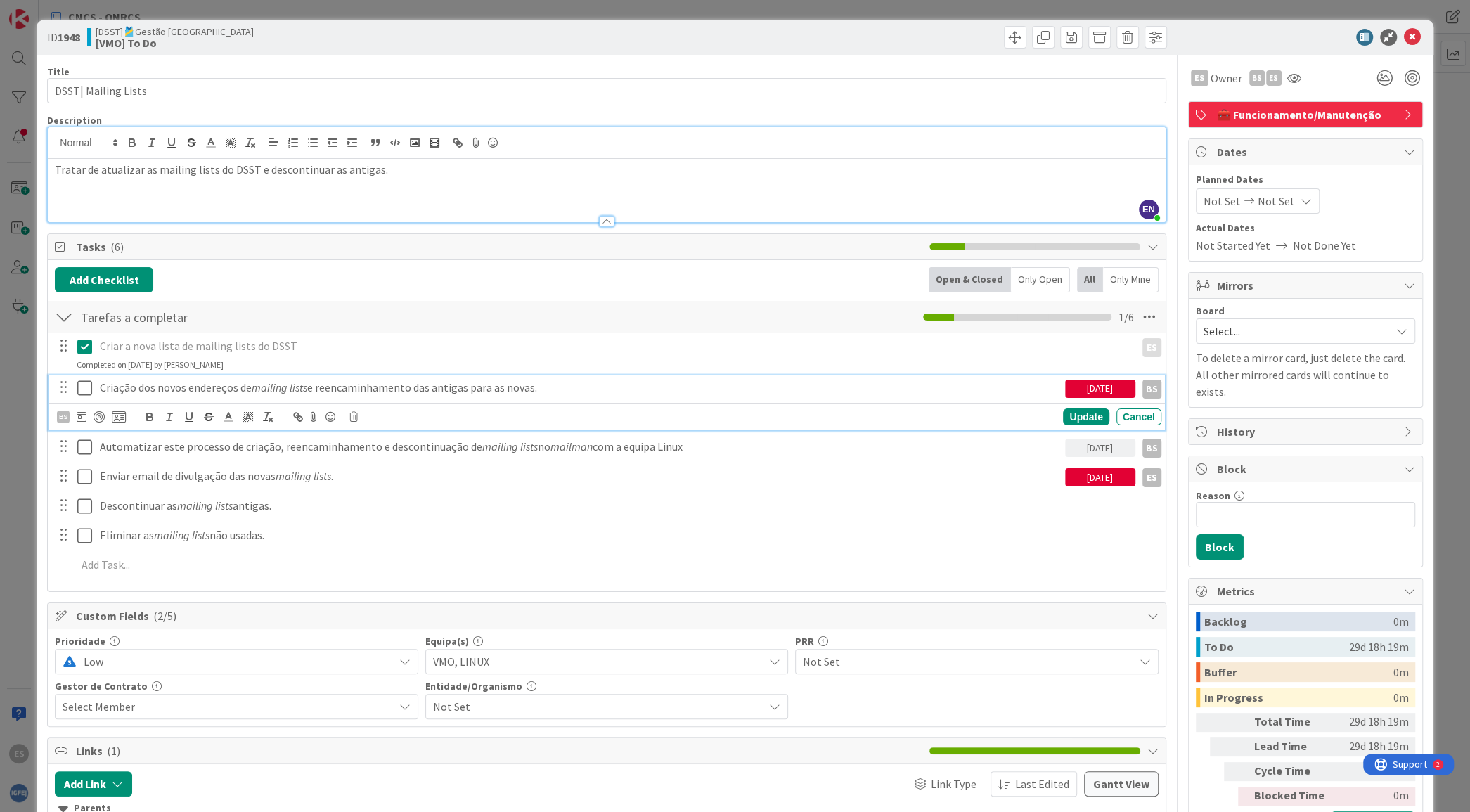
click at [86, 381] on icon at bounding box center [85, 388] width 15 height 17
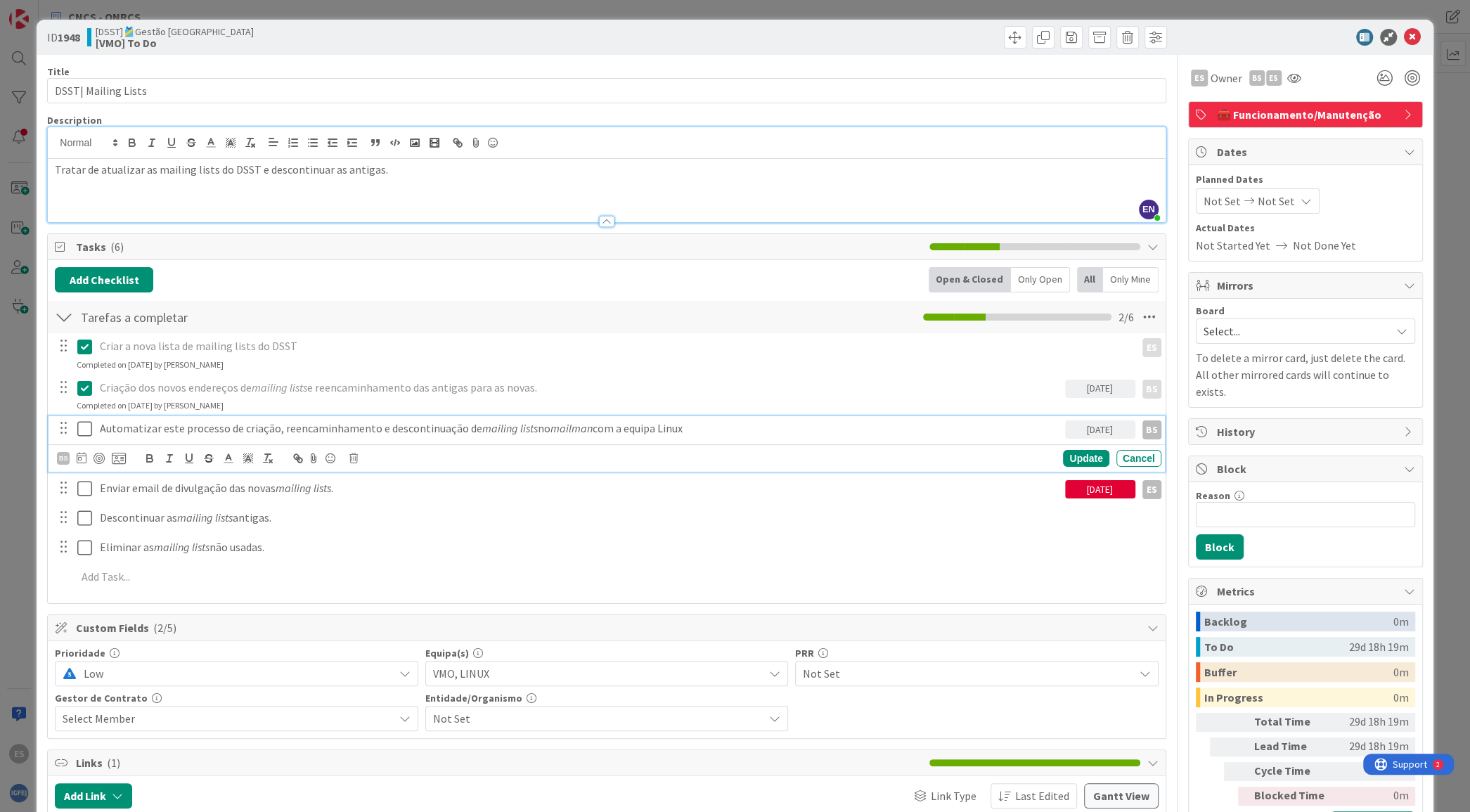
click at [88, 424] on icon at bounding box center [85, 429] width 15 height 17
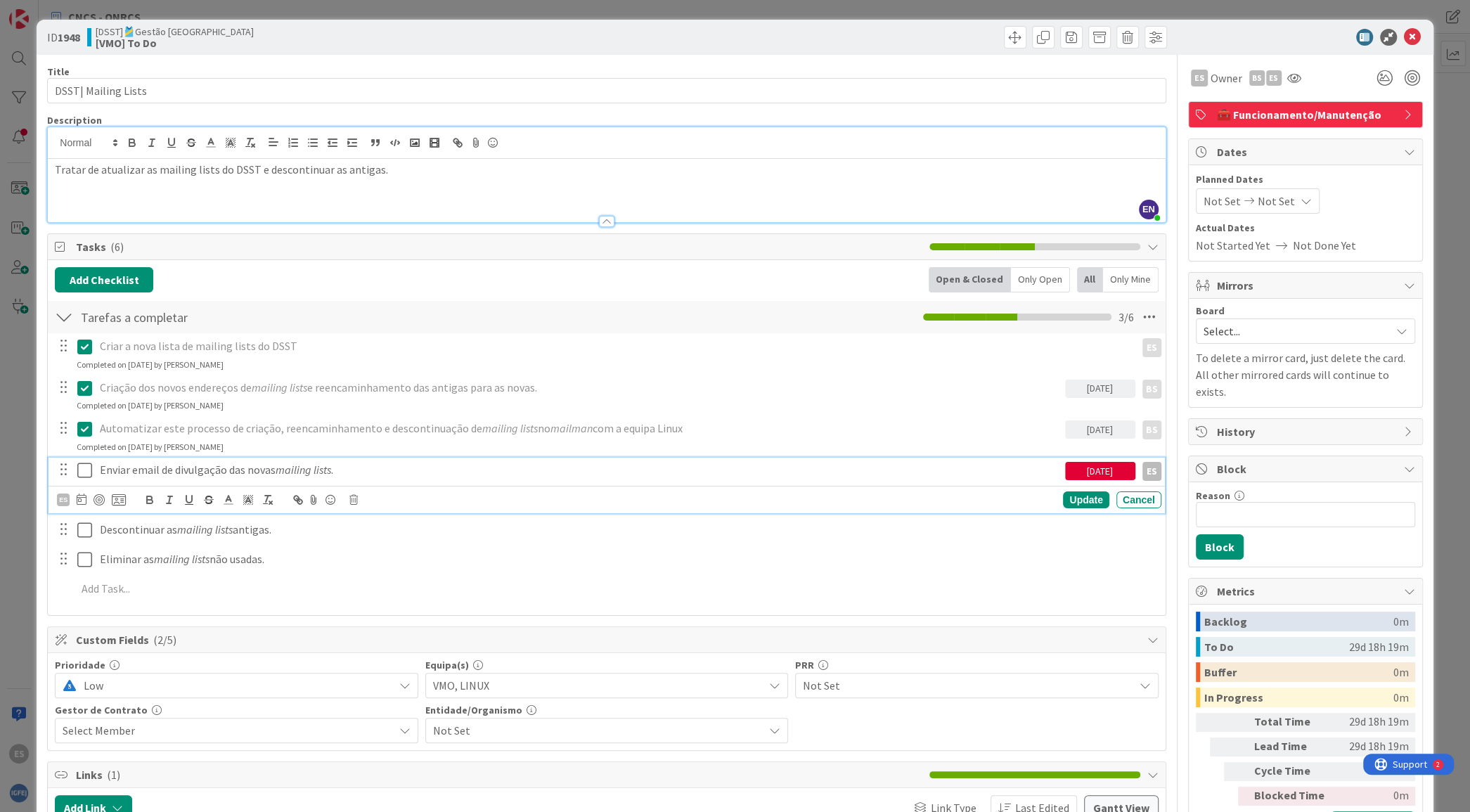
click at [92, 470] on button at bounding box center [86, 470] width 17 height 23
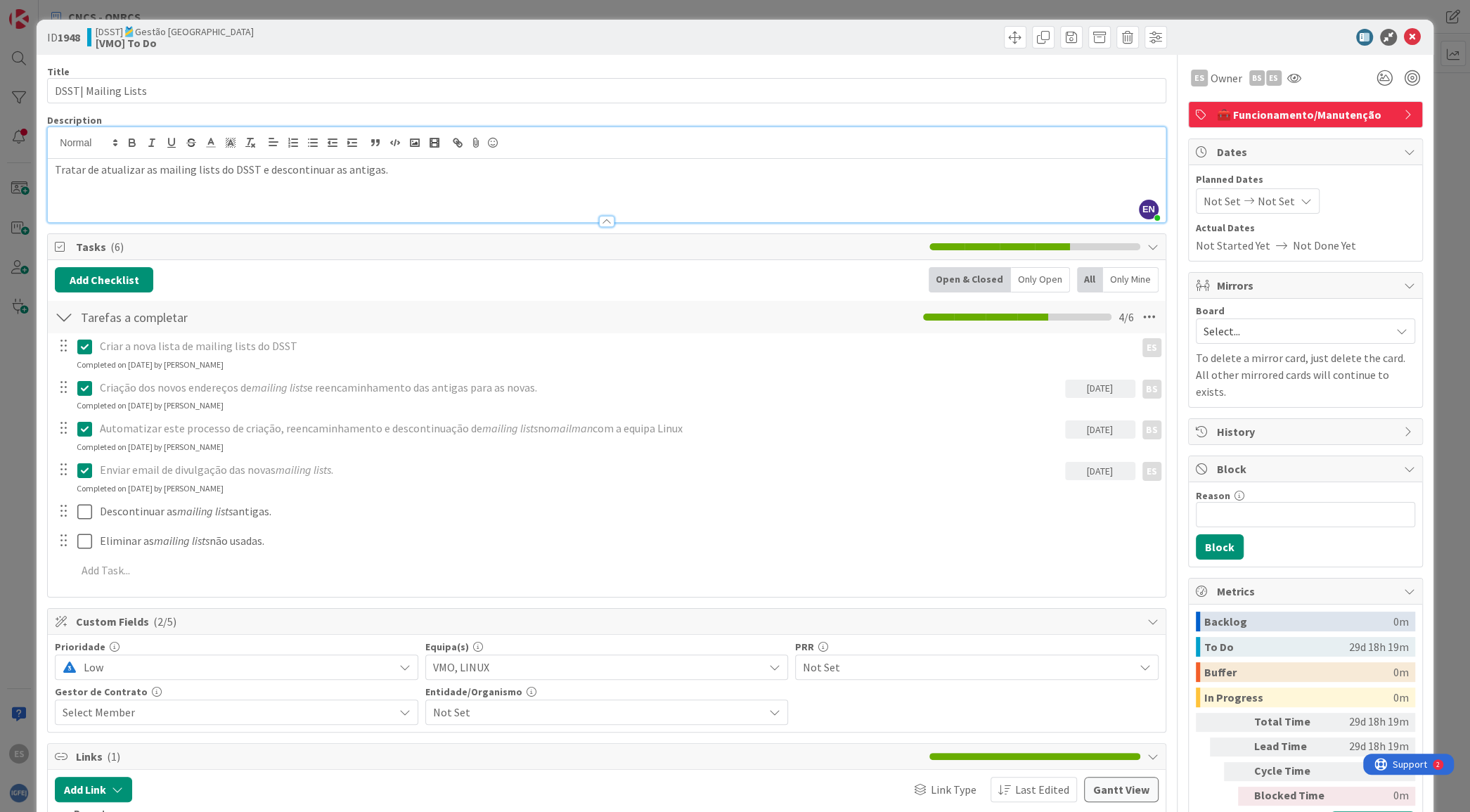
click at [92, 470] on button at bounding box center [86, 470] width 17 height 23
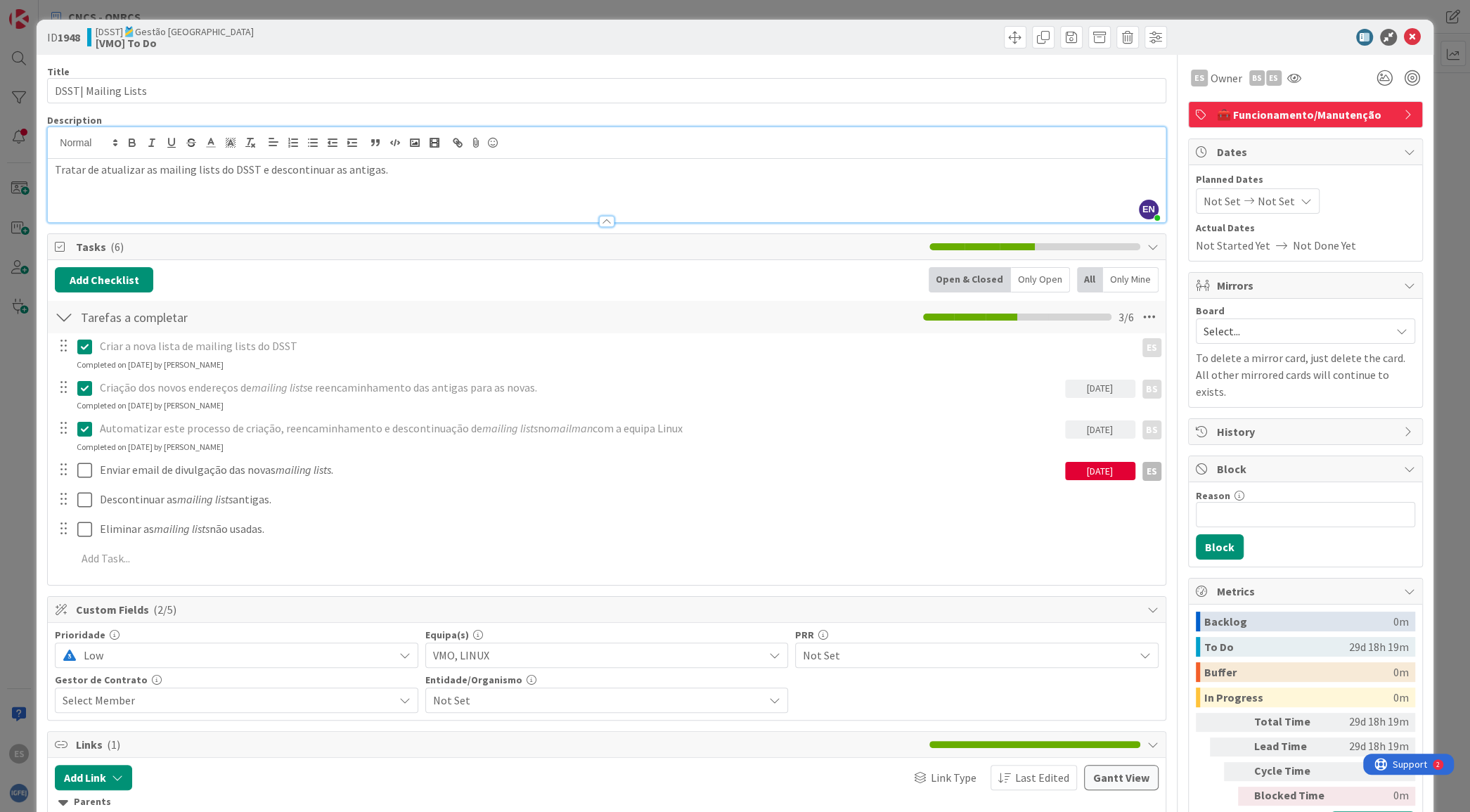
click at [131, 201] on div "Tratar de atualizar as mailing lists do DSST e descontinuar as antigas." at bounding box center [606, 190] width 1117 height 63
click at [411, 168] on p "Tratar de atualizar as mailing lists do DSST e descontinuar as antigas." at bounding box center [606, 169] width 1103 height 16
click at [496, 133] on icon at bounding box center [493, 143] width 17 height 20
click at [494, 139] on icon at bounding box center [493, 143] width 17 height 20
click at [491, 139] on icon at bounding box center [493, 143] width 17 height 20
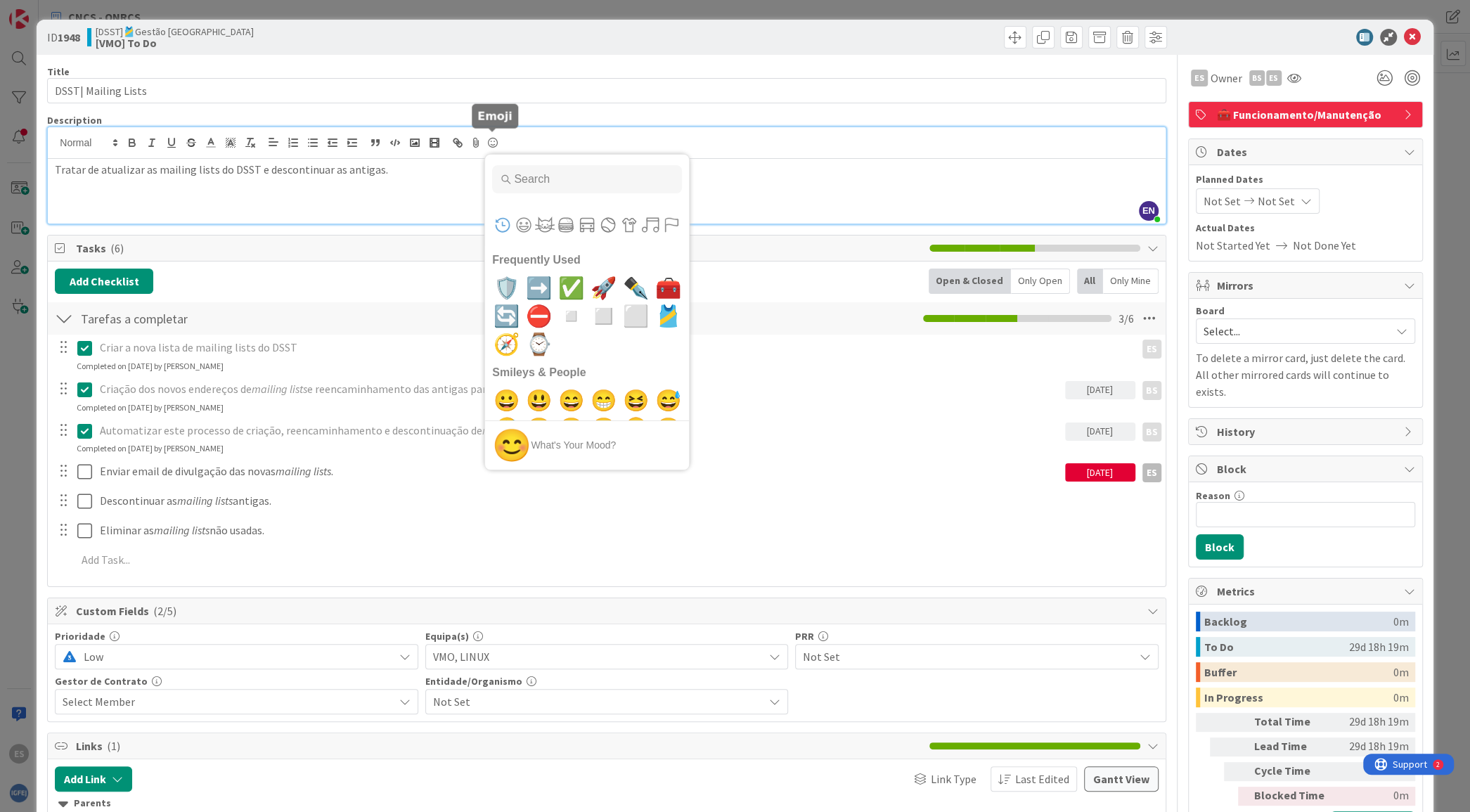
click at [491, 139] on icon at bounding box center [493, 143] width 17 height 20
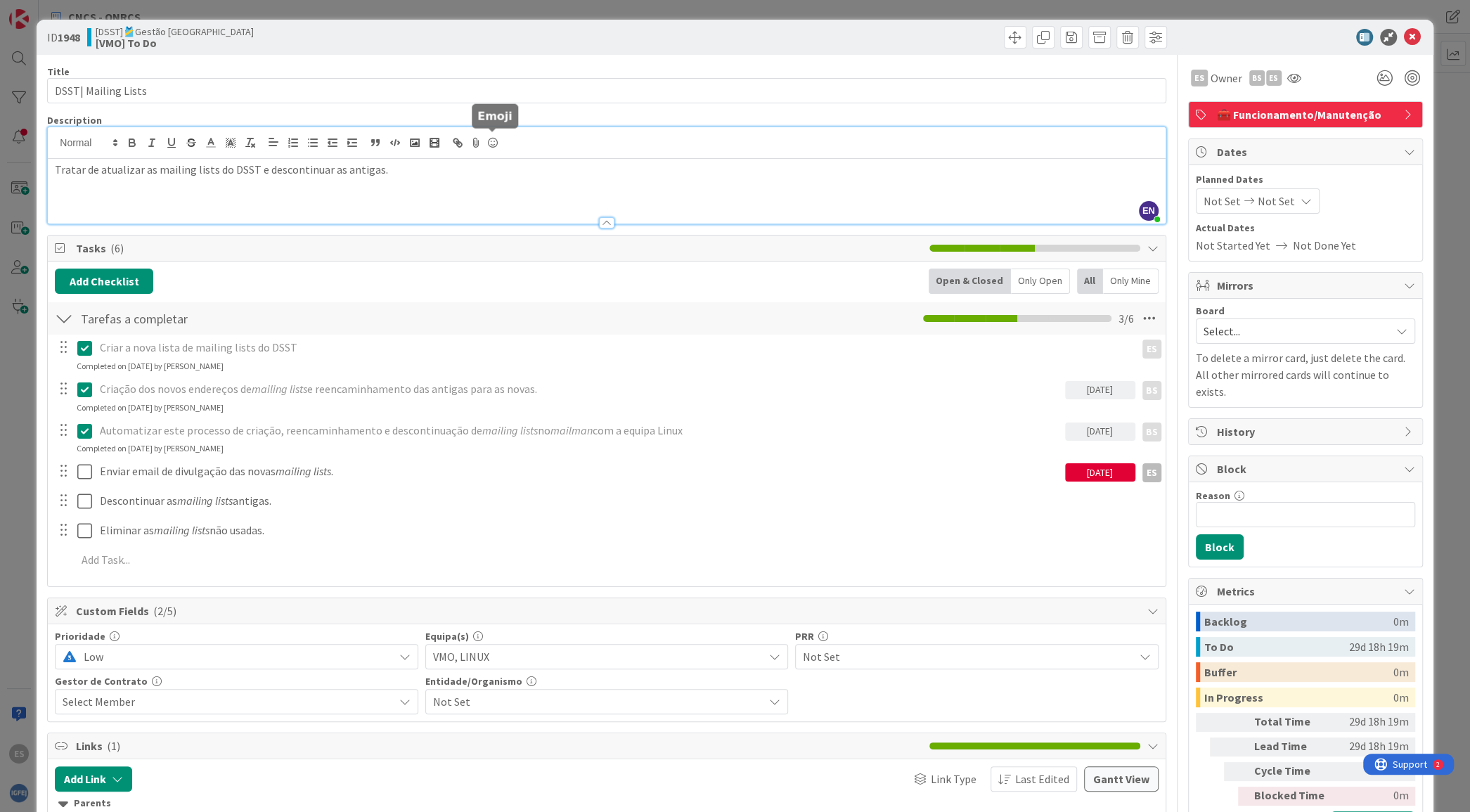
click at [491, 139] on icon at bounding box center [493, 143] width 17 height 20
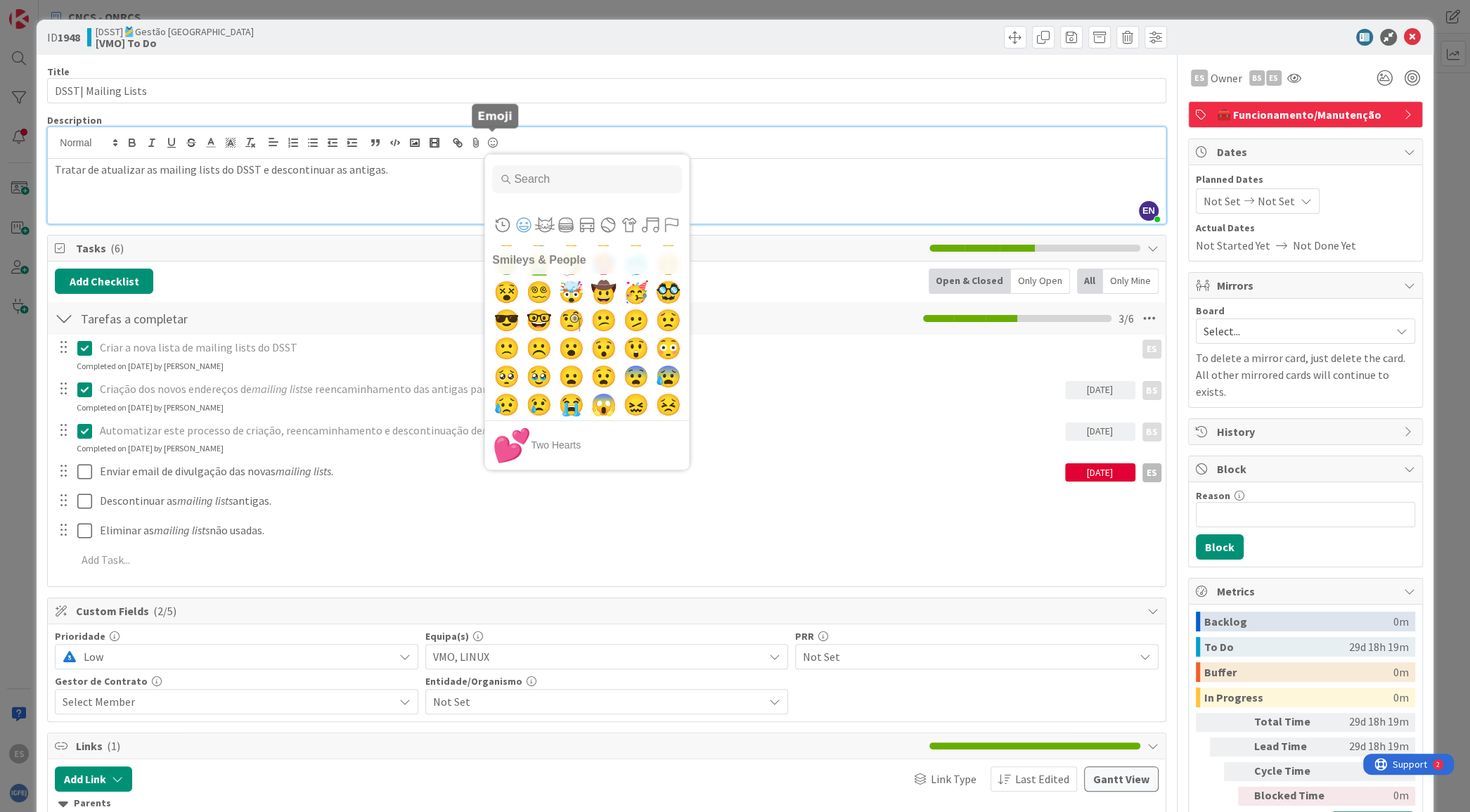
scroll to position [673, 0]
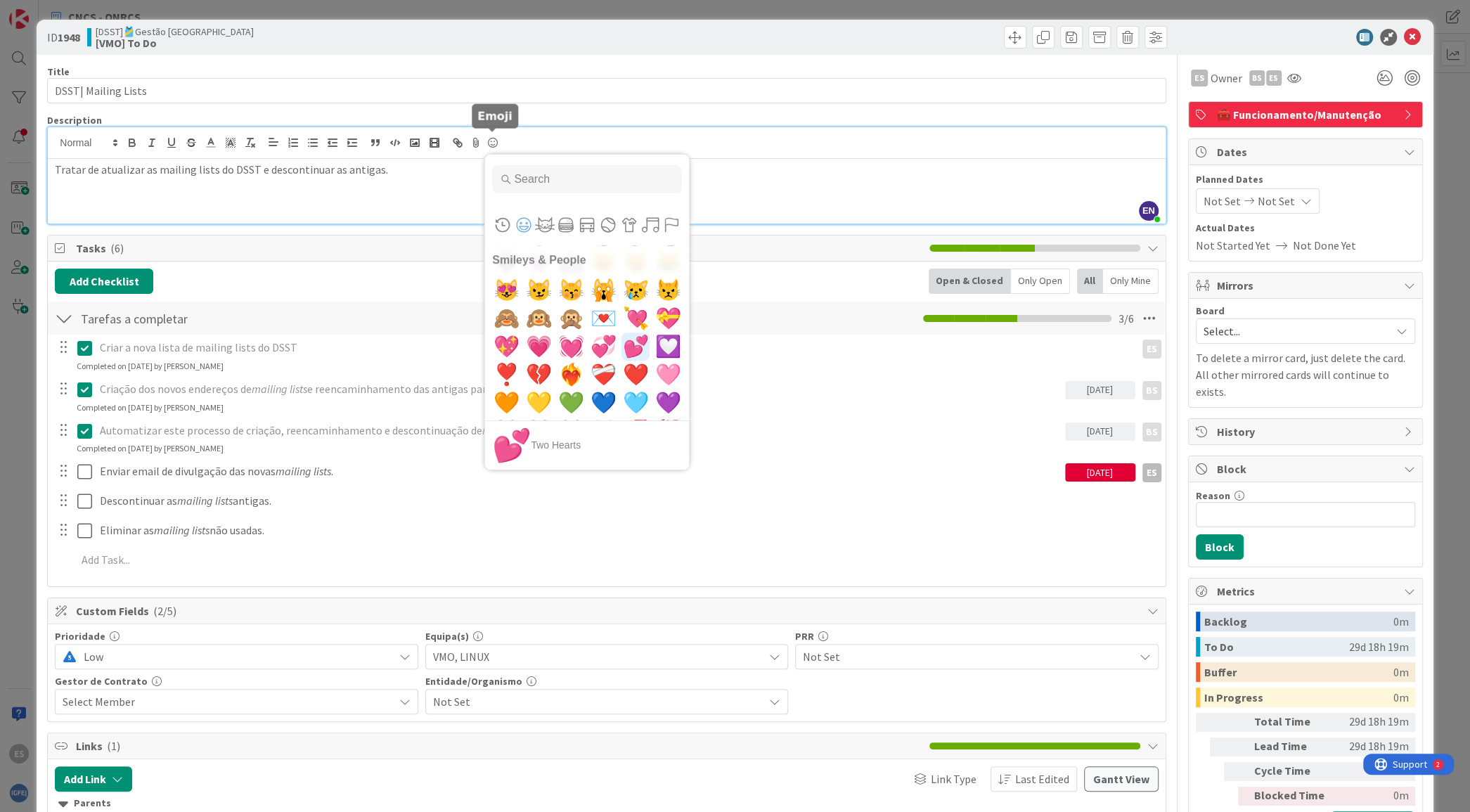
click at [630, 344] on span "💕" at bounding box center [636, 347] width 33 height 28
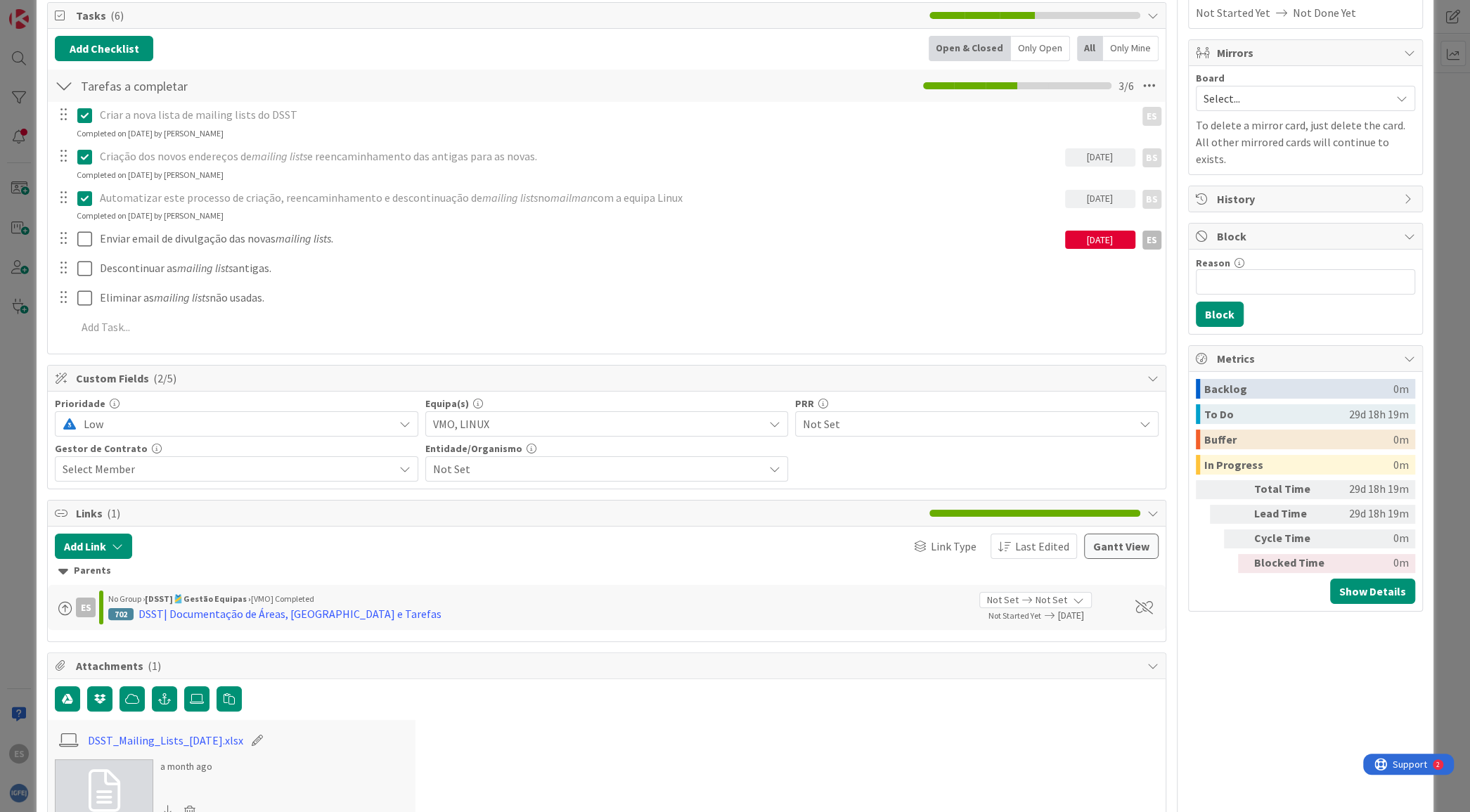
scroll to position [0, 0]
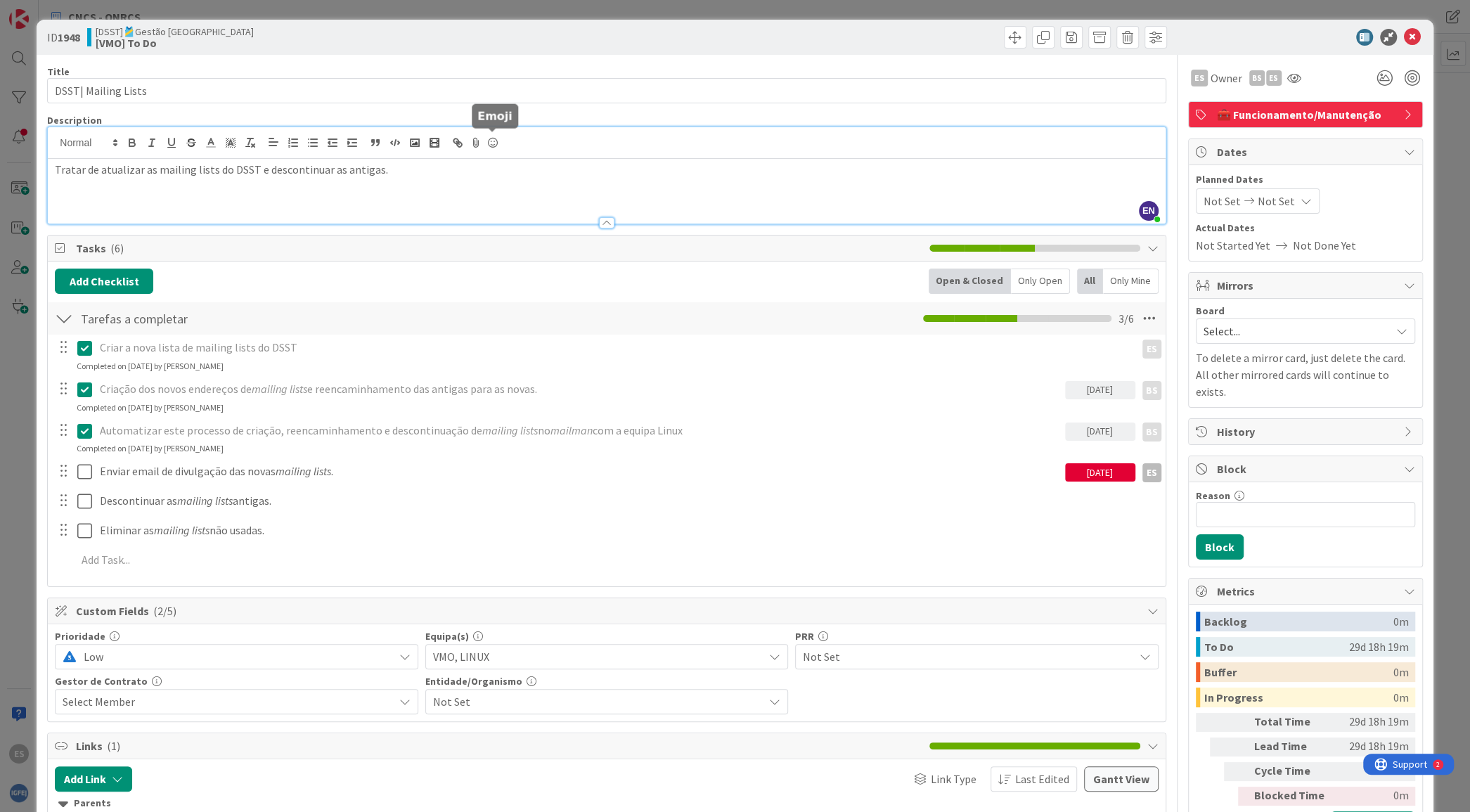
click at [485, 145] on icon at bounding box center [493, 143] width 17 height 20
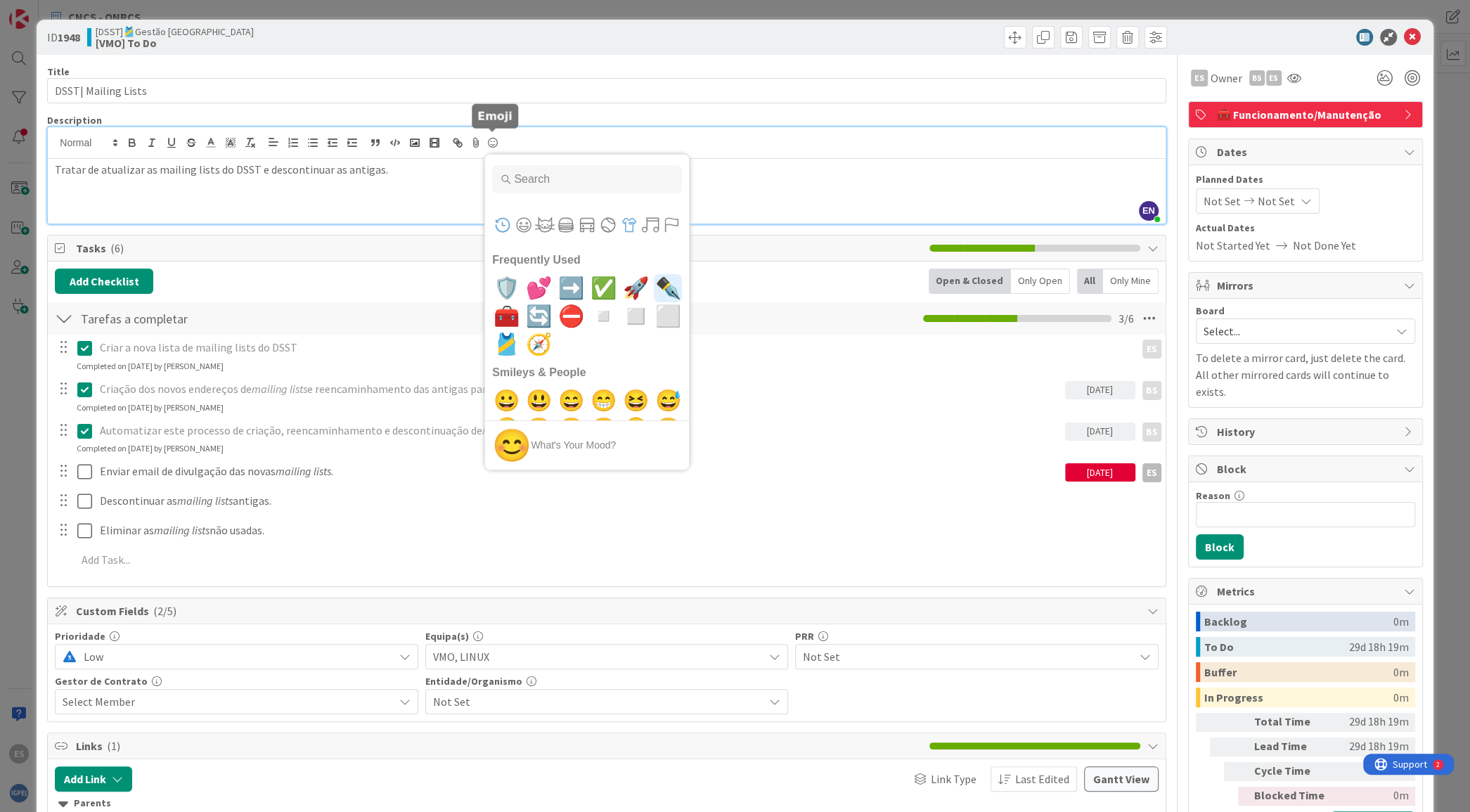
click at [623, 226] on button "Objects" at bounding box center [629, 225] width 21 height 21
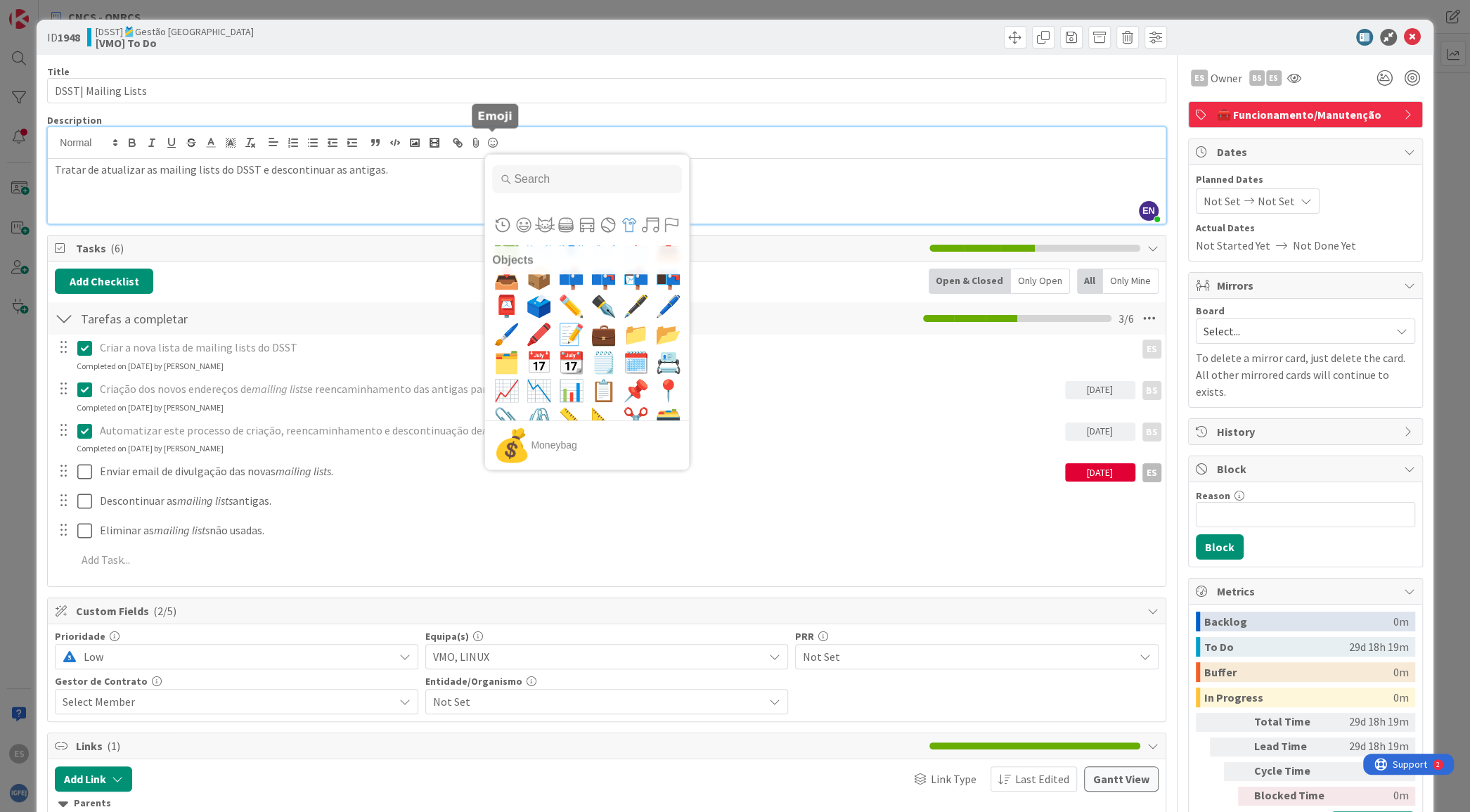
scroll to position [6404, 0]
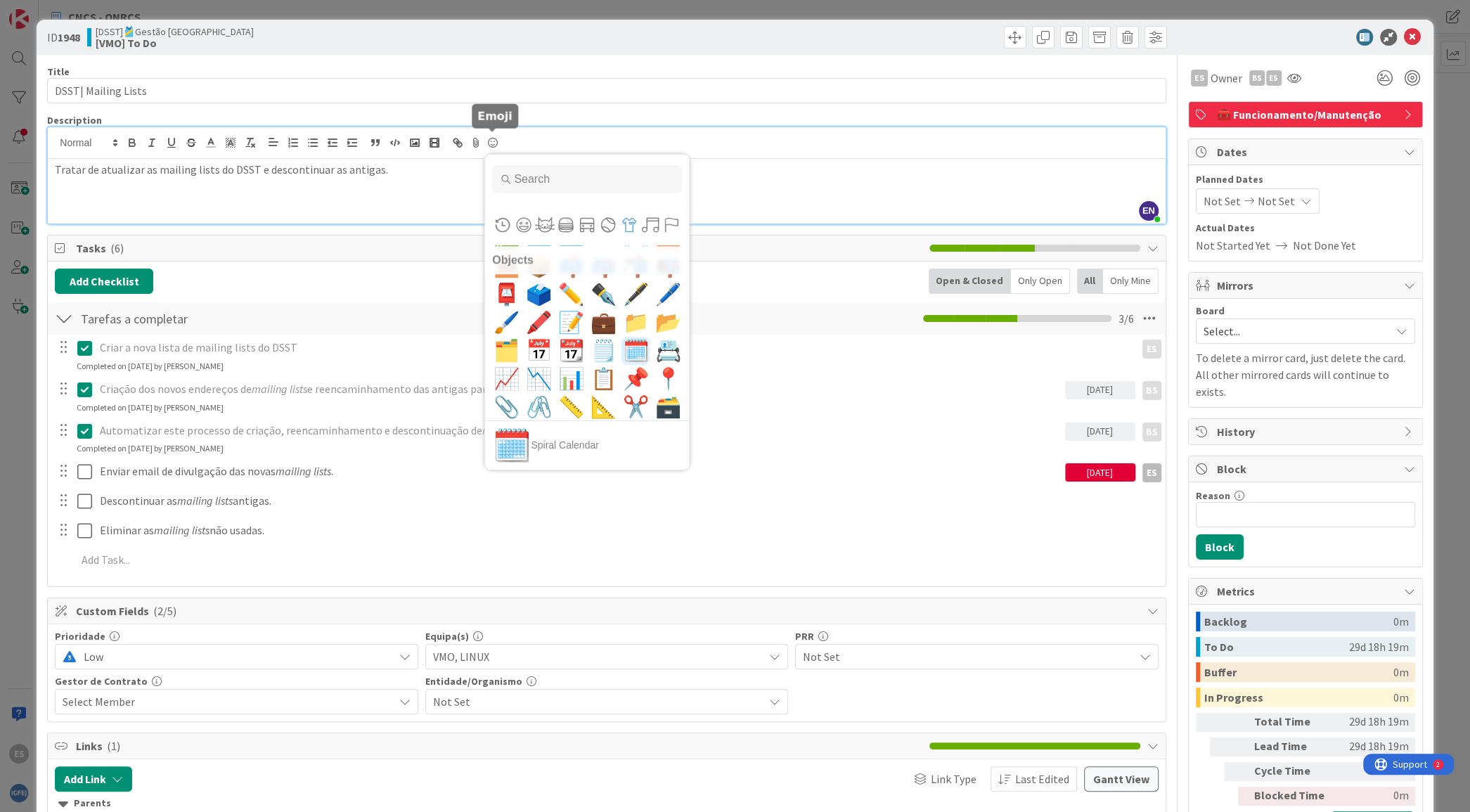
click at [619, 351] on span "🗓️" at bounding box center [636, 351] width 33 height 28
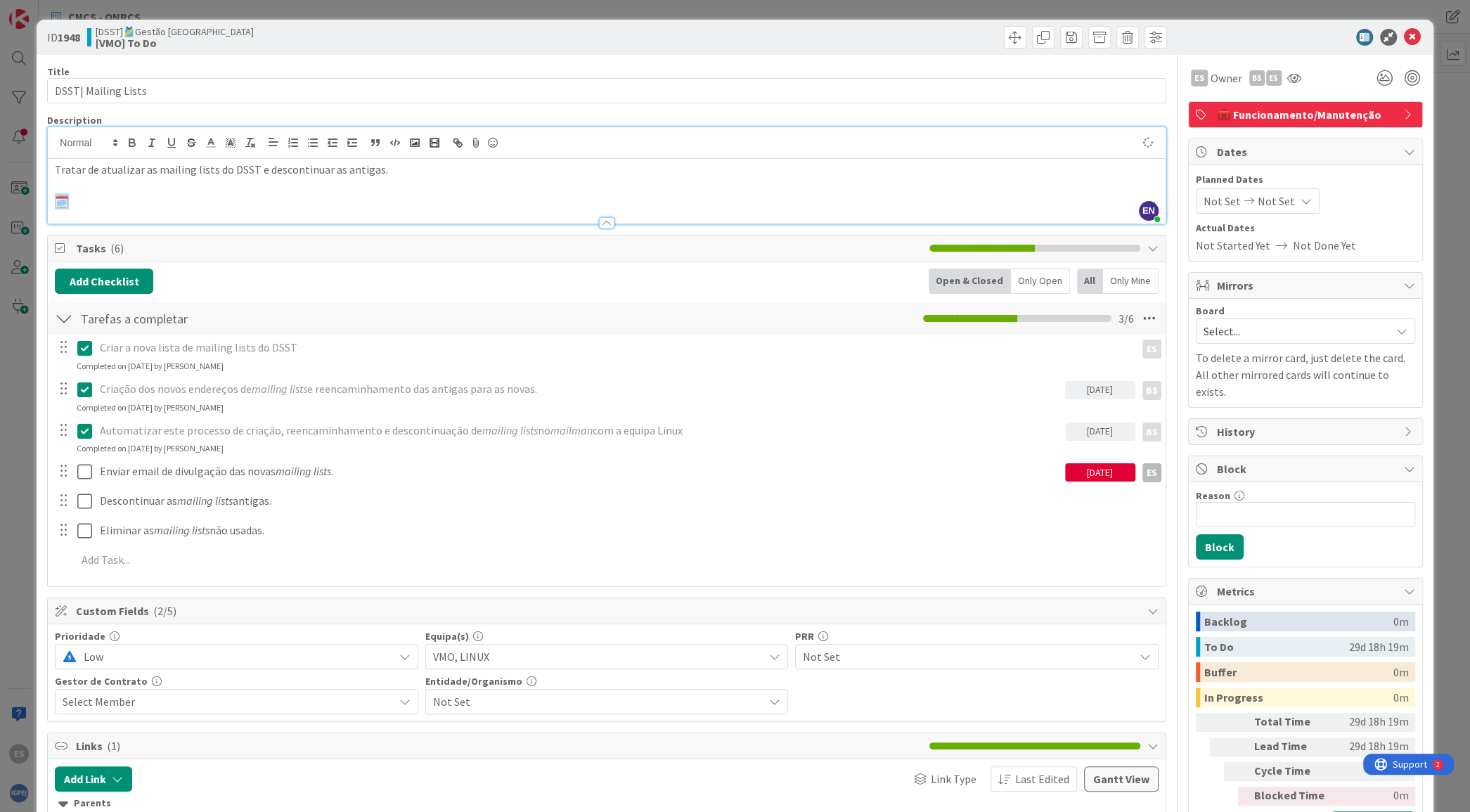
drag, startPoint x: 88, startPoint y: 197, endPoint x: 23, endPoint y: 203, distance: 65.3
click at [23, 203] on div "ID 1948 [DSST]🎽Gestão Equipas [VMO] To Do Title 19 / 128 DSST| Mailing Lists De…" at bounding box center [735, 406] width 1470 height 812
copy p "🗓️"
click at [138, 207] on p "🗓️" at bounding box center [606, 201] width 1103 height 16
click at [492, 134] on icon at bounding box center [493, 143] width 17 height 20
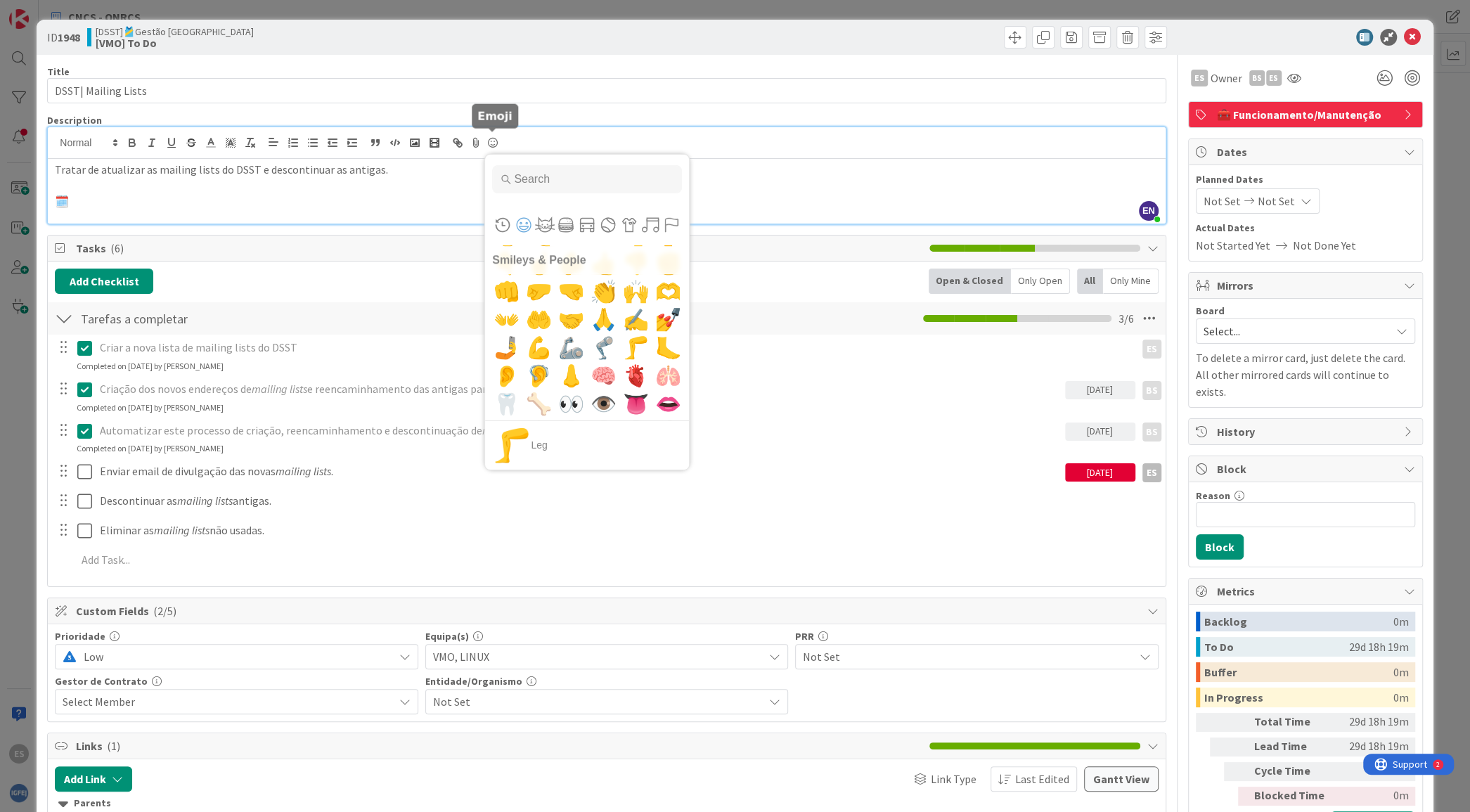
scroll to position [1620, 0]
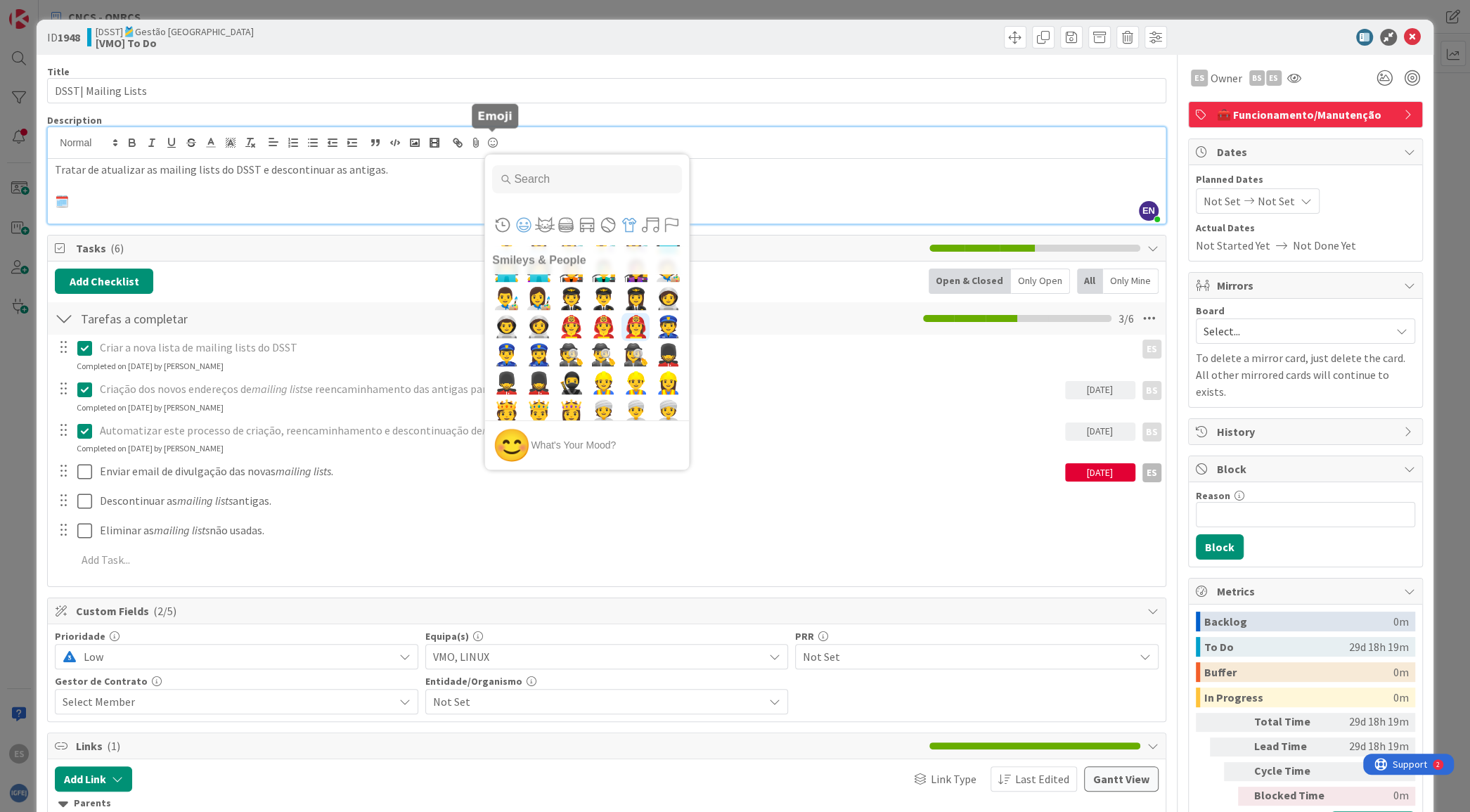
click at [623, 225] on button "Objects" at bounding box center [629, 225] width 21 height 21
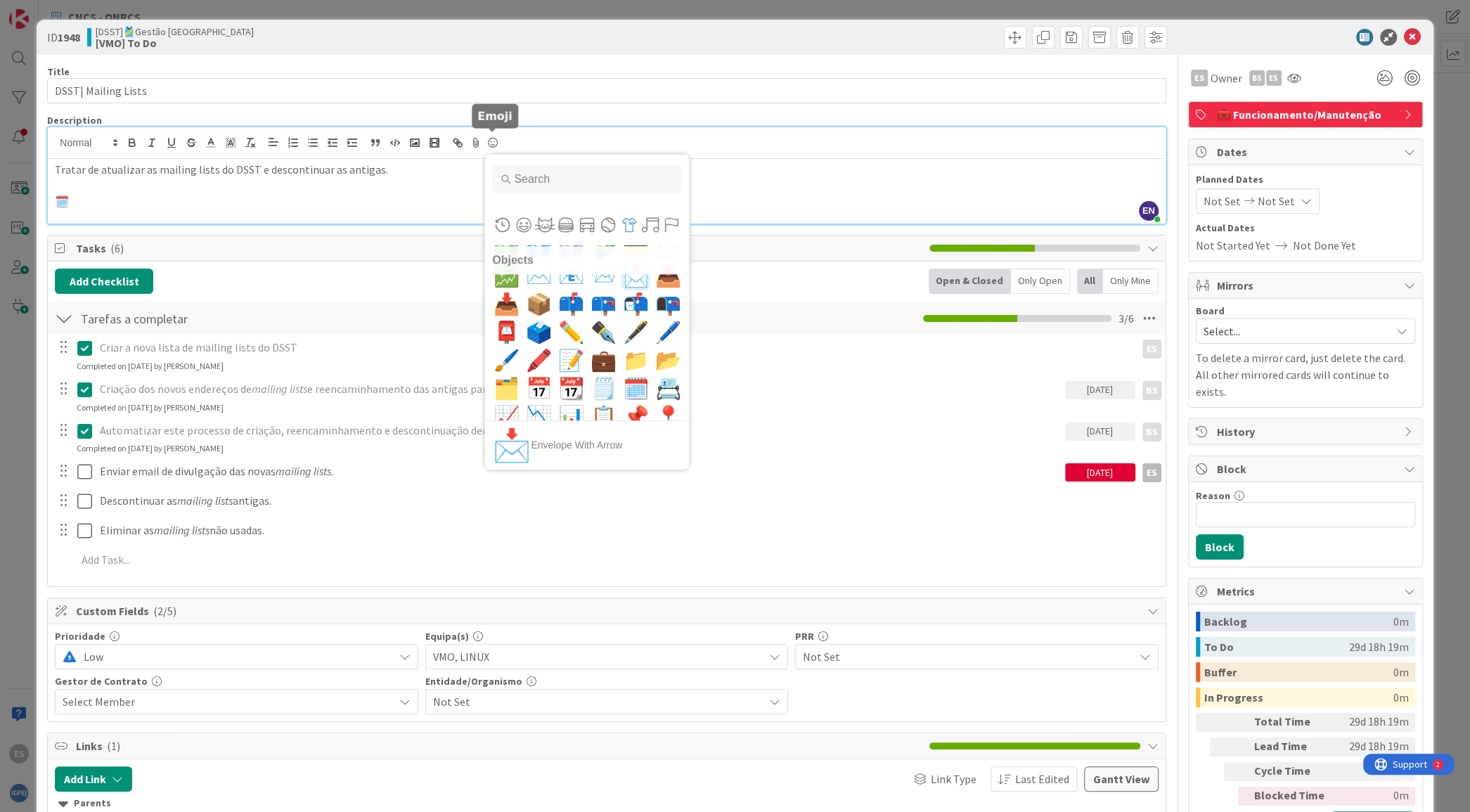
scroll to position [6369, 0]
click at [620, 354] on span "📁" at bounding box center [636, 358] width 33 height 28
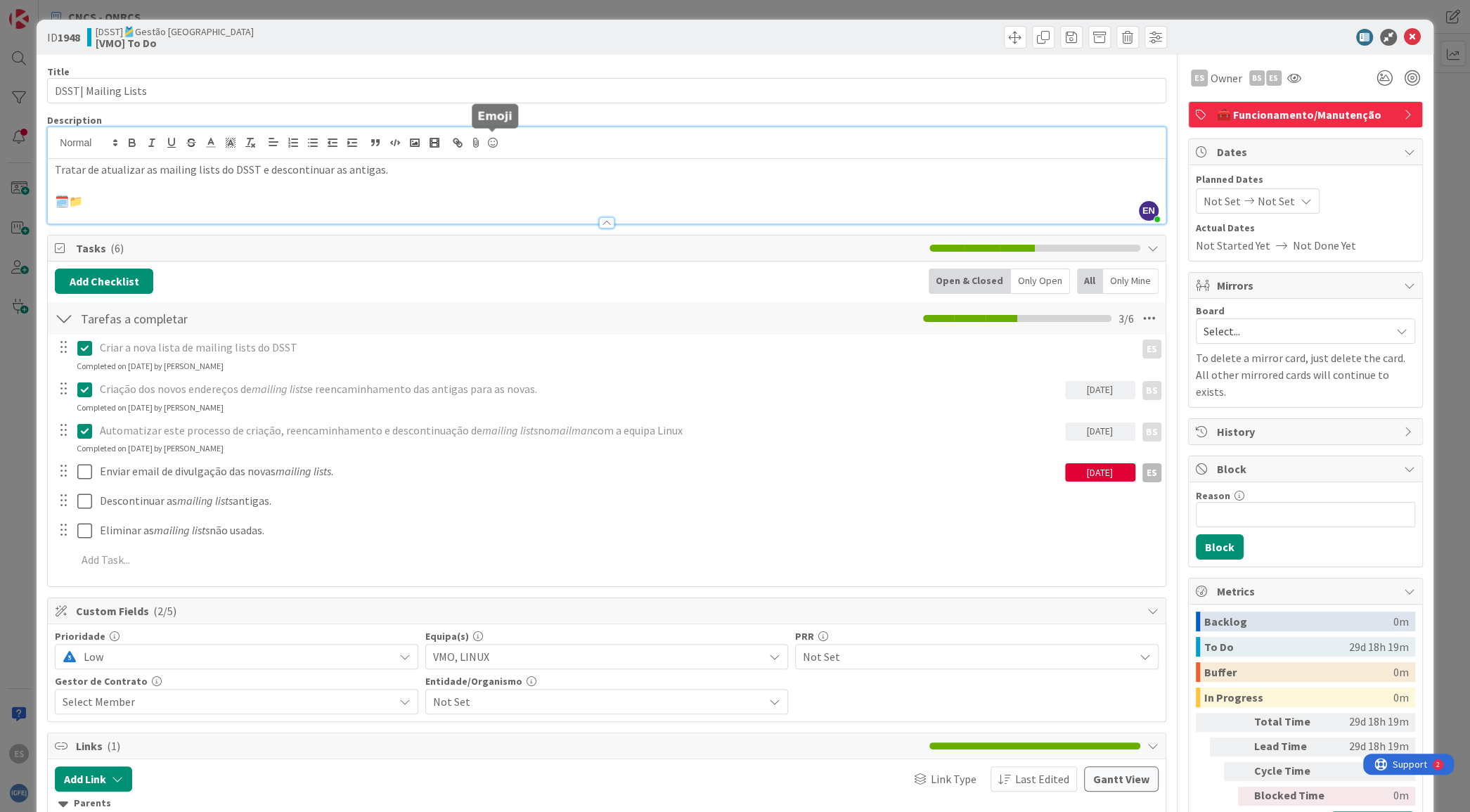
click at [492, 144] on icon at bounding box center [493, 143] width 17 height 20
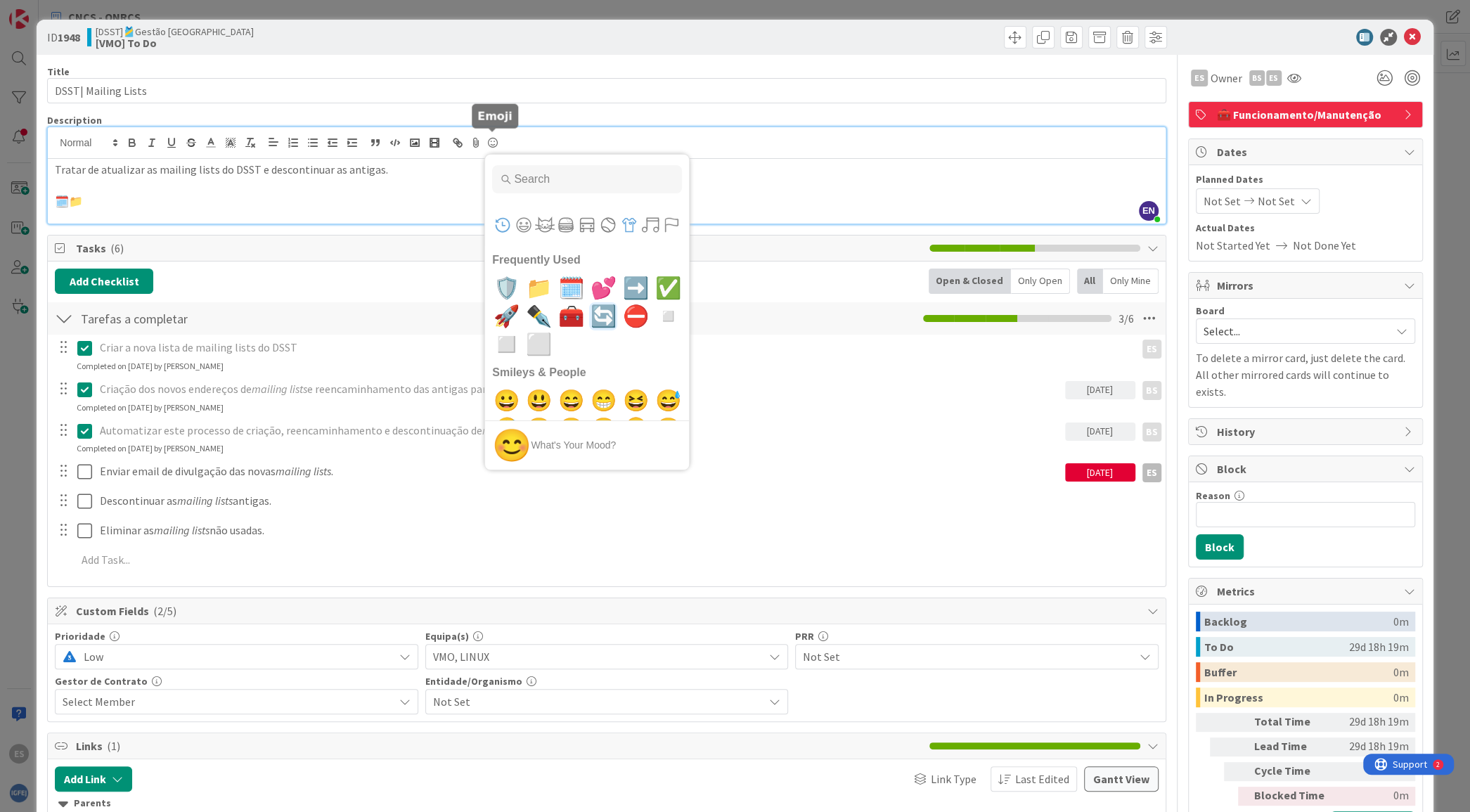
click at [627, 222] on button "Objects" at bounding box center [629, 225] width 21 height 21
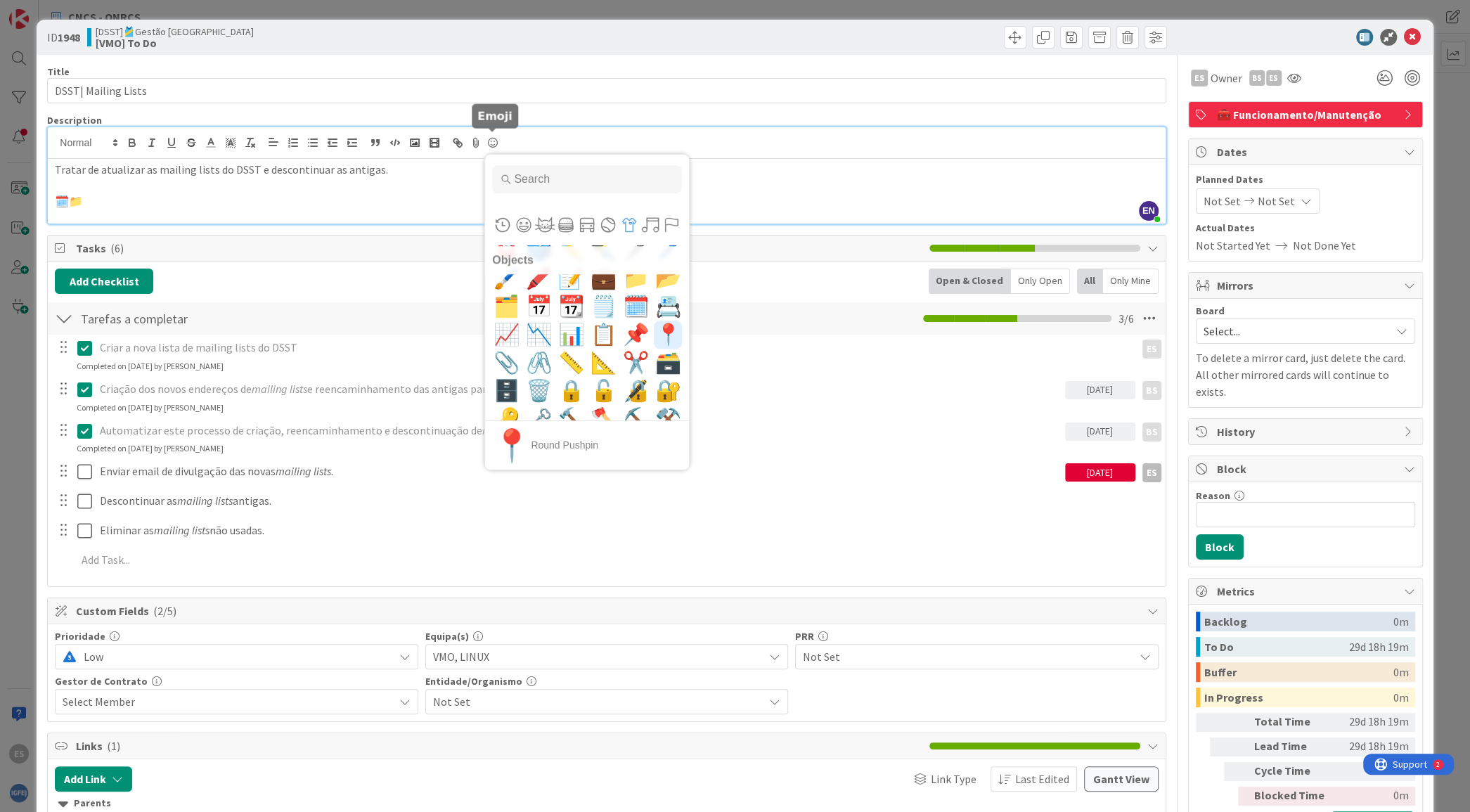
scroll to position [6476, 0]
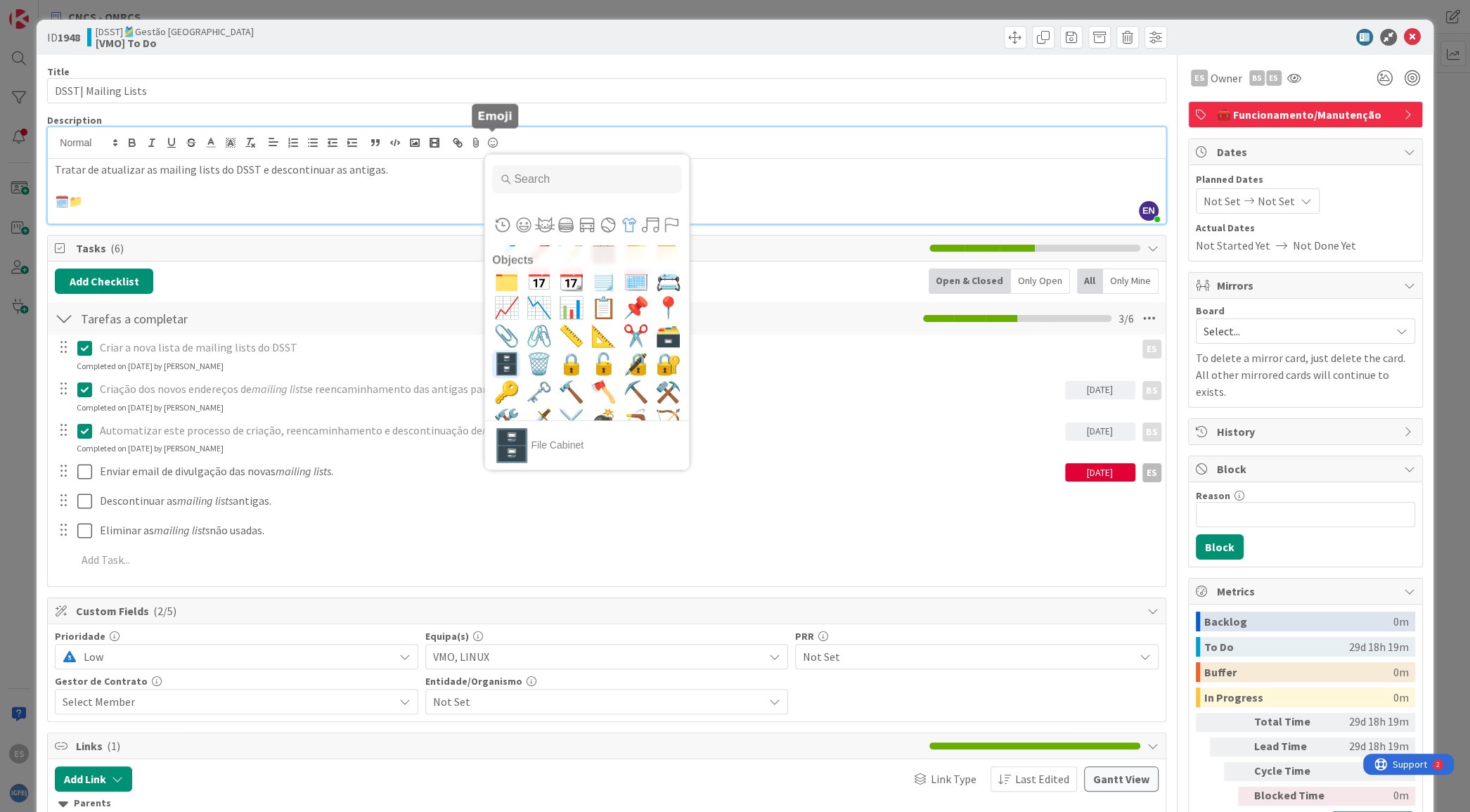
click at [505, 355] on span "🗄️" at bounding box center [507, 364] width 33 height 28
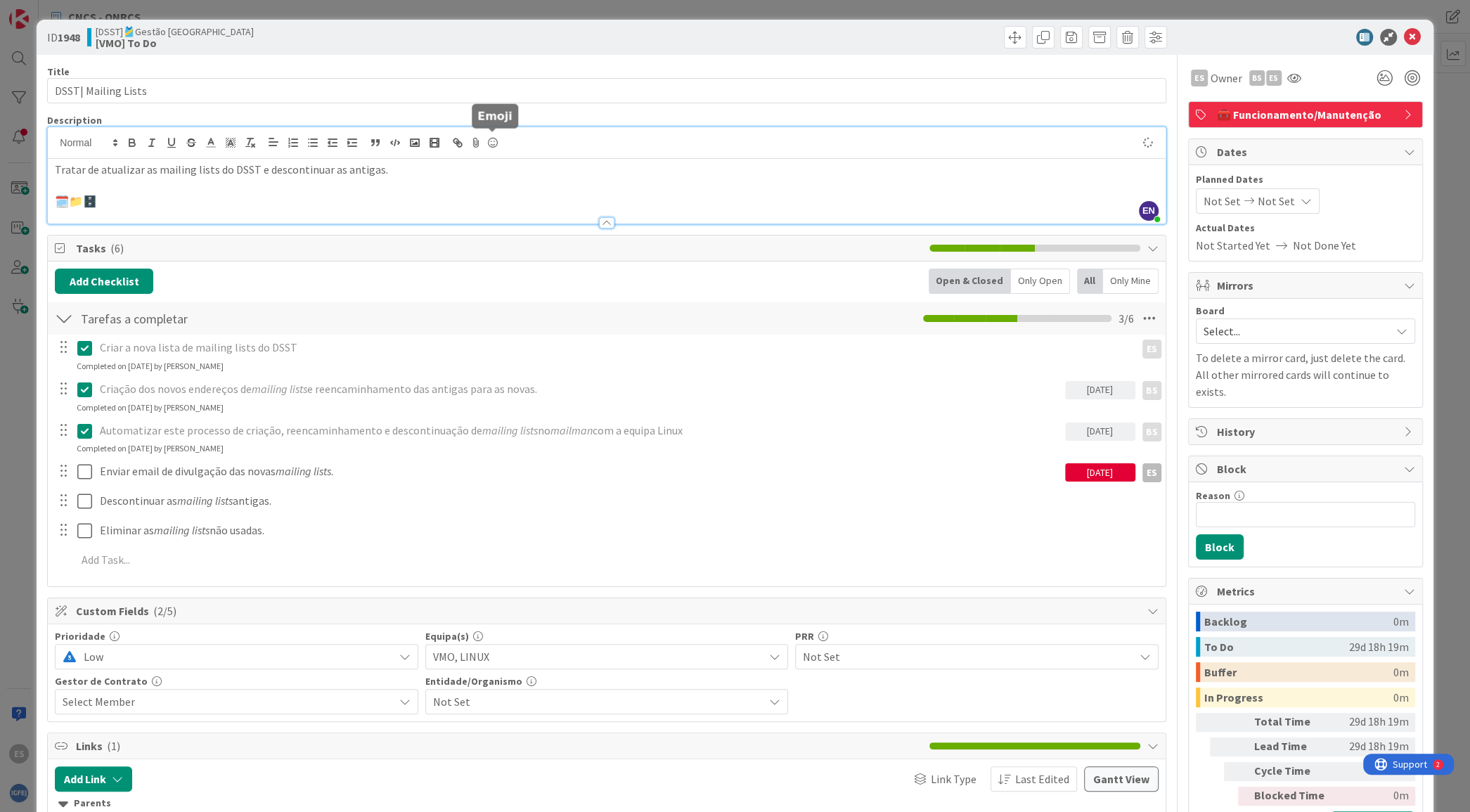
click at [493, 147] on icon at bounding box center [493, 143] width 17 height 20
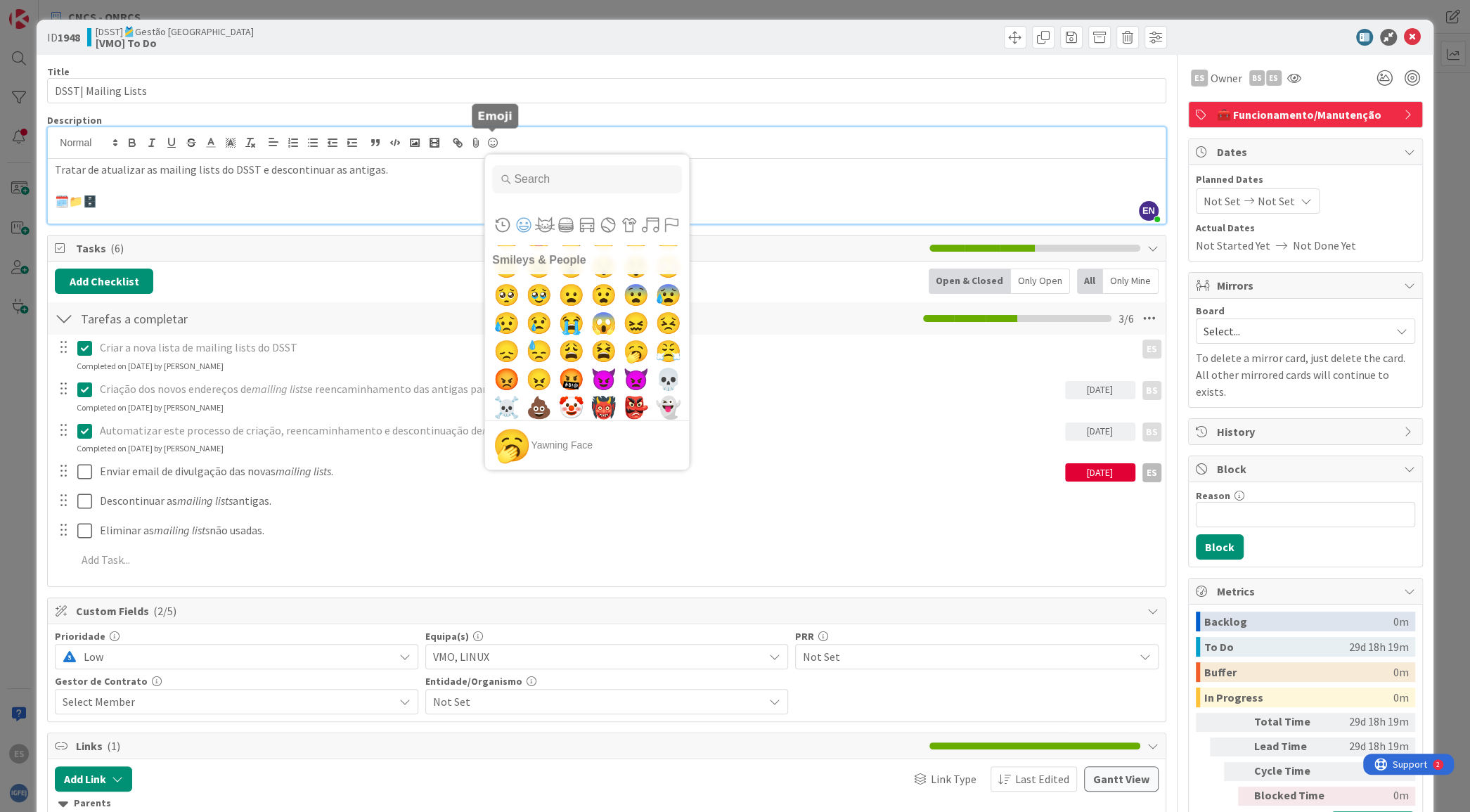
scroll to position [926, 0]
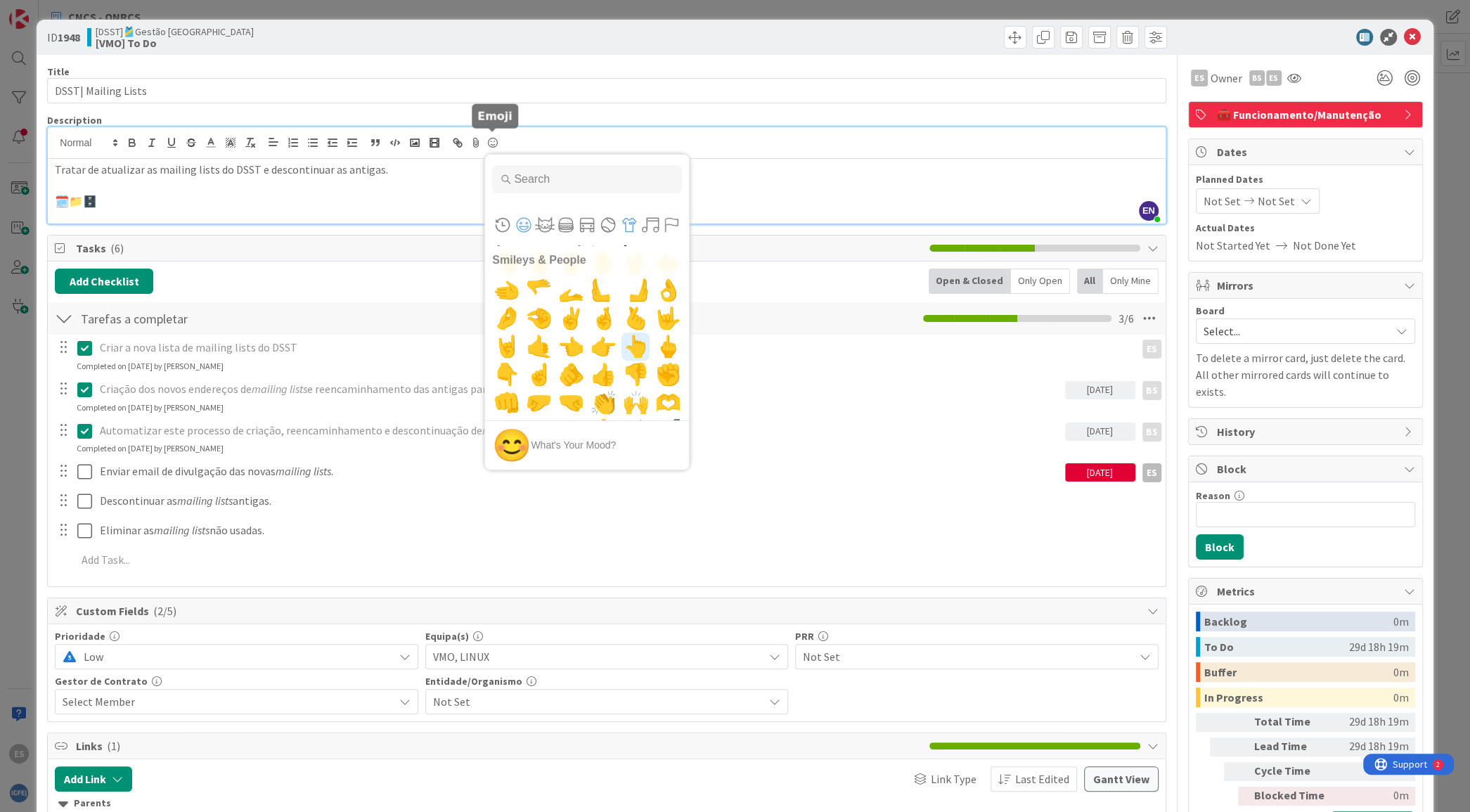
click at [624, 217] on button "Objects" at bounding box center [629, 225] width 21 height 21
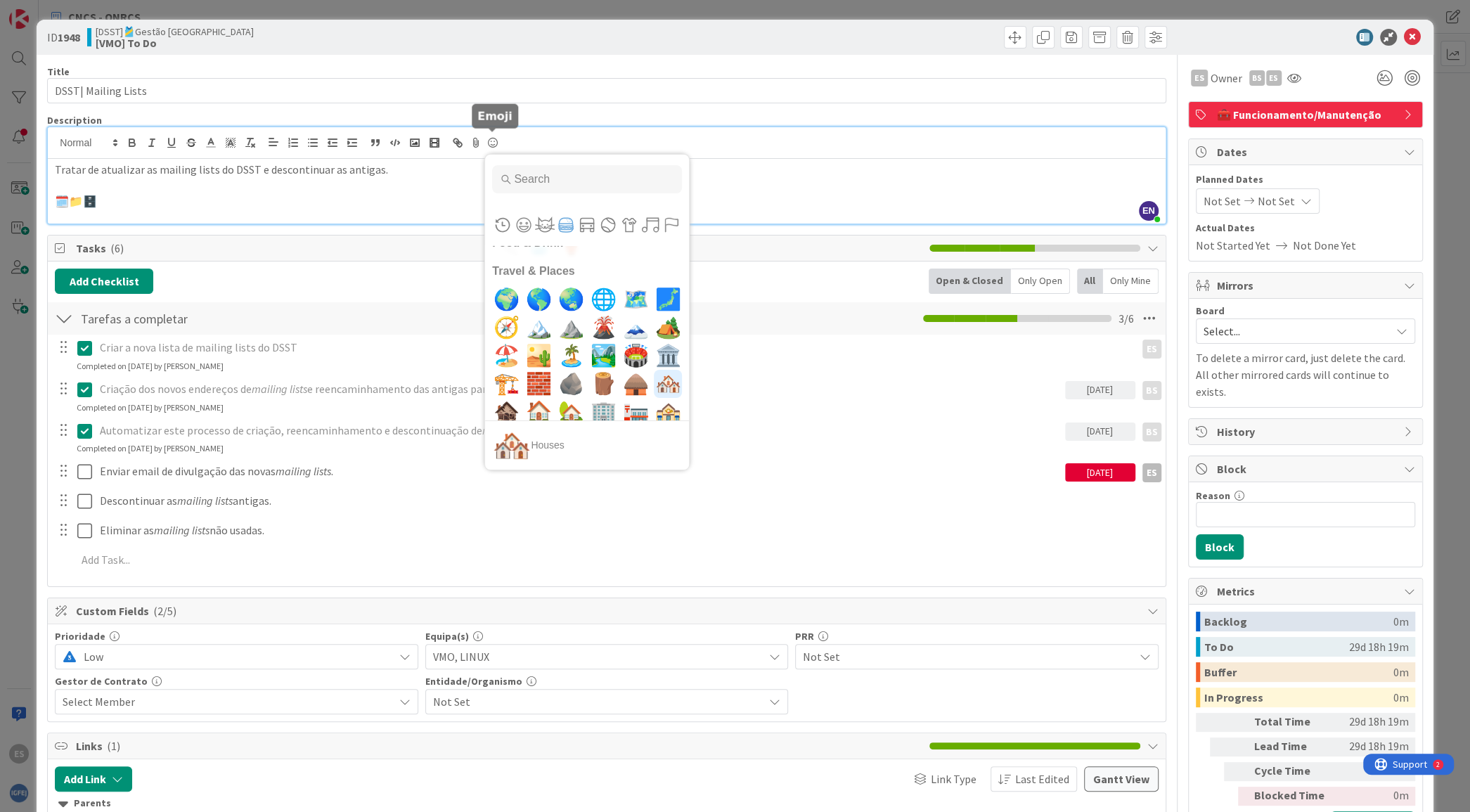
scroll to position [4176, 0]
click at [594, 303] on span "🌐" at bounding box center [604, 301] width 33 height 28
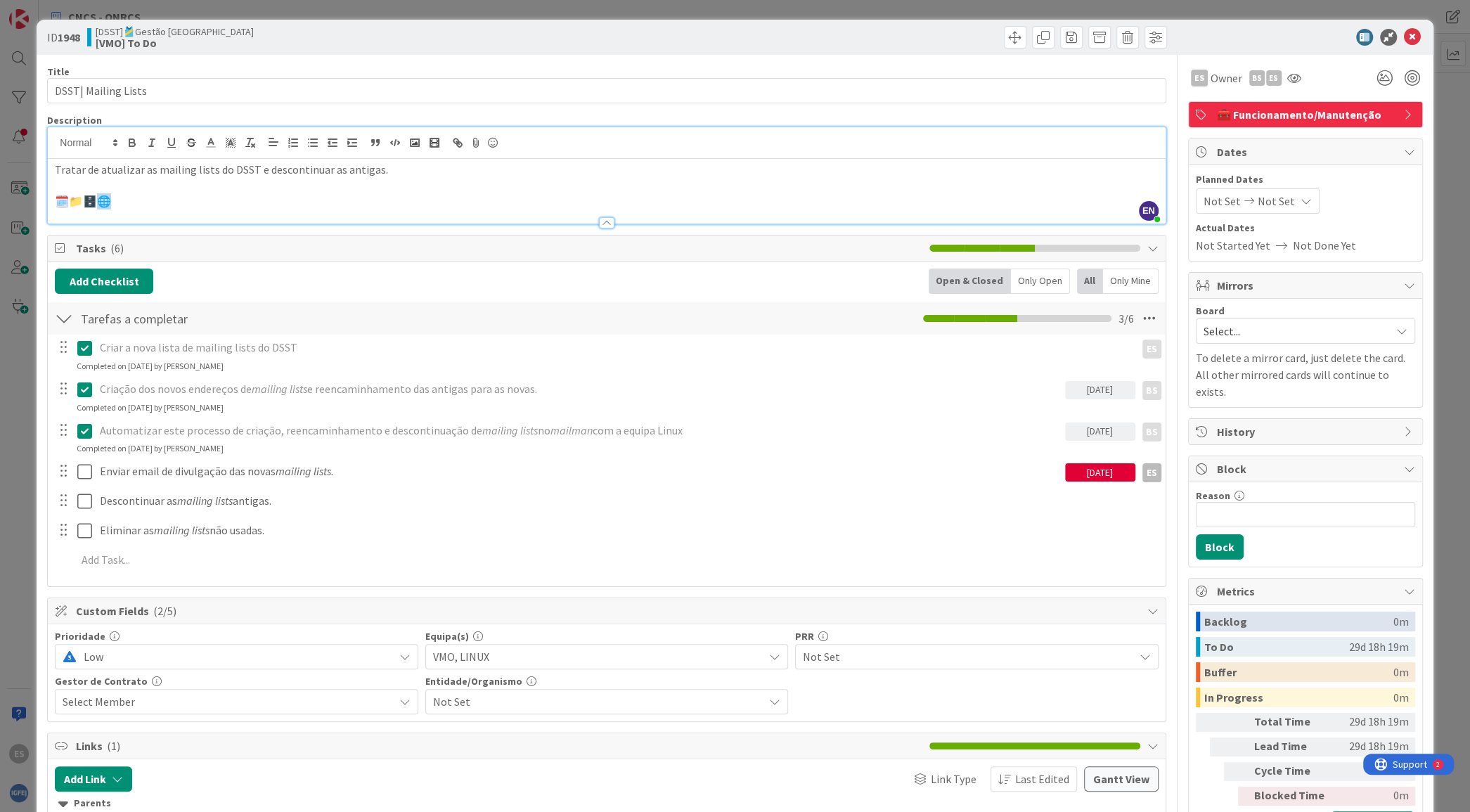
drag, startPoint x: 127, startPoint y: 203, endPoint x: 101, endPoint y: 201, distance: 26.1
click at [101, 201] on p "🗓️📁🗄️🌐" at bounding box center [606, 201] width 1103 height 16
copy p "🗓️📁🗄️🌐"
click at [198, 189] on p at bounding box center [606, 186] width 1103 height 16
drag, startPoint x: 100, startPoint y: 203, endPoint x: 92, endPoint y: 202, distance: 8.1
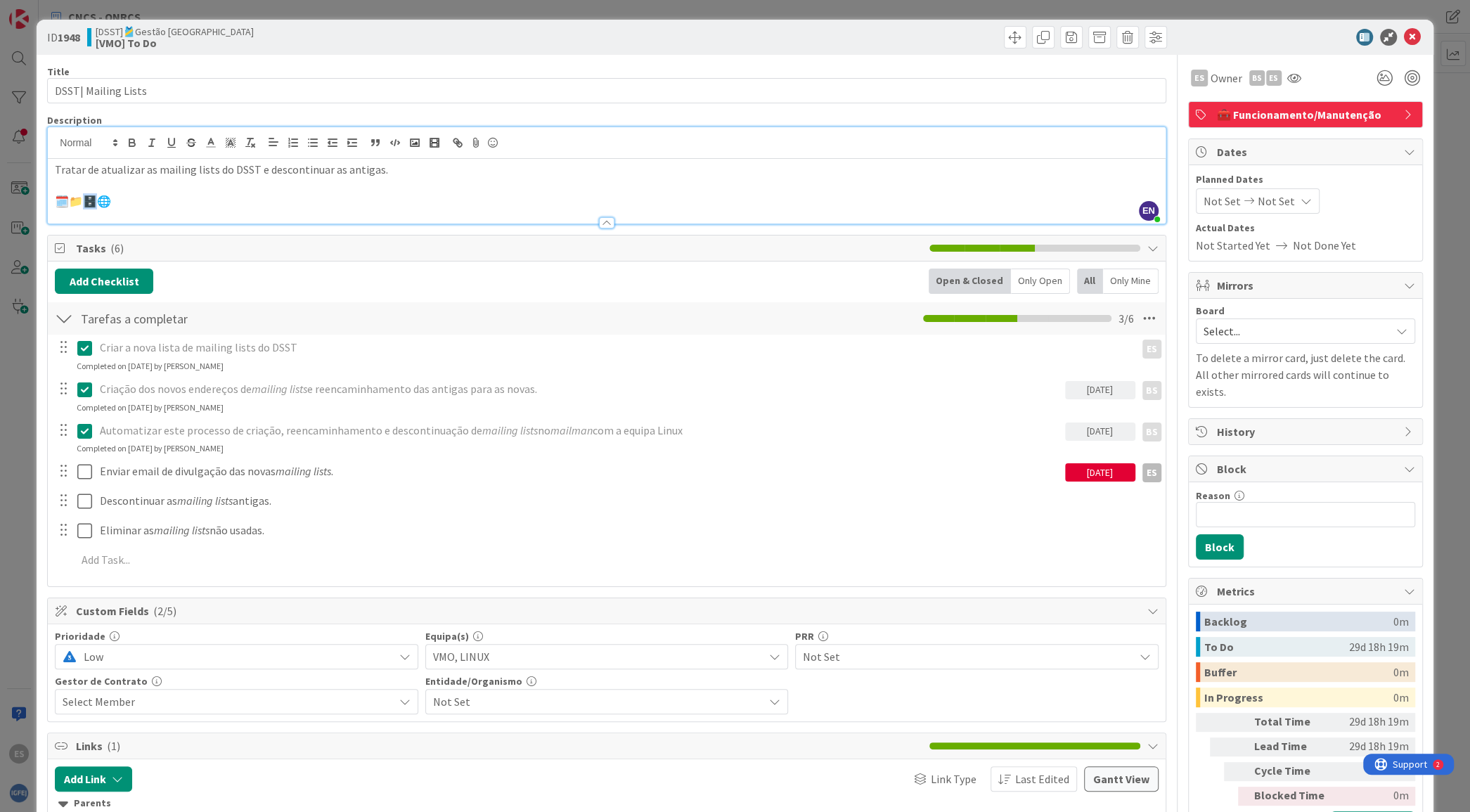
click at [92, 202] on p "🗓️📁🗄️🌐" at bounding box center [606, 201] width 1103 height 16
copy p "🌐"
drag, startPoint x: 86, startPoint y: 197, endPoint x: 75, endPoint y: 197, distance: 11.0
click at [75, 197] on p "🗓️📁🗄️🌐" at bounding box center [606, 201] width 1103 height 16
copy p "🗄️"
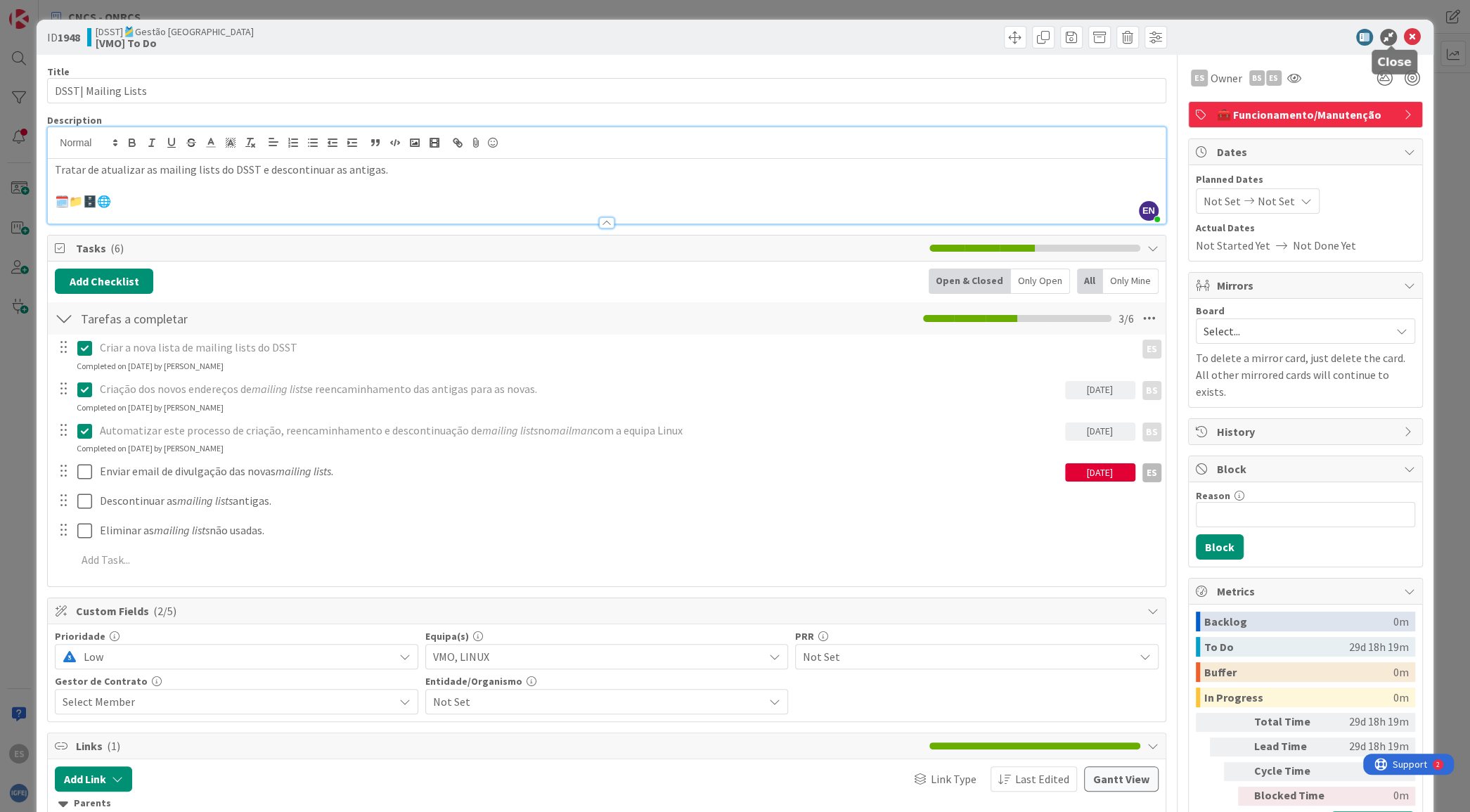
click at [1404, 38] on icon at bounding box center [1413, 38] width 17 height 17
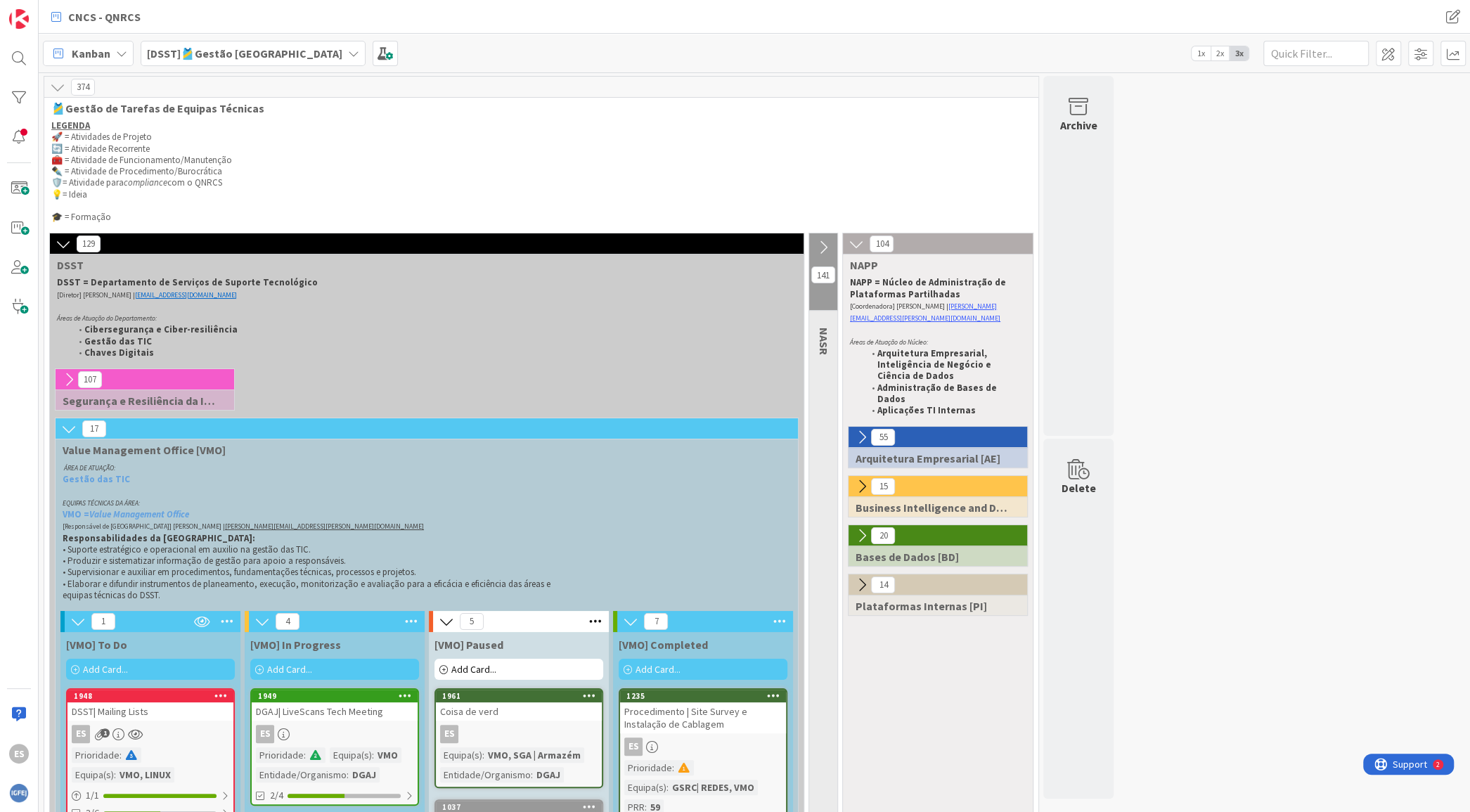
click at [61, 239] on icon at bounding box center [63, 244] width 16 height 16
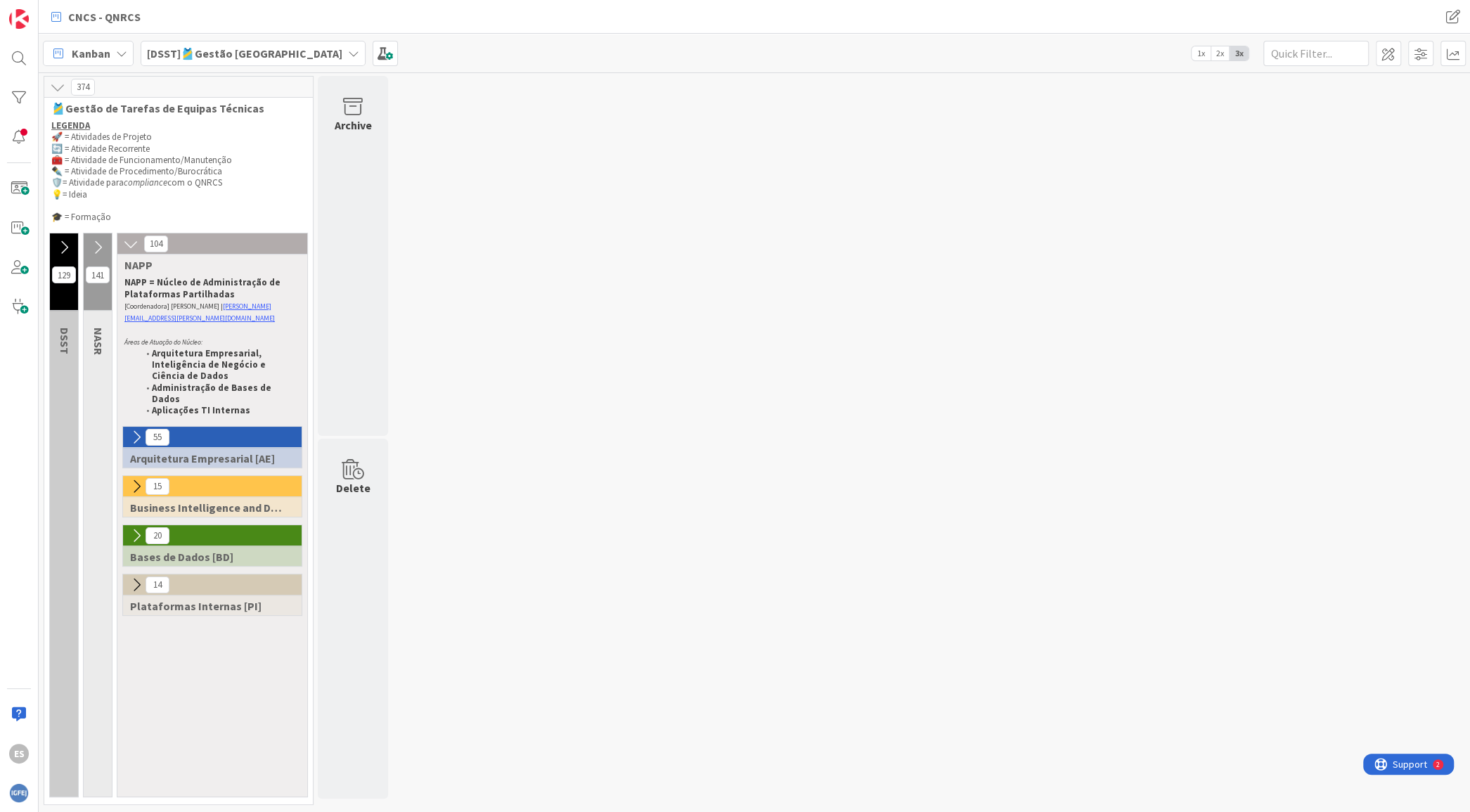
click at [68, 240] on icon at bounding box center [64, 247] width 16 height 16
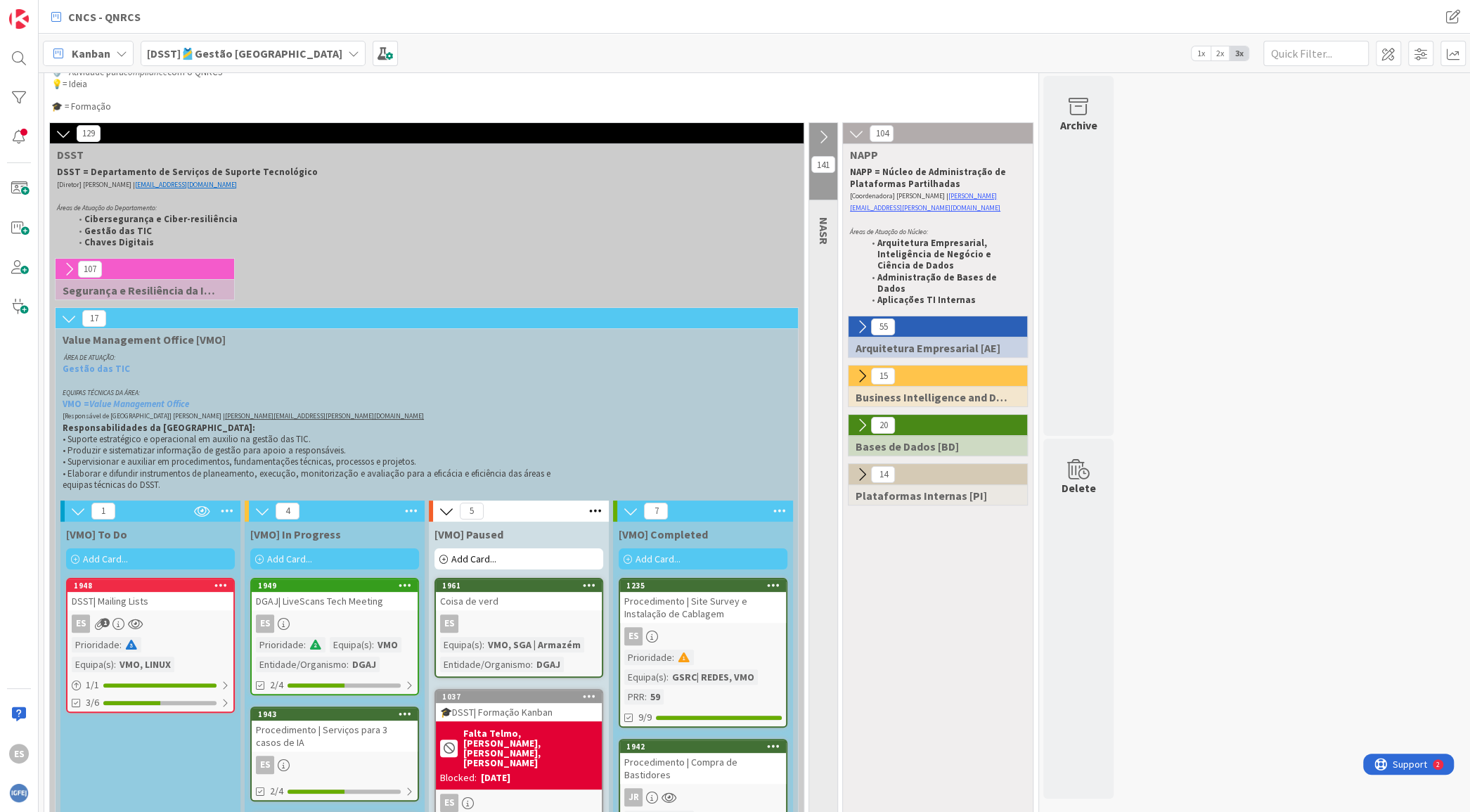
scroll to position [115, 0]
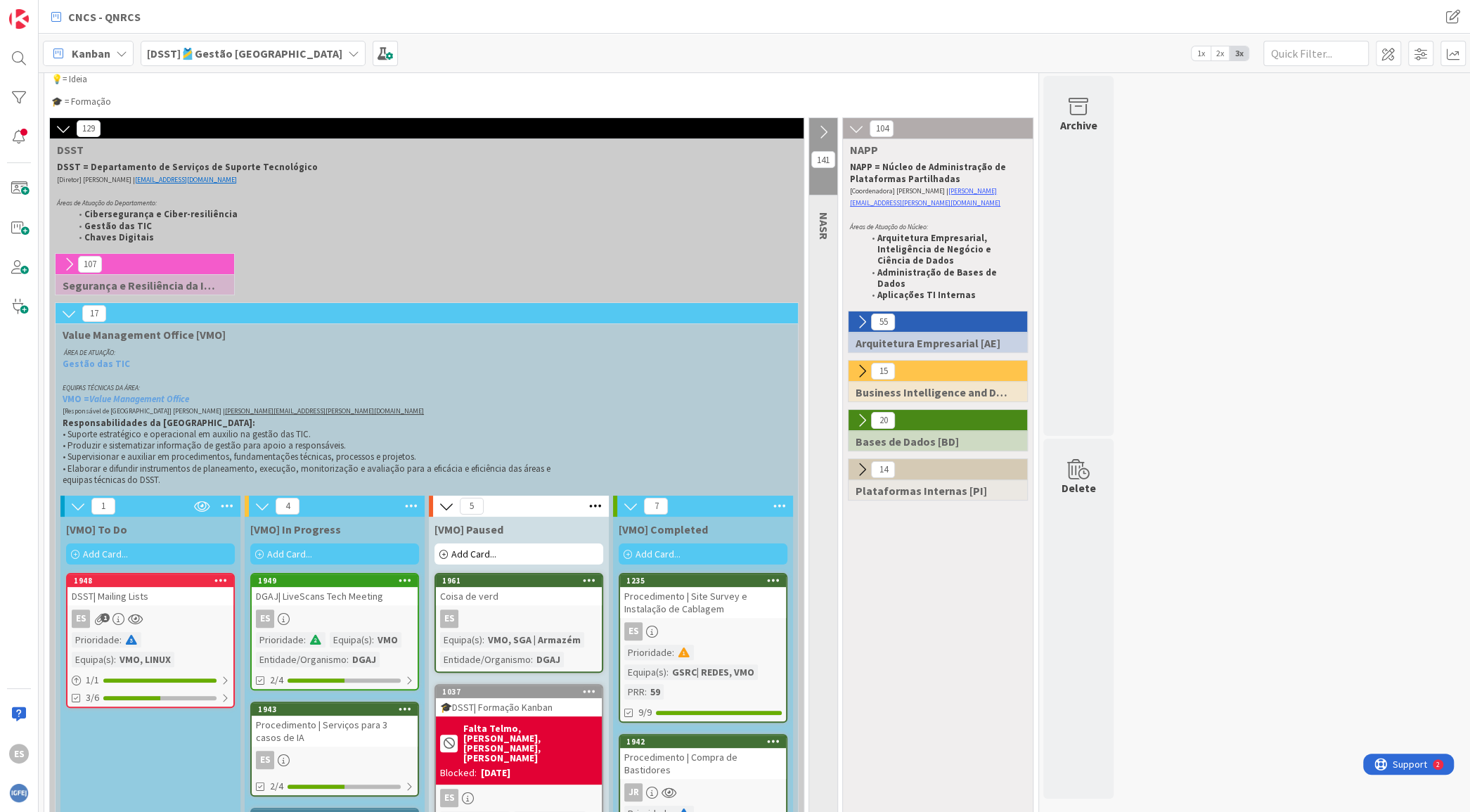
click at [171, 599] on div "DSST| Mailing Lists" at bounding box center [150, 596] width 166 height 18
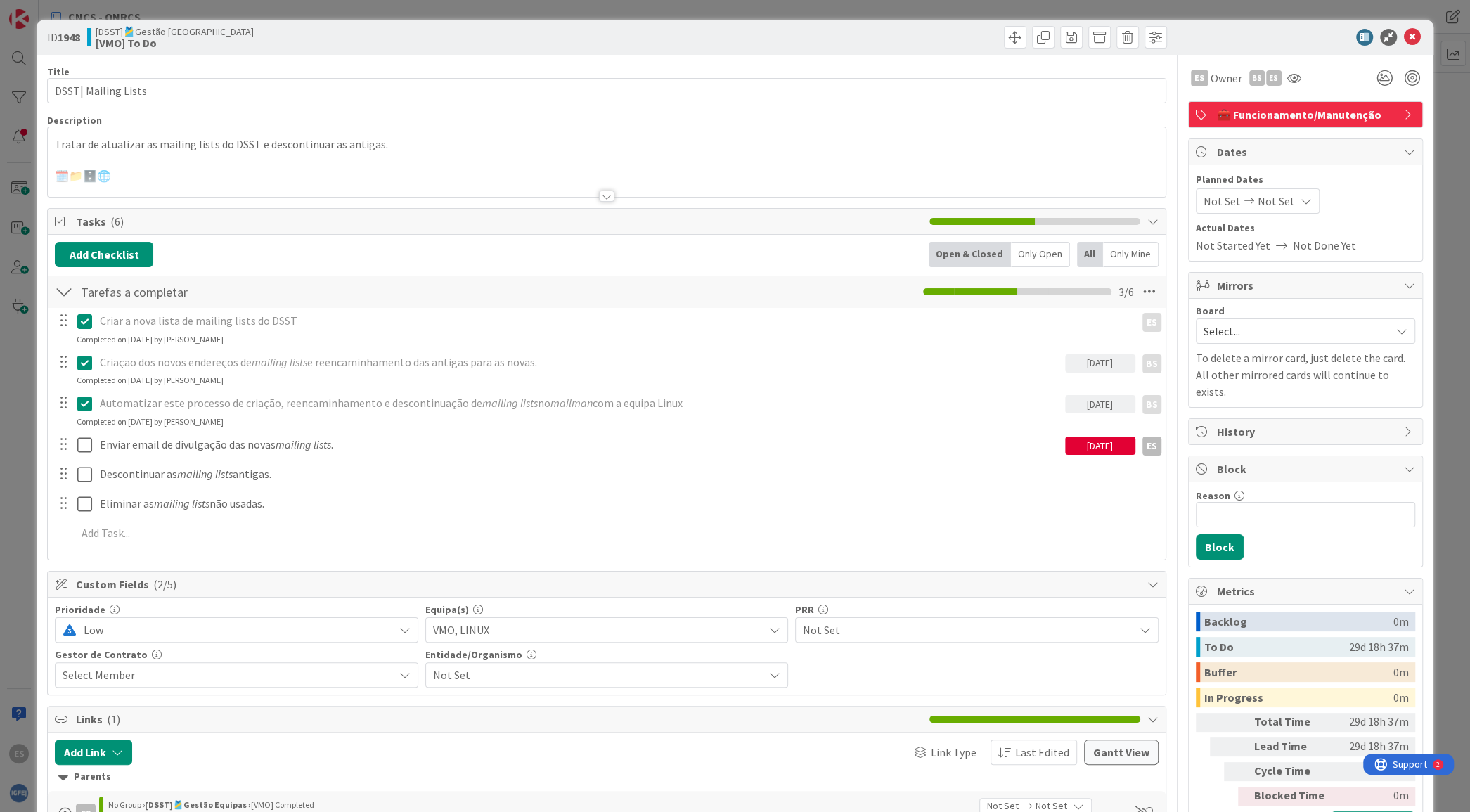
click at [172, 179] on div at bounding box center [606, 179] width 1117 height 36
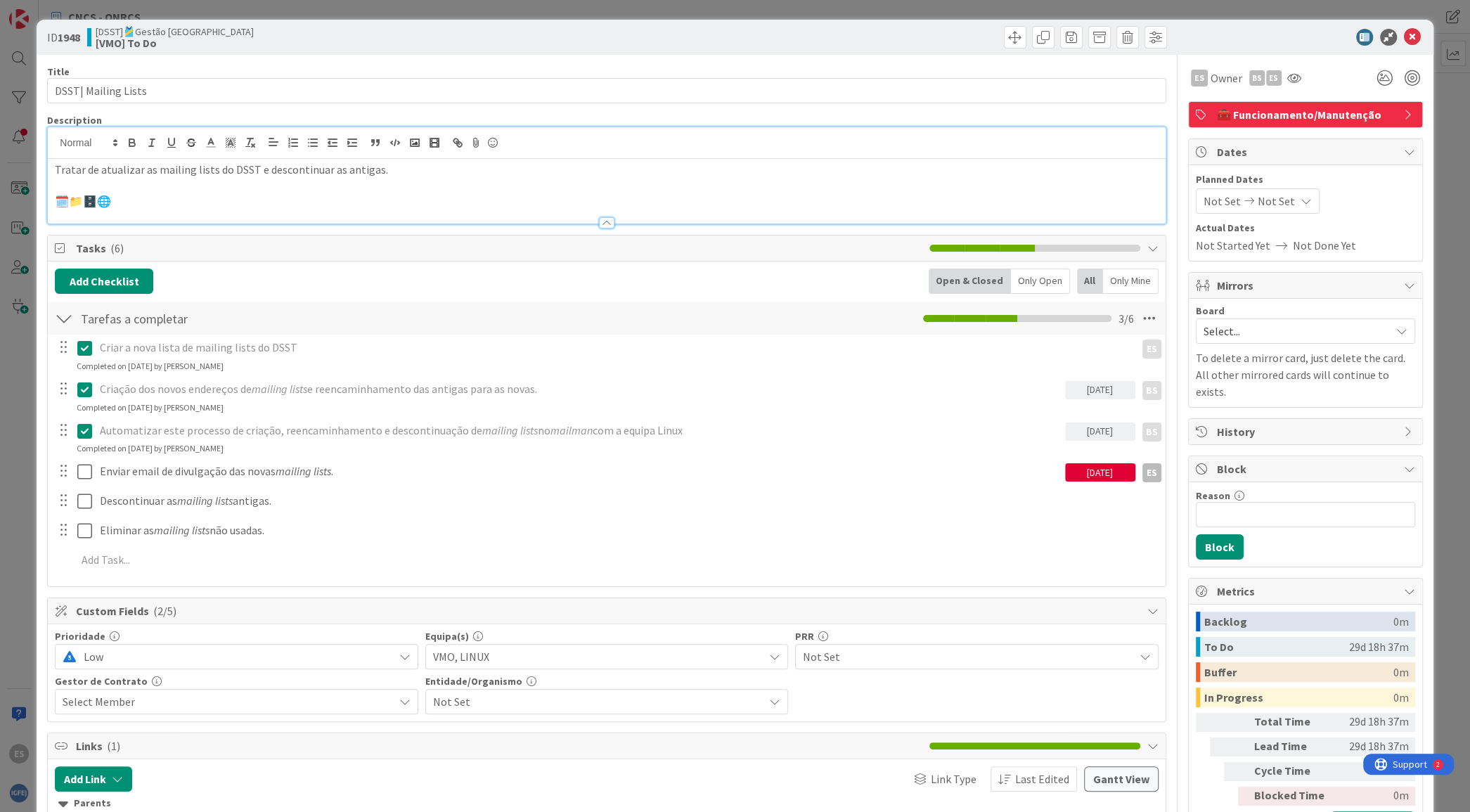
click at [161, 190] on p at bounding box center [606, 186] width 1103 height 16
click at [157, 195] on p "🗓️📁🗄️🌐" at bounding box center [606, 201] width 1103 height 16
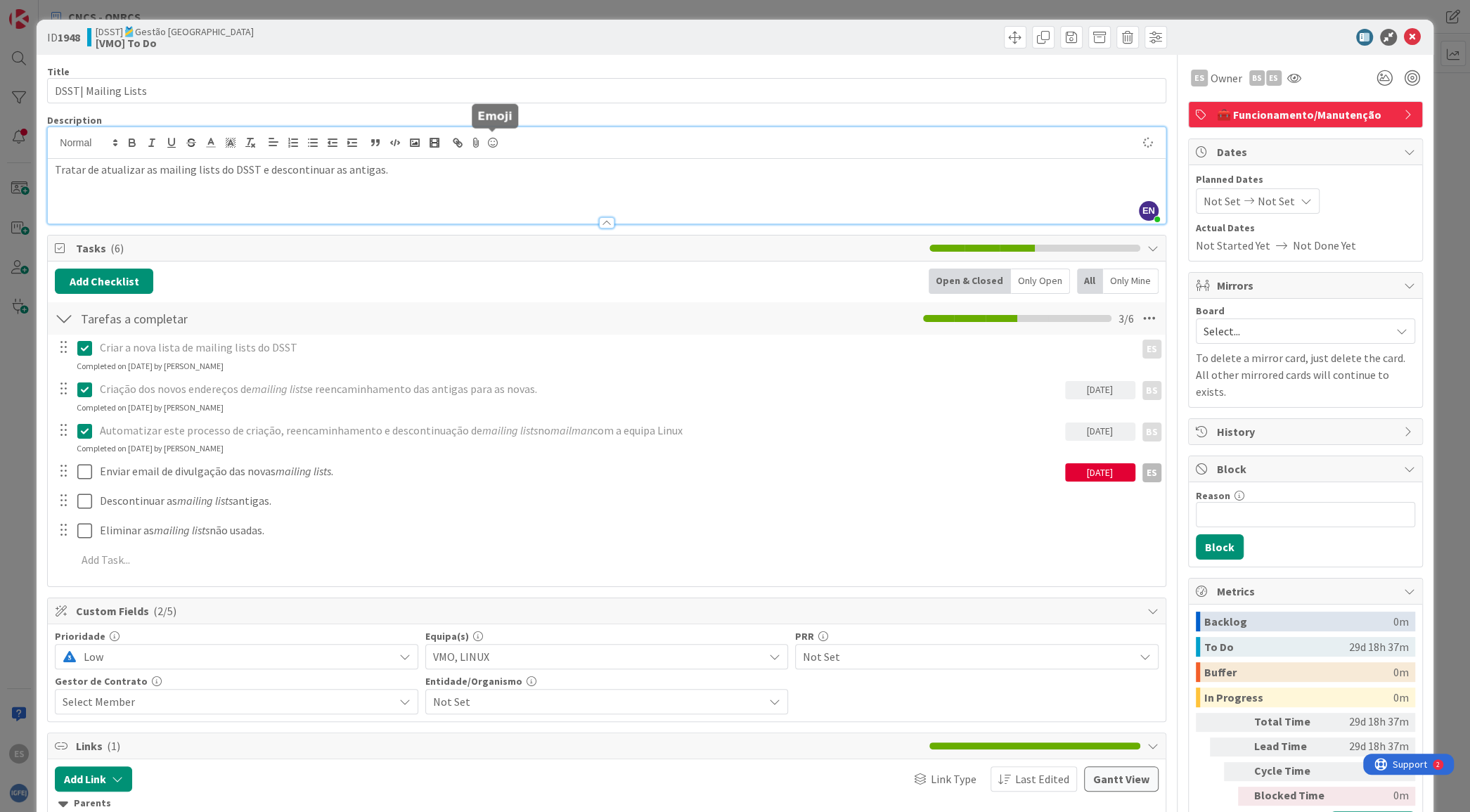
click at [498, 148] on icon at bounding box center [493, 143] width 17 height 20
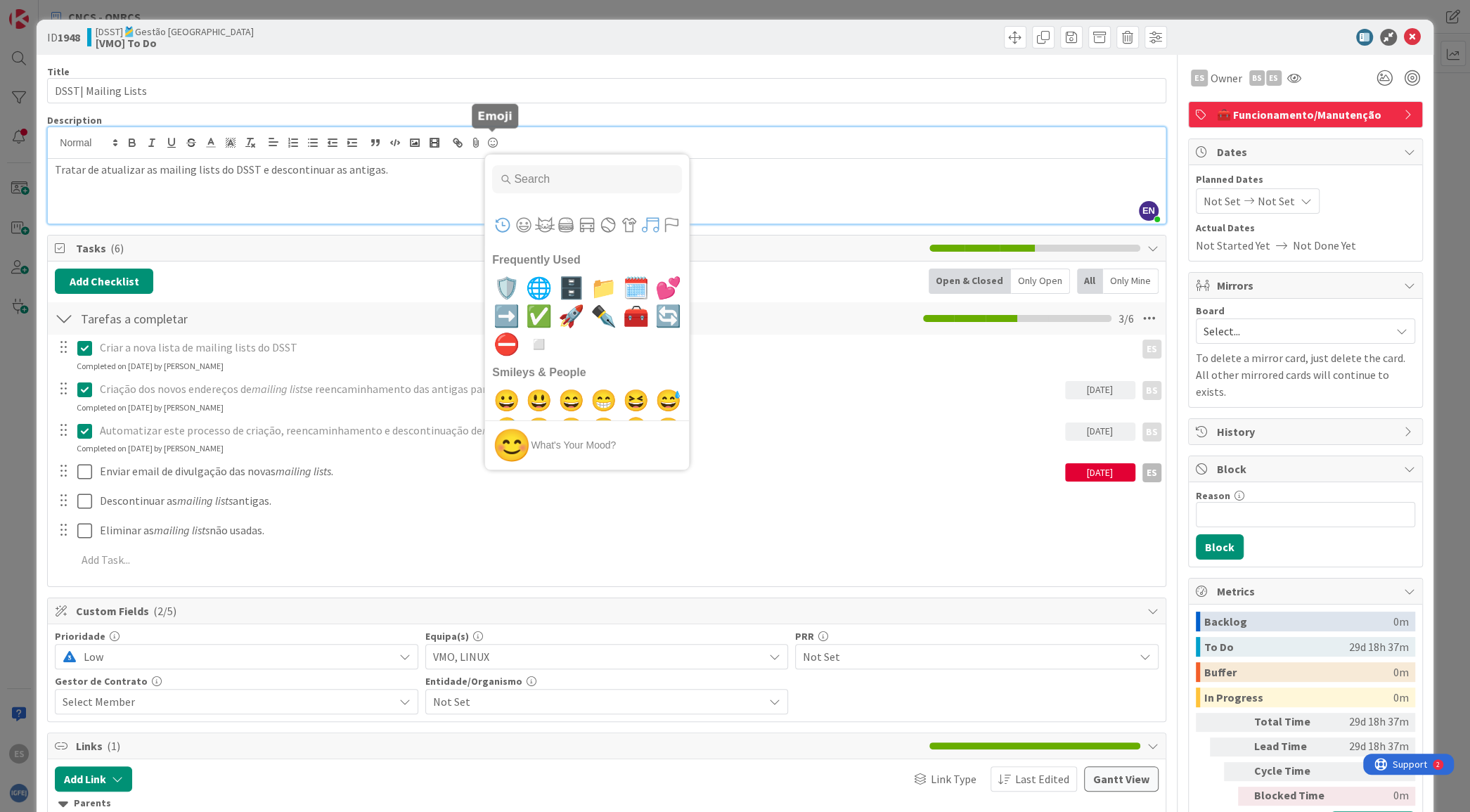
click at [645, 223] on button "Symbols" at bounding box center [650, 225] width 21 height 21
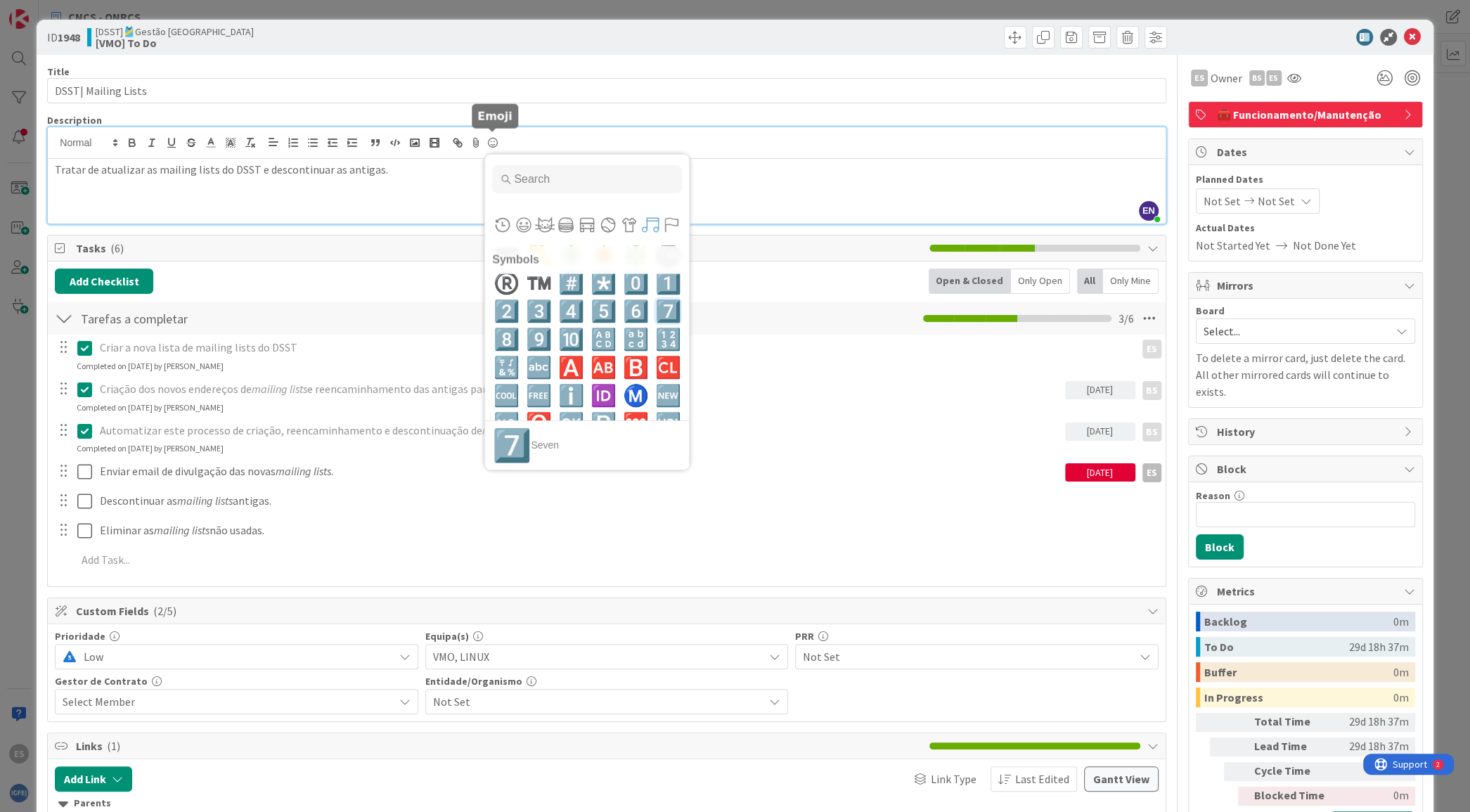
scroll to position [7656, 0]
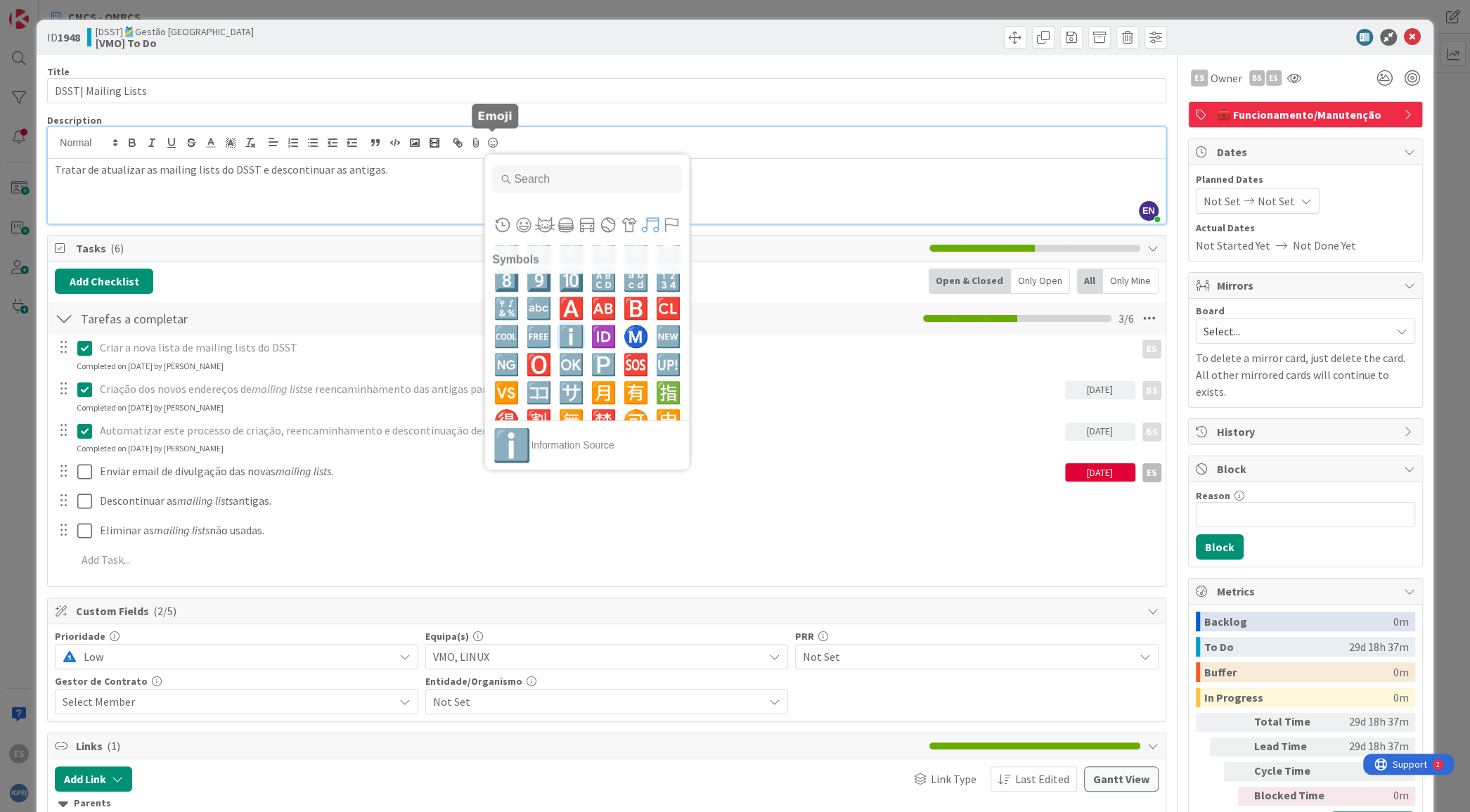
click at [555, 334] on span "ℹ️" at bounding box center [571, 337] width 33 height 28
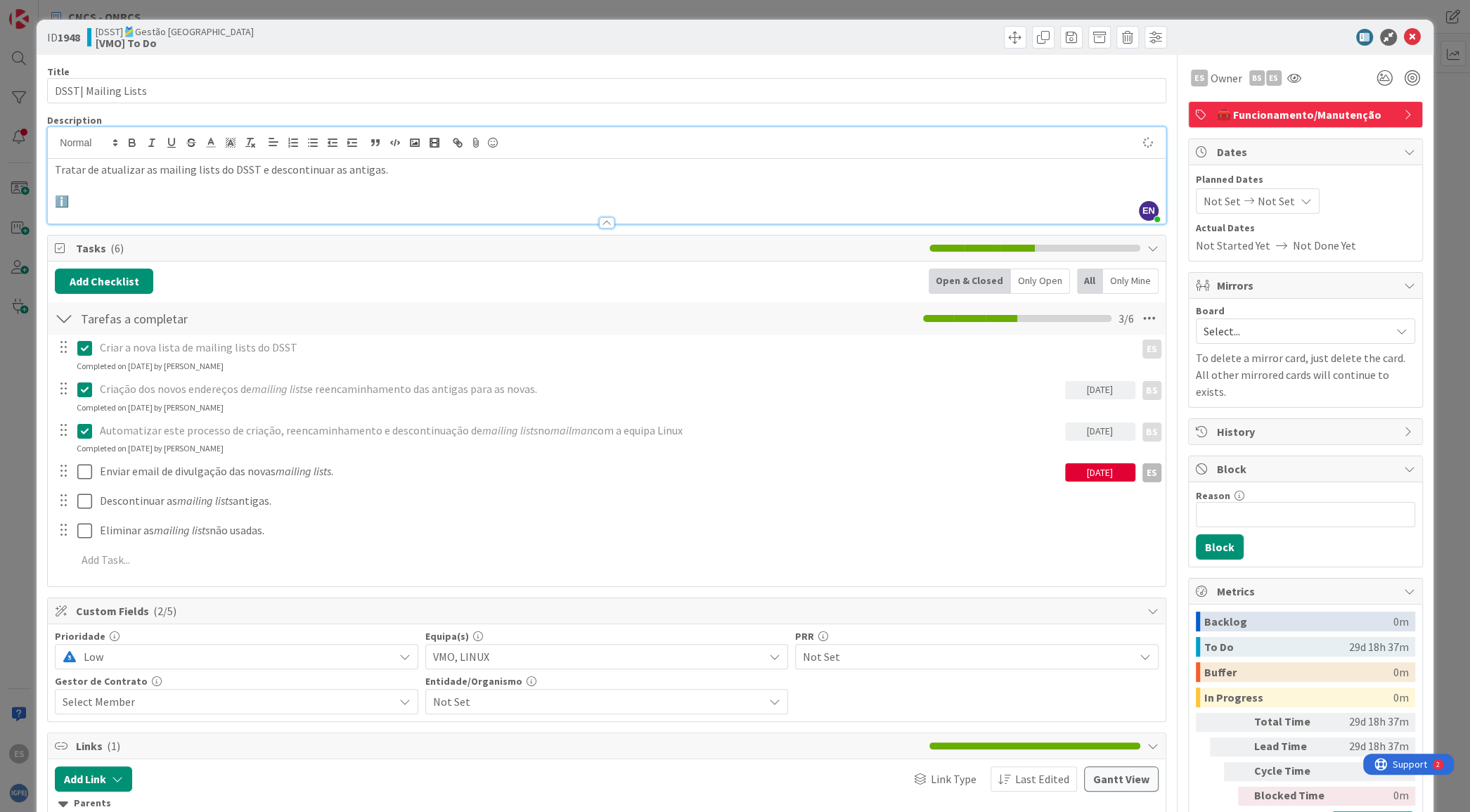
click at [212, 203] on p "ℹ️" at bounding box center [606, 201] width 1103 height 16
copy p "ℹ️"
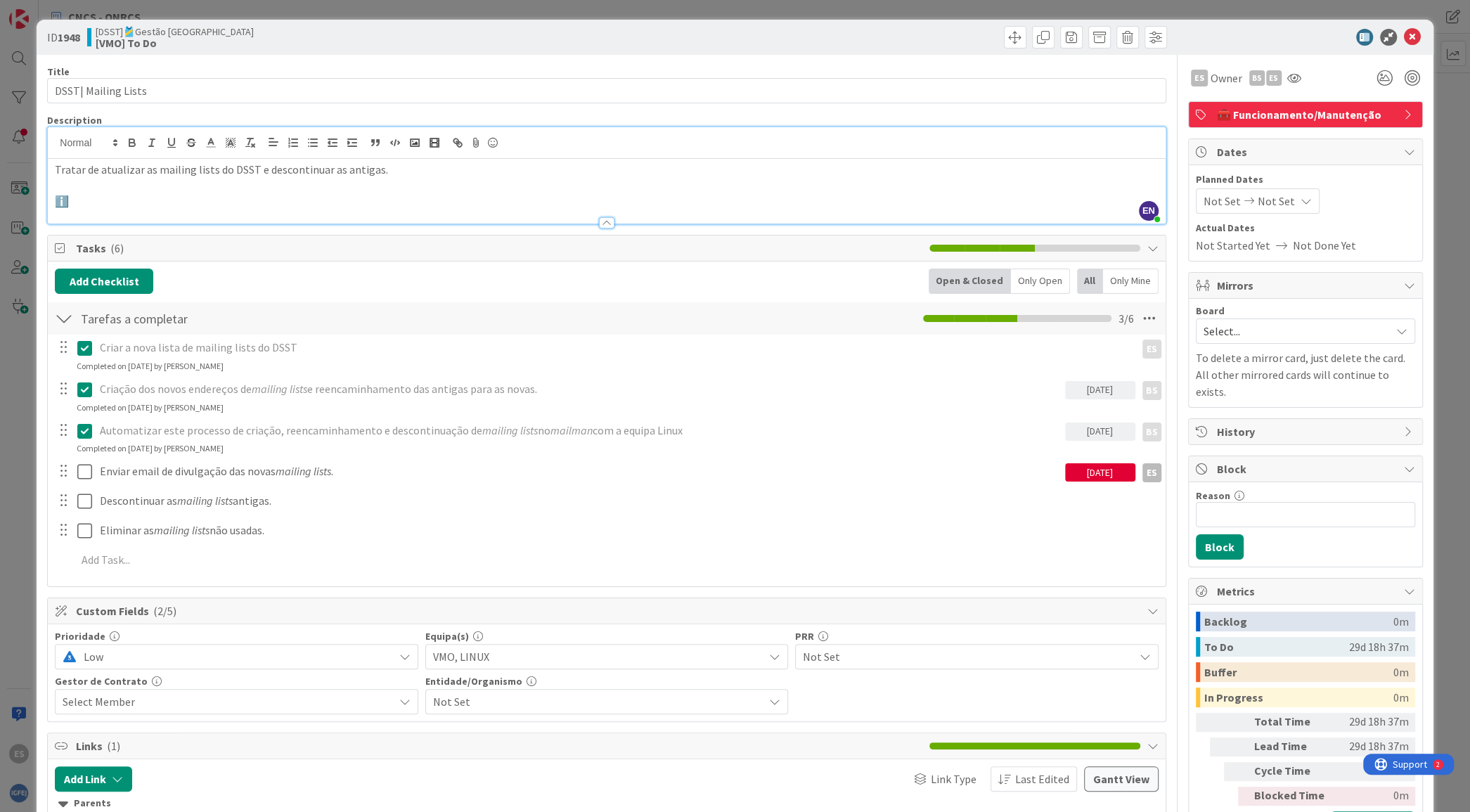
click at [1404, 38] on icon at bounding box center [1413, 38] width 17 height 17
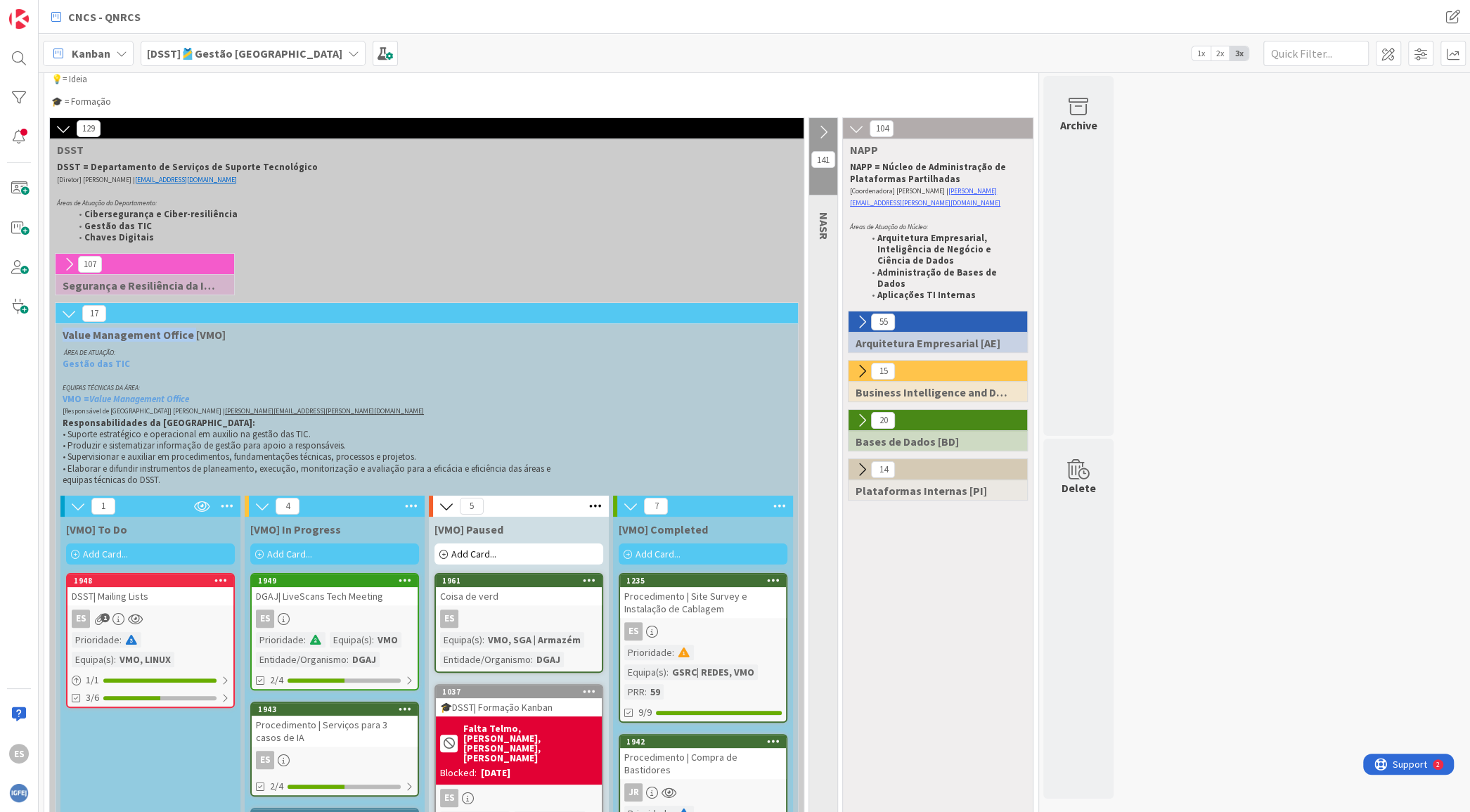
drag, startPoint x: 190, startPoint y: 335, endPoint x: 56, endPoint y: 334, distance: 134.0
click at [56, 334] on div "Value Management Office [VMO]" at bounding box center [427, 334] width 742 height 14
copy span "Value Management Office"
drag, startPoint x: 146, startPoint y: 365, endPoint x: 44, endPoint y: 357, distance: 102.3
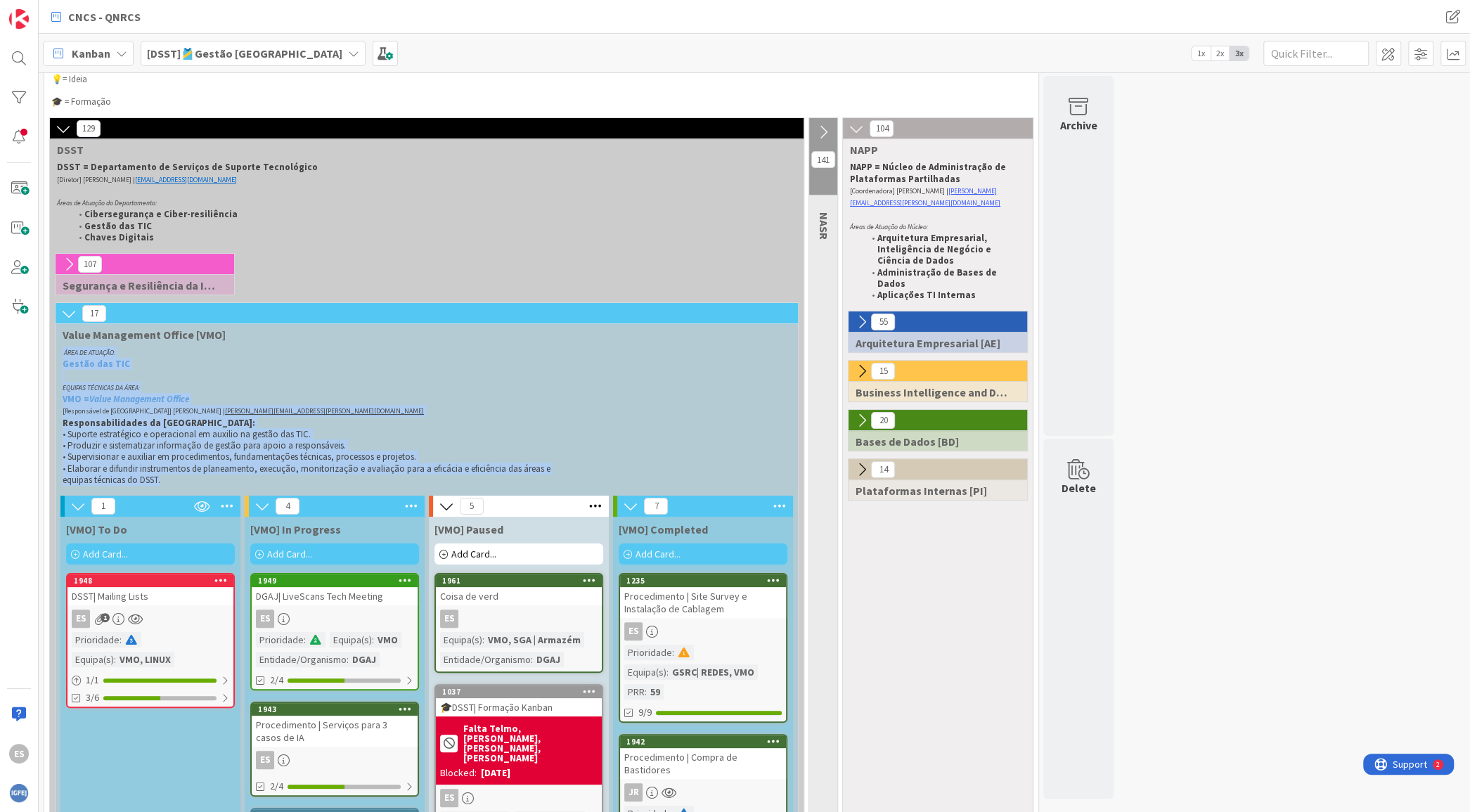
drag, startPoint x: 195, startPoint y: 476, endPoint x: 55, endPoint y: 352, distance: 187.0
click at [56, 352] on div "ÁREA DE ATUAÇÃO: Gestão das TIC EQUIPAS TÉCNICAS DA ÁREA: VMO = Value Managemen…" at bounding box center [424, 416] width 737 height 145
copy div "ÁREA DE ATUAÇÃO: Gestão das TIC EQUIPAS TÉCNICAS DA ÁREA: VMO = Value Managemen…"
